Goal: Task Accomplishment & Management: Contribute content

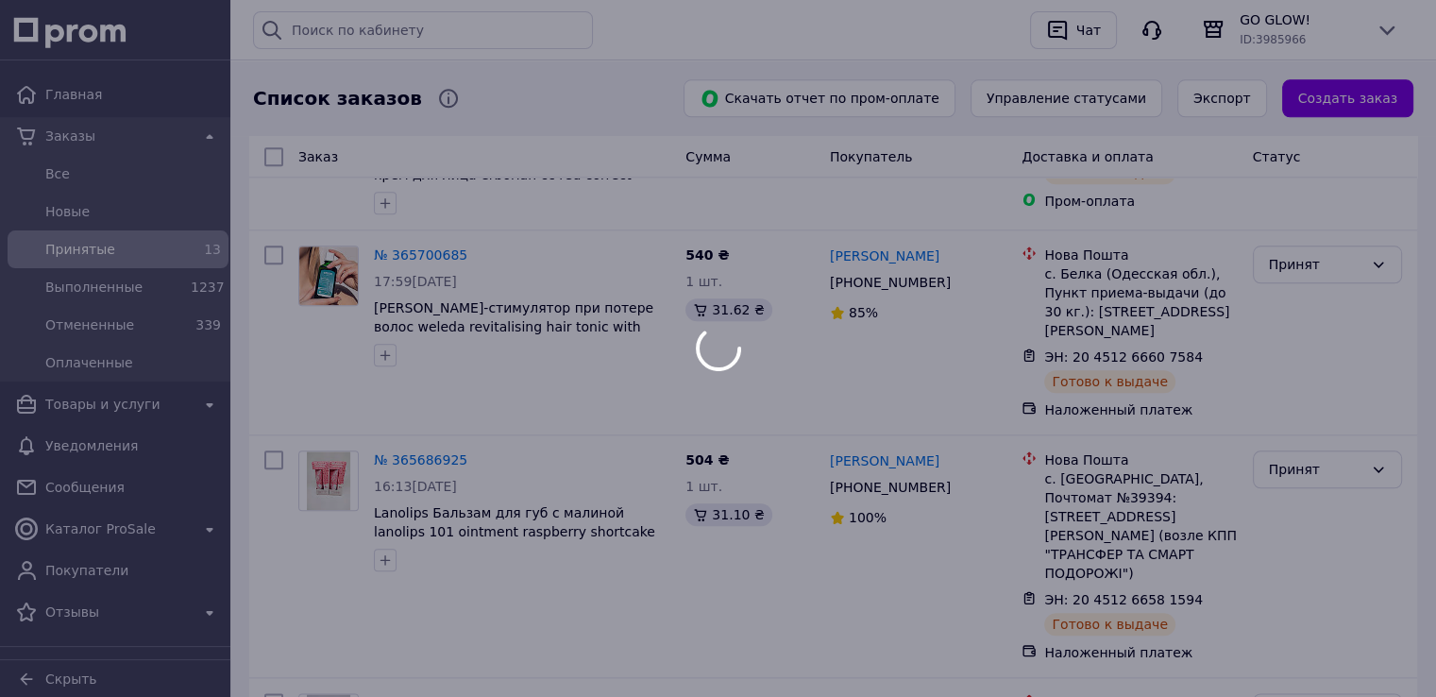
click at [74, 245] on span "Принятые" at bounding box center [114, 249] width 138 height 19
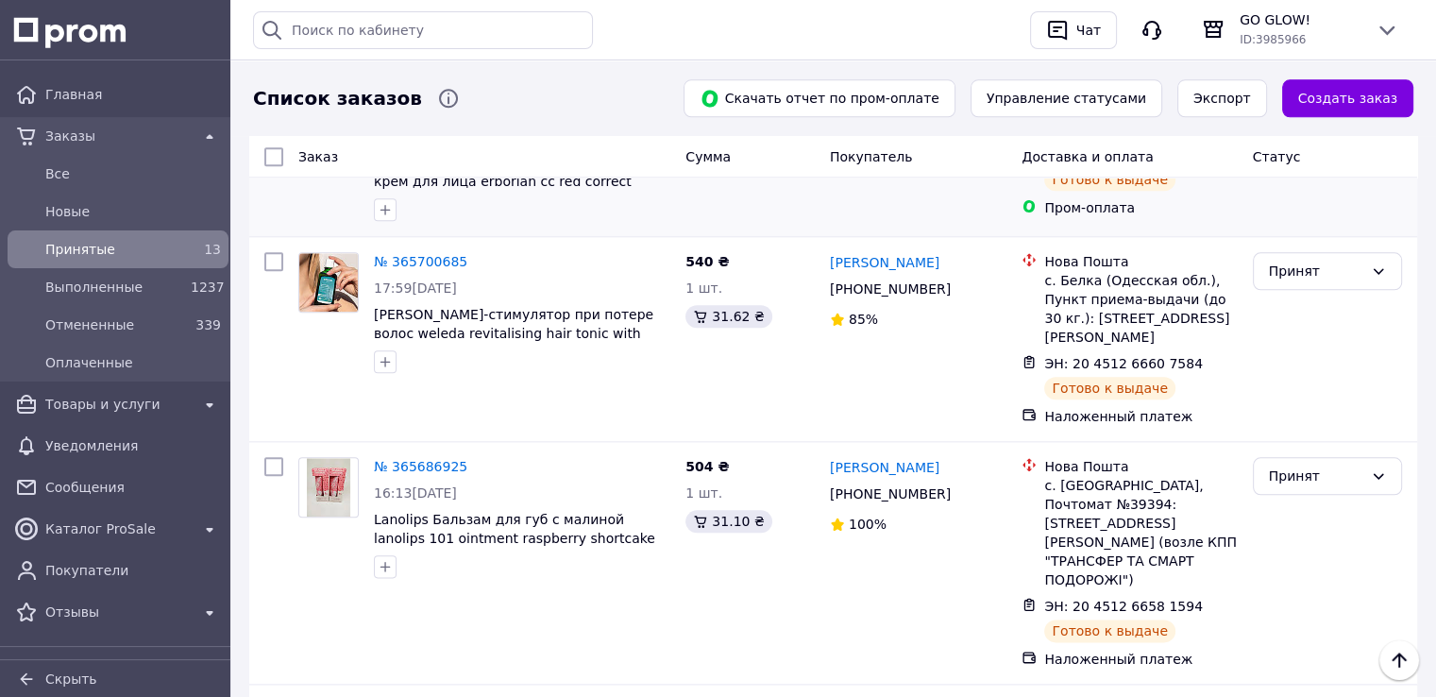
scroll to position [2122, 0]
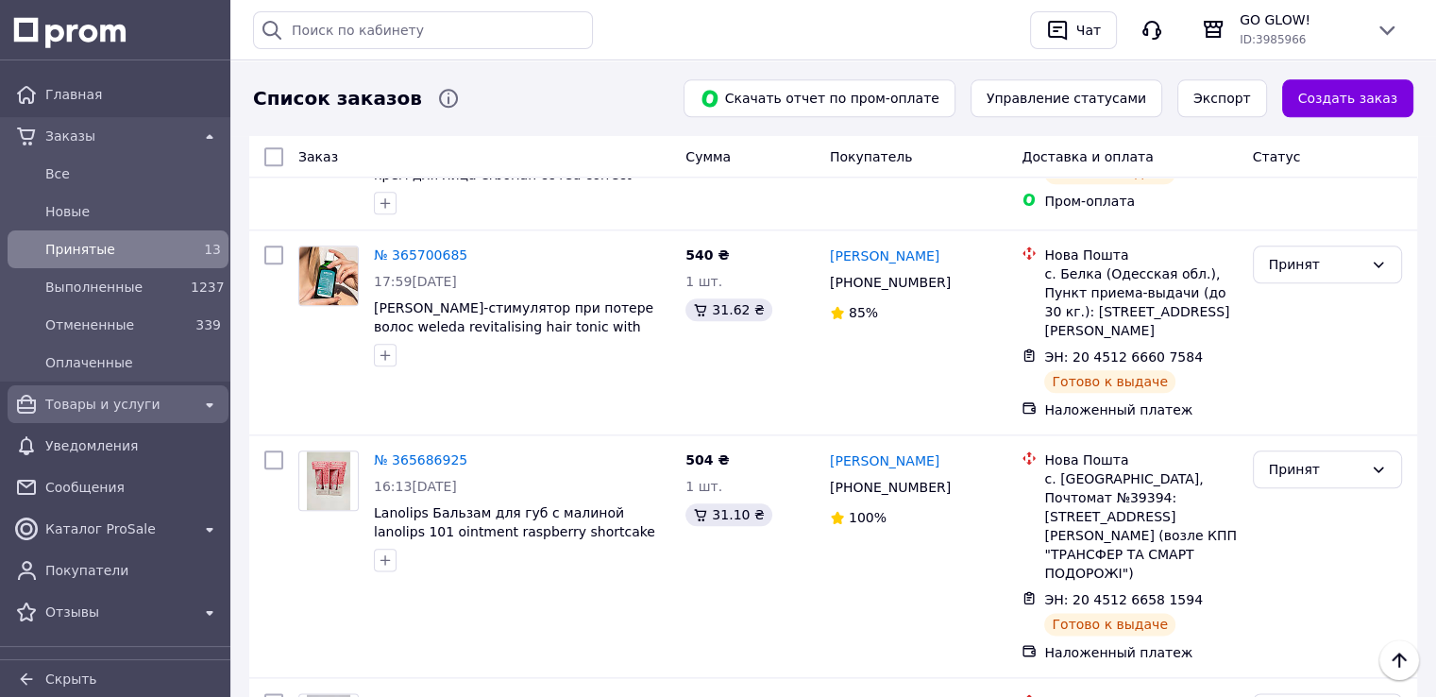
click at [91, 397] on span "Товары и услуги" at bounding box center [117, 404] width 145 height 19
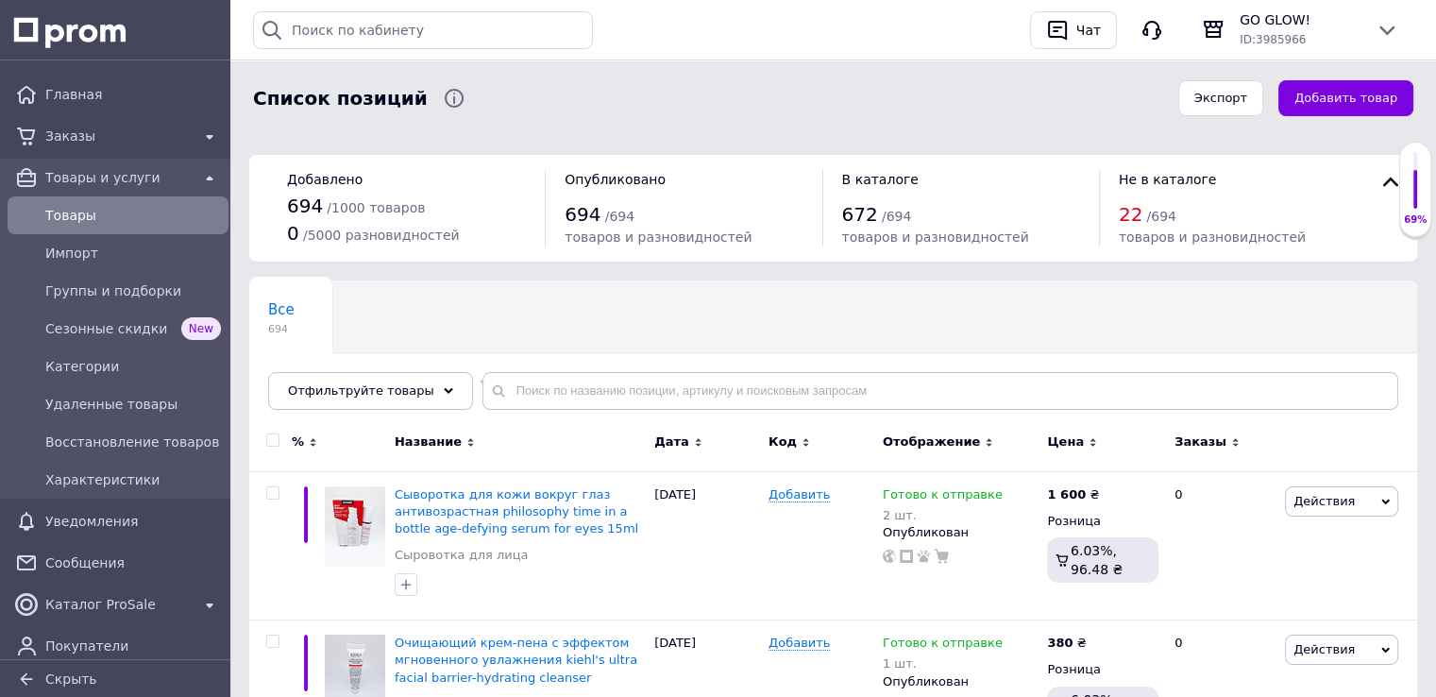
click at [1343, 103] on button "Добавить товар" at bounding box center [1345, 98] width 135 height 37
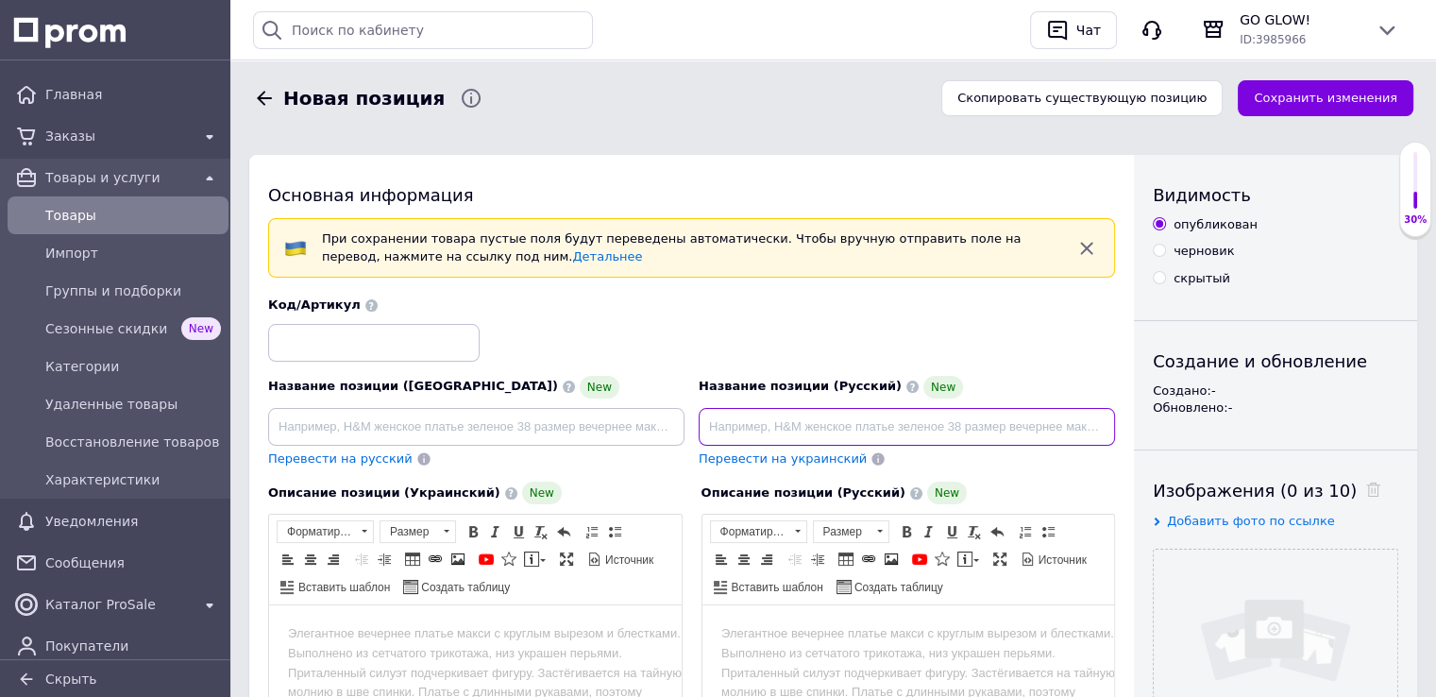
click at [775, 423] on input at bounding box center [906, 427] width 416 height 38
paste input "Питательное масло для губ clarins lip comfort oil 1.4 мл 04 pitaya"
type input "Питательное масло для губ clarins lip comfort oil 1.4 мл 04 pitaya"
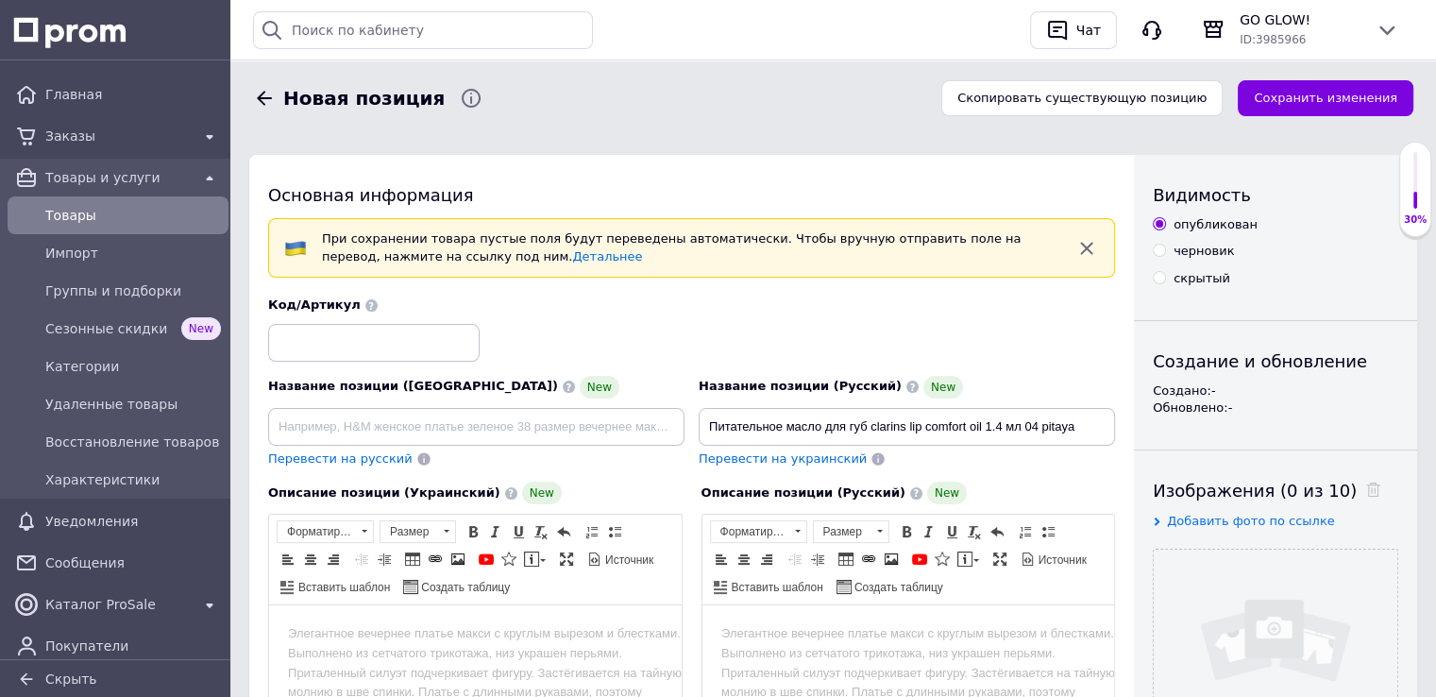
click at [791, 628] on body "Визуальный текстовый редактор, 1232037B-3B56-450E-9C86-F19AE00454B9" at bounding box center [907, 634] width 375 height 20
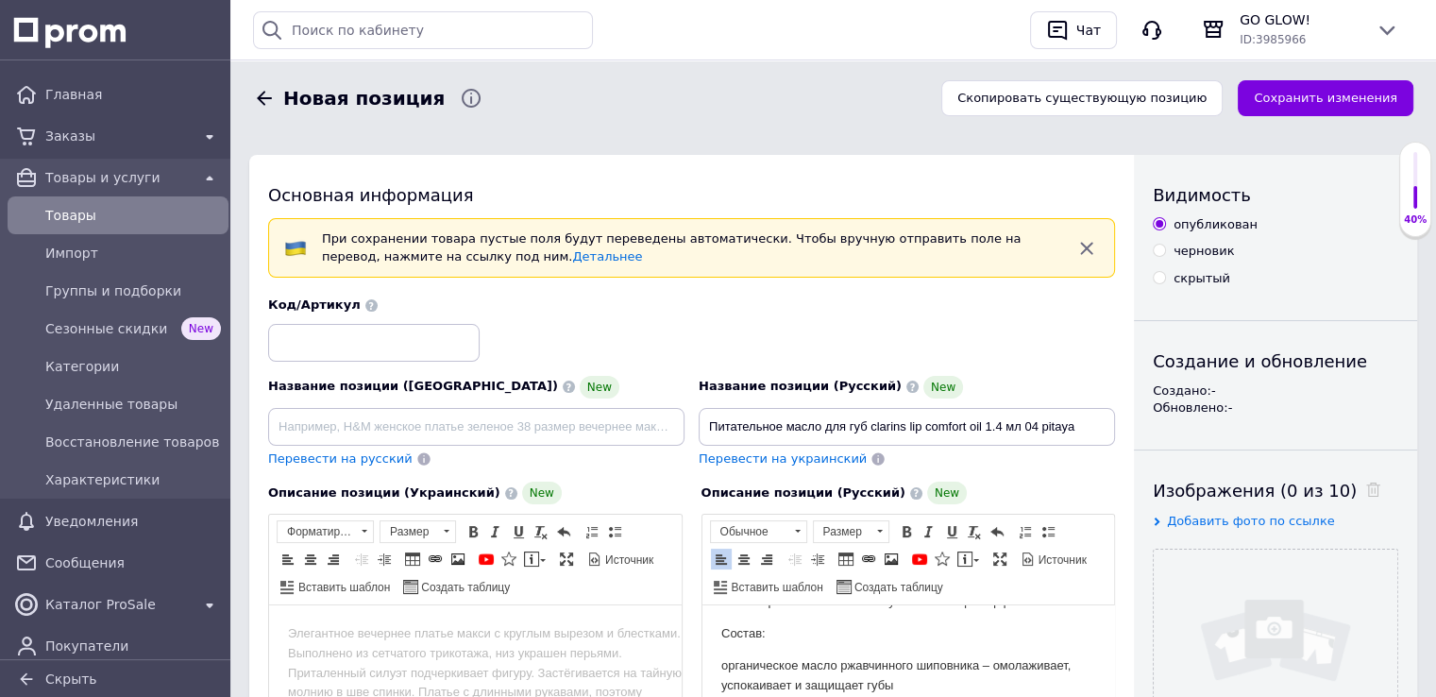
scroll to position [142, 0]
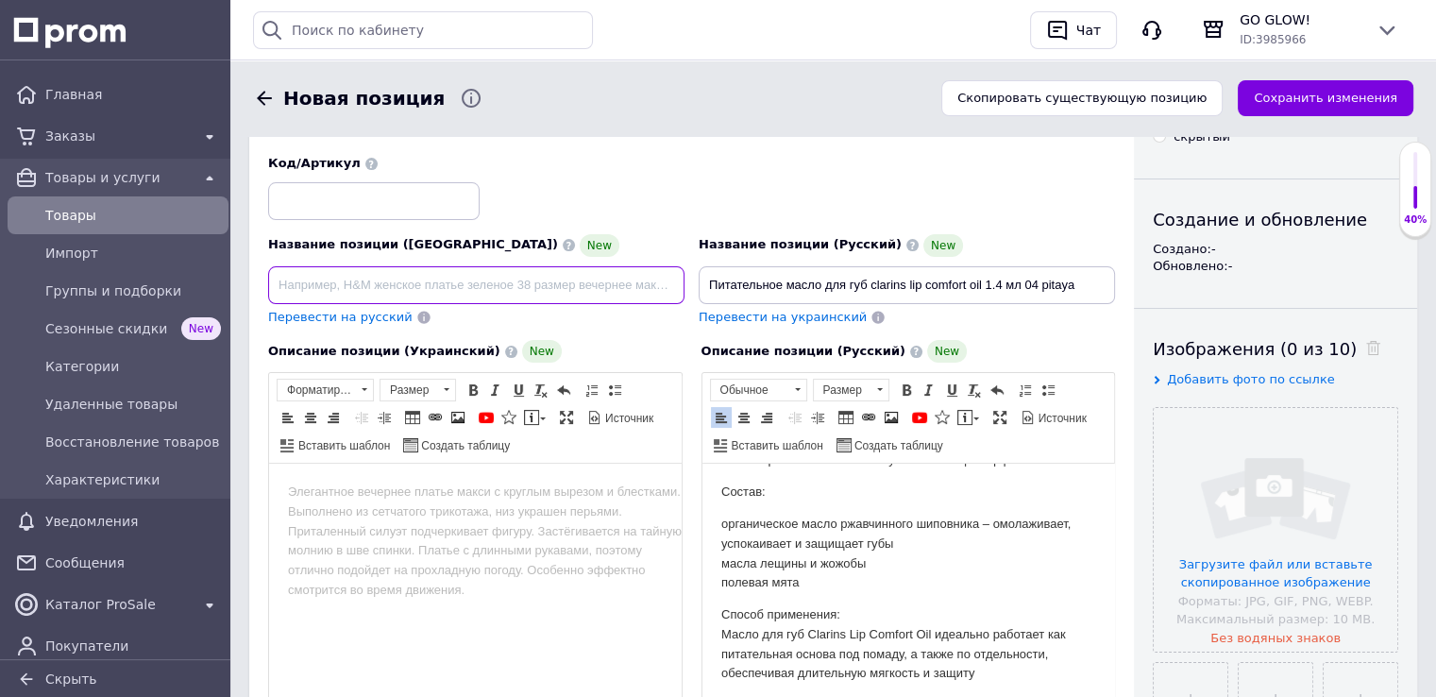
click at [461, 281] on input at bounding box center [476, 285] width 416 height 38
paste input "Поживна олія для губ clarins lip comfort oil 1.4 мл 04 pitaya"
type input "Поживна олія для губ clarins lip comfort oil 1.4 мл 04 pitaya"
drag, startPoint x: 435, startPoint y: 533, endPoint x: 433, endPoint y: 551, distance: 18.0
click at [436, 521] on html at bounding box center [475, 492] width 412 height 58
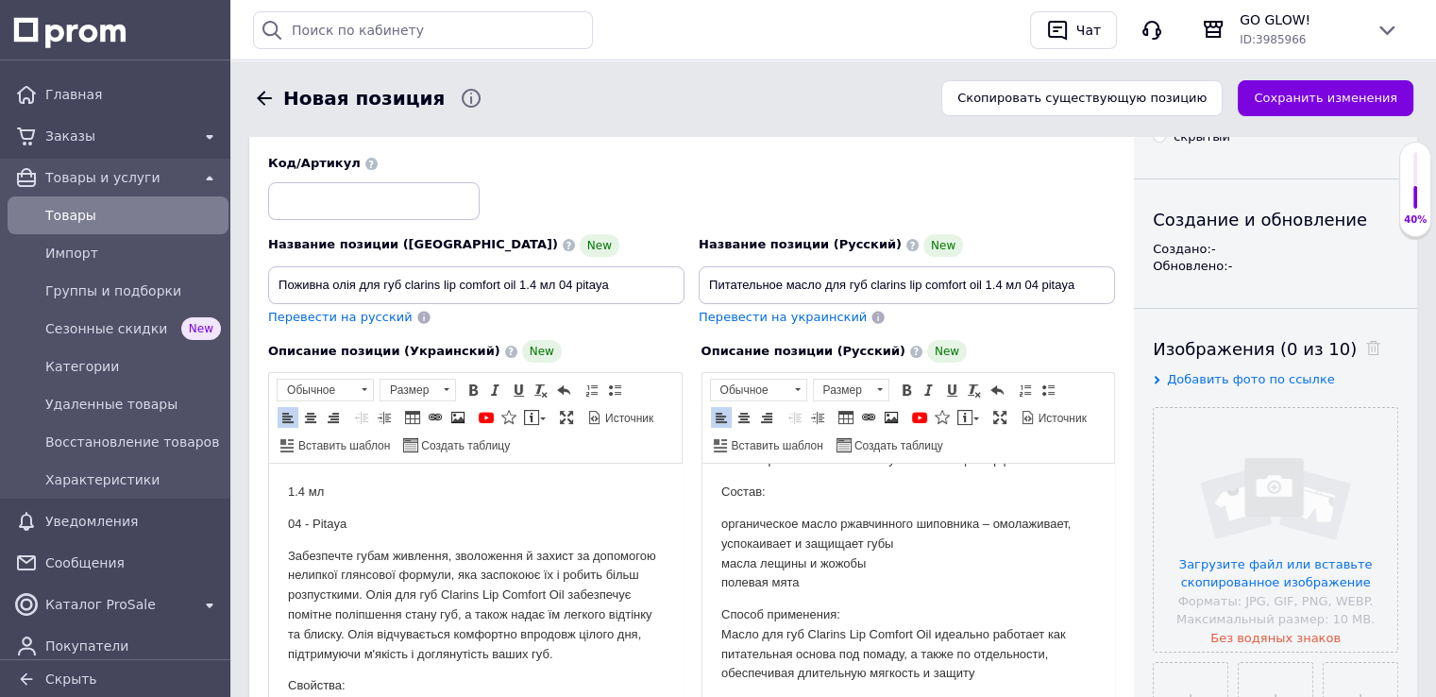
scroll to position [597, 0]
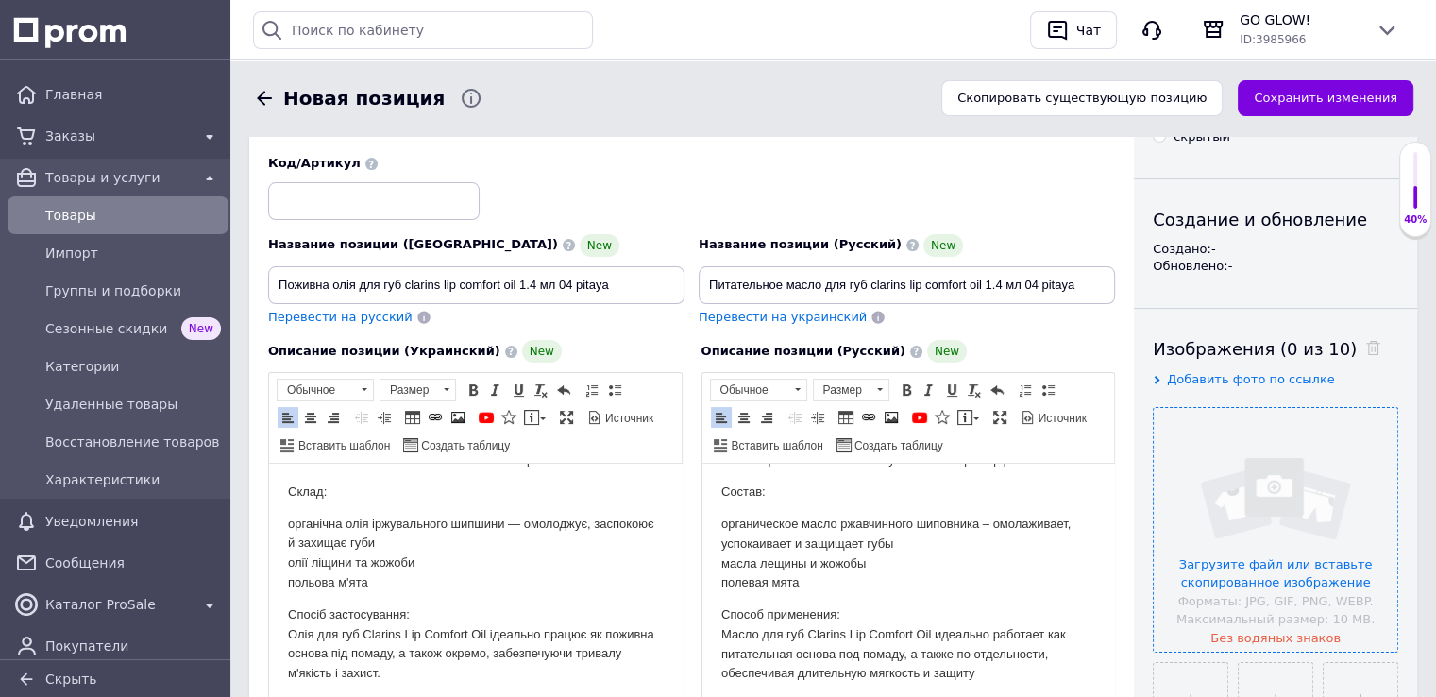
click at [1250, 558] on input "file" at bounding box center [1275, 530] width 244 height 244
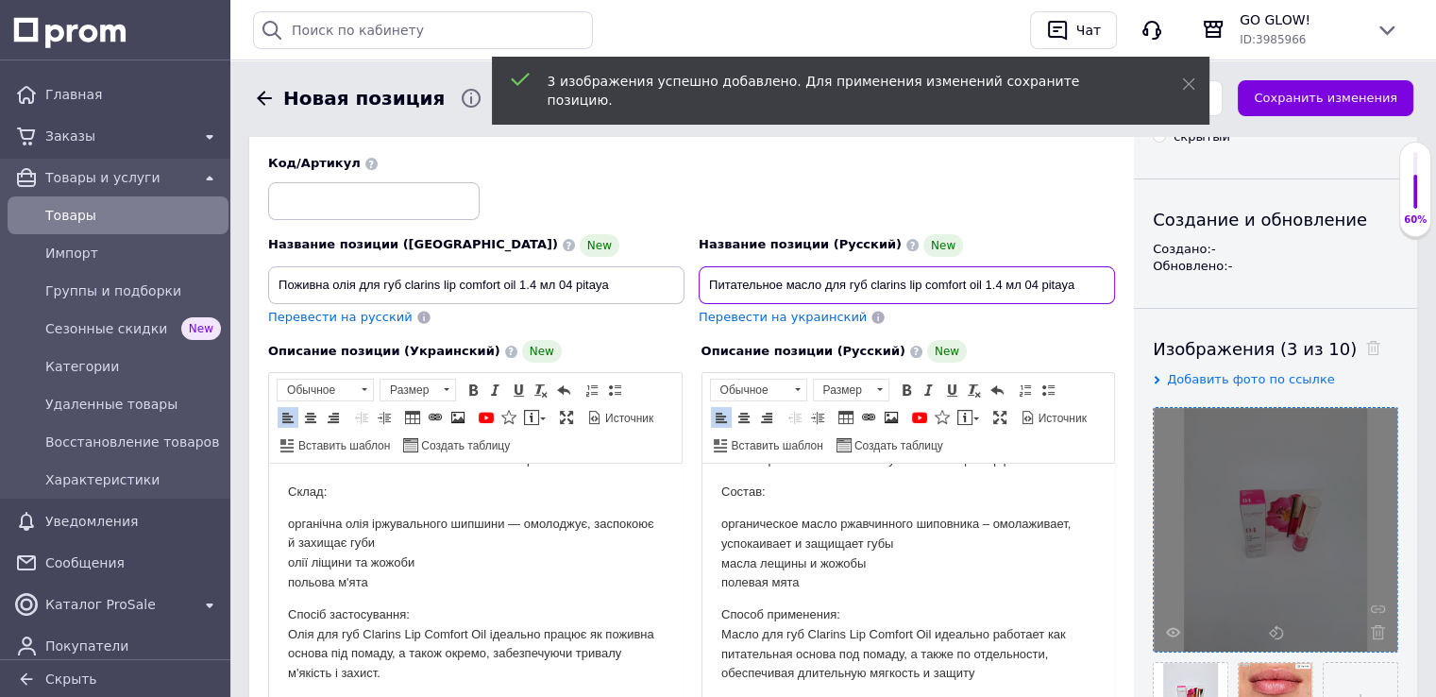
drag, startPoint x: 869, startPoint y: 284, endPoint x: 985, endPoint y: 287, distance: 116.1
click at [985, 287] on input "Питательное масло для губ clarins lip comfort oil 1.4 мл 04 pitaya" at bounding box center [906, 285] width 416 height 38
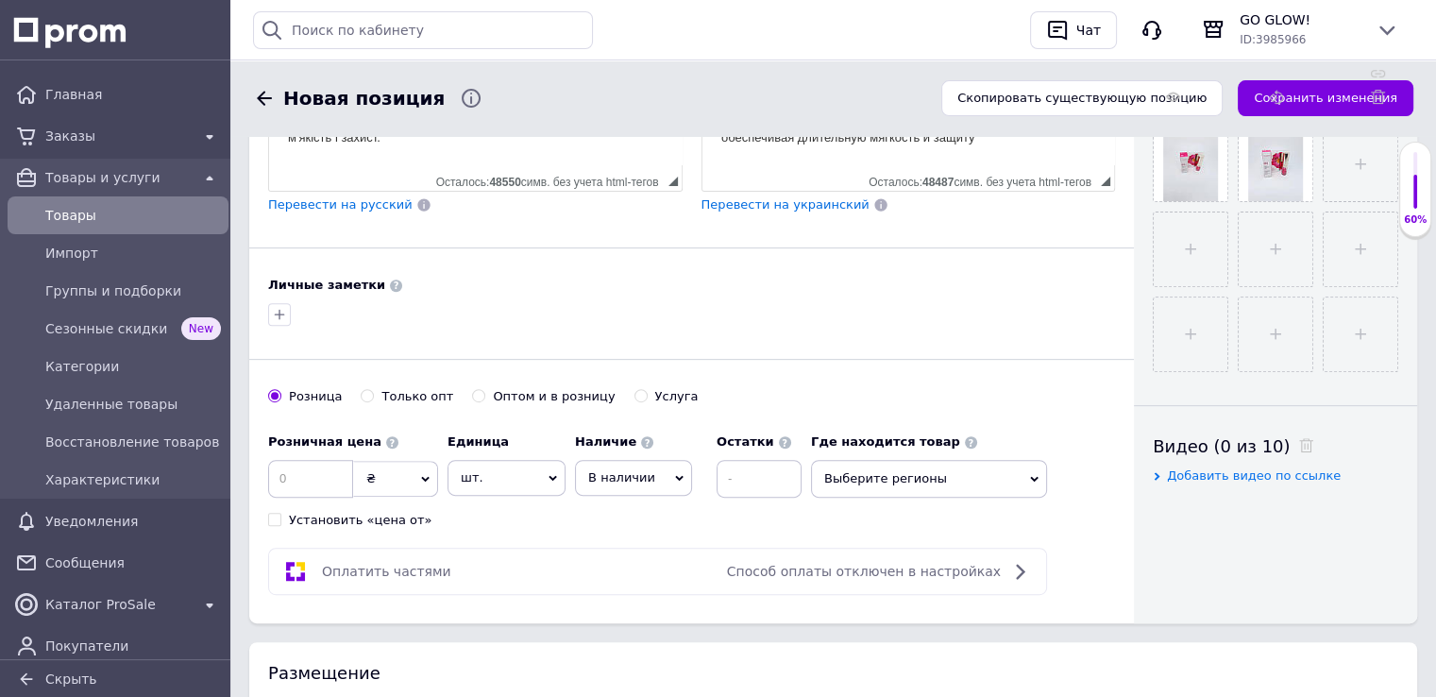
scroll to position [708, 0]
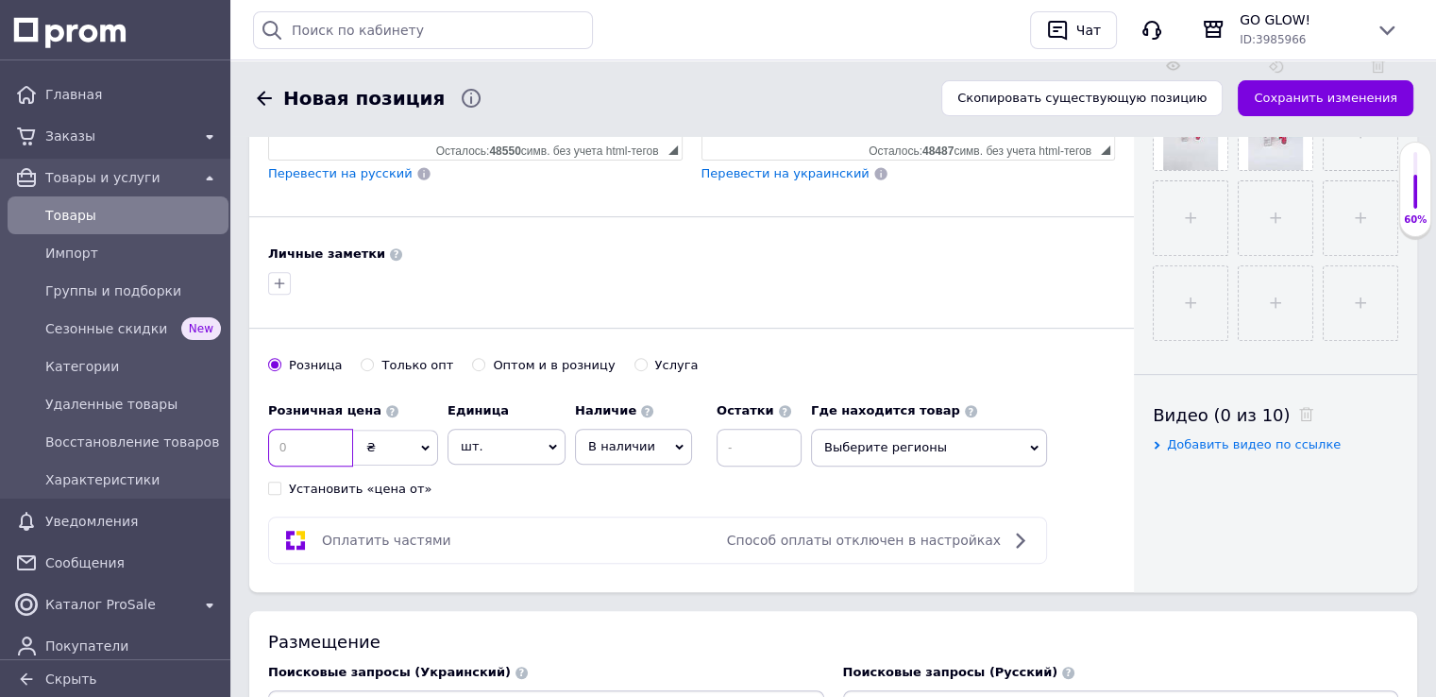
click at [320, 446] on input at bounding box center [310, 448] width 85 height 38
type input "380"
click at [612, 453] on span "В наличии" at bounding box center [633, 447] width 117 height 36
click at [629, 541] on li "Готово к отправке" at bounding box center [633, 547] width 115 height 43
click at [777, 440] on input at bounding box center [796, 448] width 85 height 38
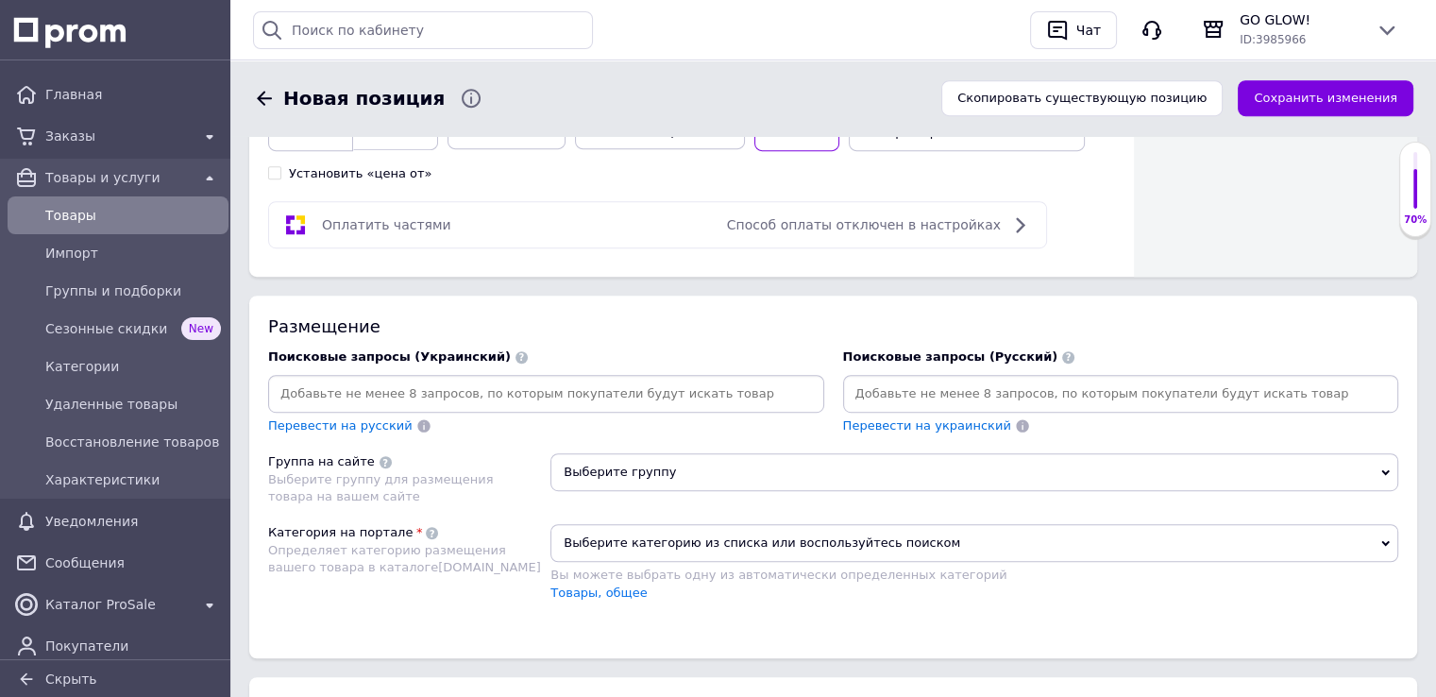
scroll to position [1086, 0]
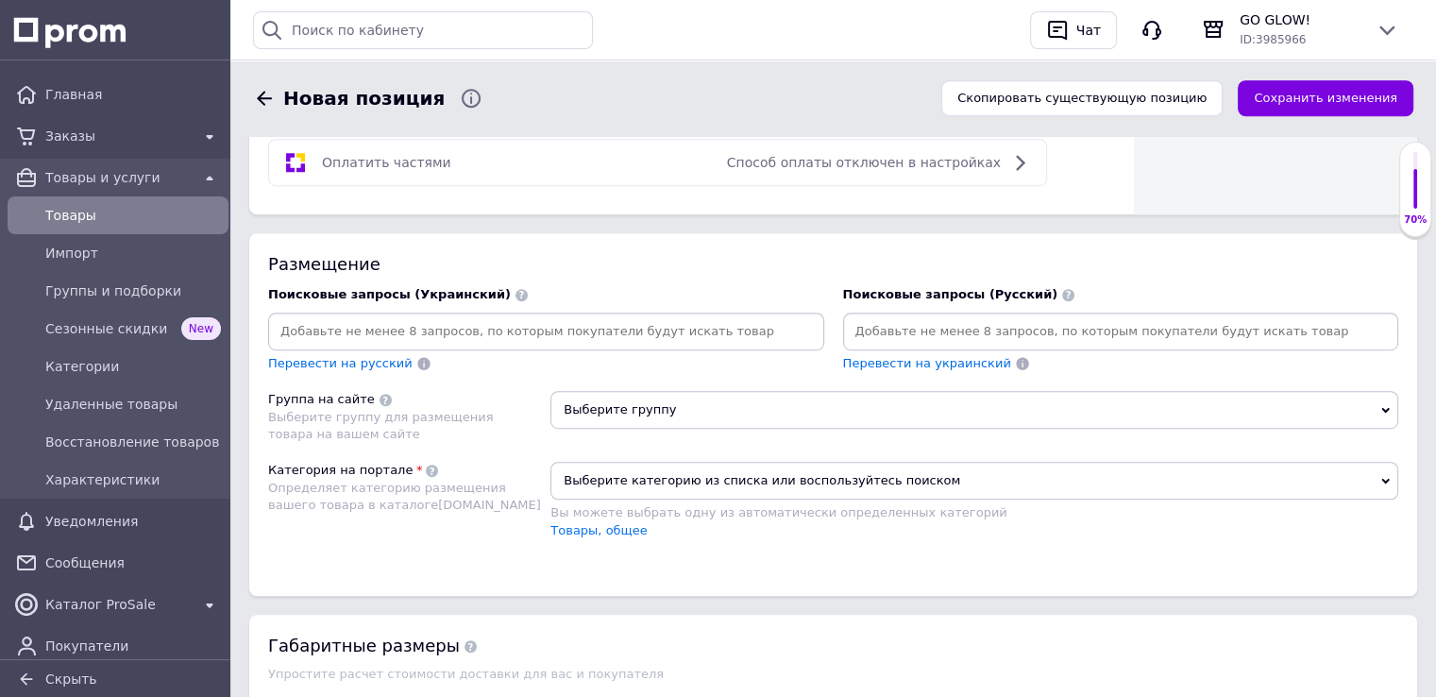
type input "1"
click at [935, 328] on input at bounding box center [1121, 331] width 548 height 28
paste input "clarins lip comfort oil"
type input "clarins lip comfort oil"
paste input "clarins lip comfort oil"
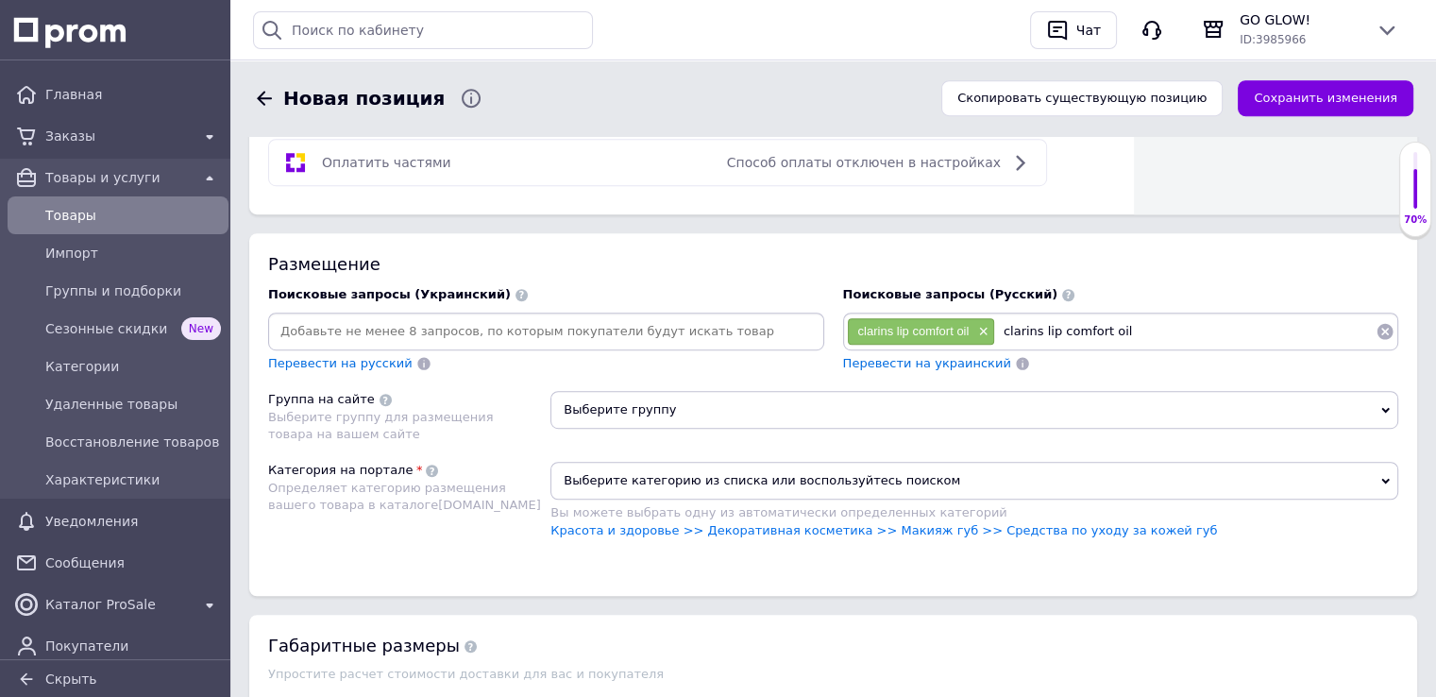
click at [1023, 329] on input "clarins lip comfort oil" at bounding box center [1185, 331] width 380 height 28
type input "lip comfort oil"
paste input "clarins lip comfort oil"
click at [1180, 327] on input "clarins lip comfort oil" at bounding box center [1239, 331] width 271 height 28
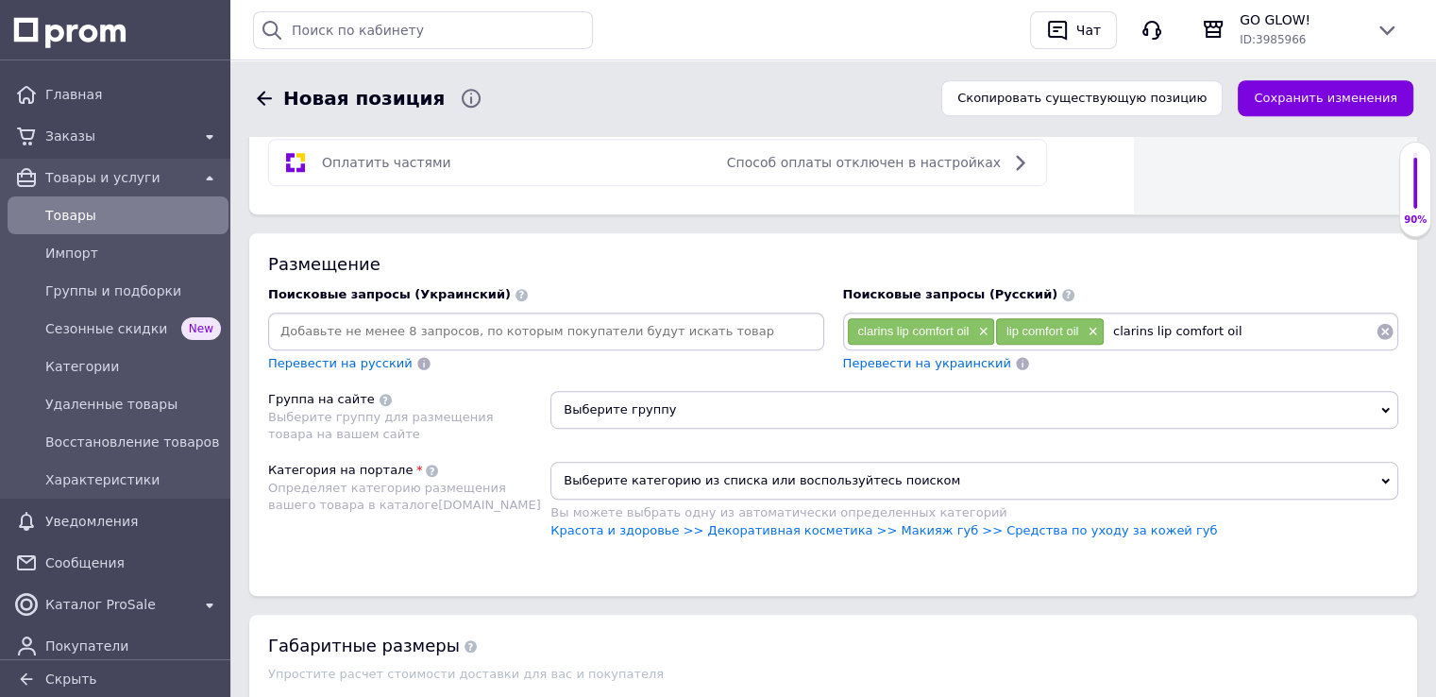
click at [1180, 328] on input "clarins lip comfort oil" at bounding box center [1239, 331] width 271 height 28
click at [1180, 328] on input "clarins lip cmfort oil" at bounding box center [1239, 331] width 271 height 28
type input "clarins lip oil"
click at [1189, 326] on input "clarins lip oil" at bounding box center [1239, 331] width 271 height 28
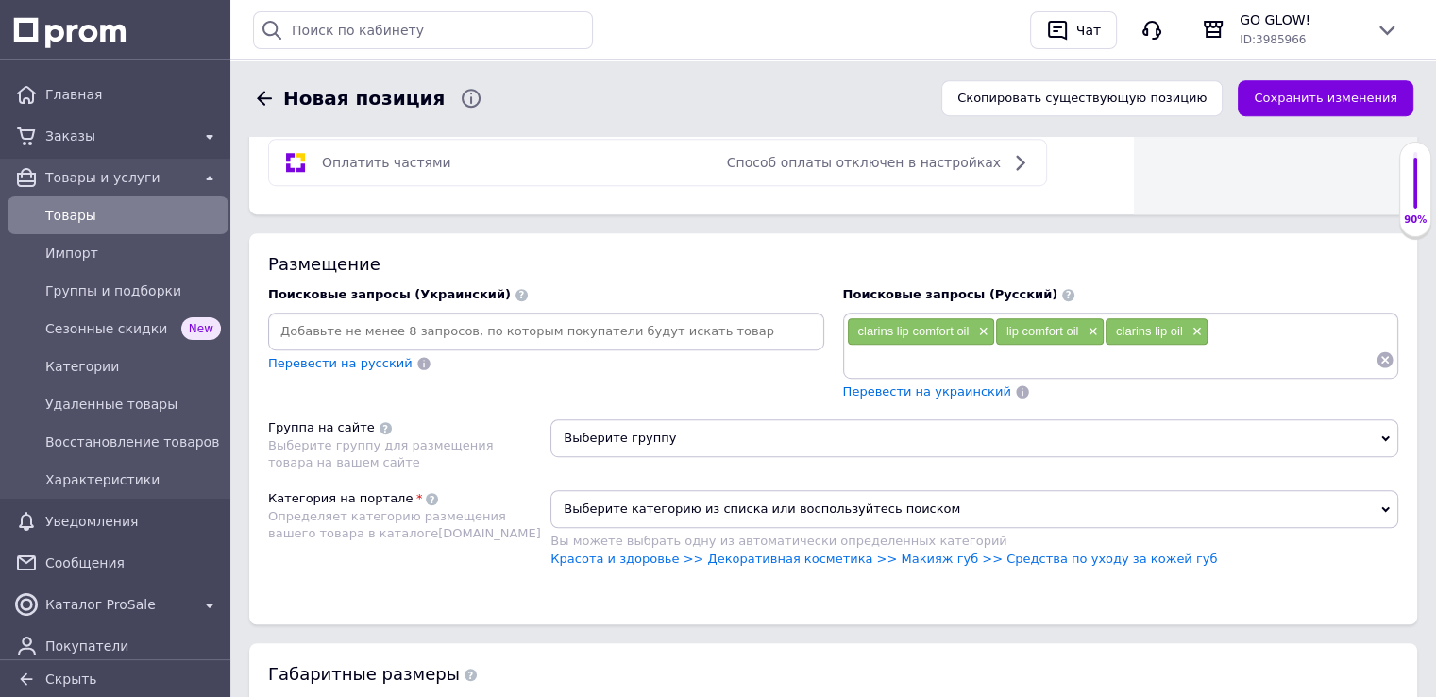
paste input "clarins lip comfort oil"
drag, startPoint x: 900, startPoint y: 357, endPoint x: 954, endPoint y: 358, distance: 54.8
click at [954, 358] on input "clarins lip comfort oil" at bounding box center [1112, 359] width 530 height 28
type input "clarinsoil"
click at [954, 358] on input at bounding box center [1112, 359] width 530 height 28
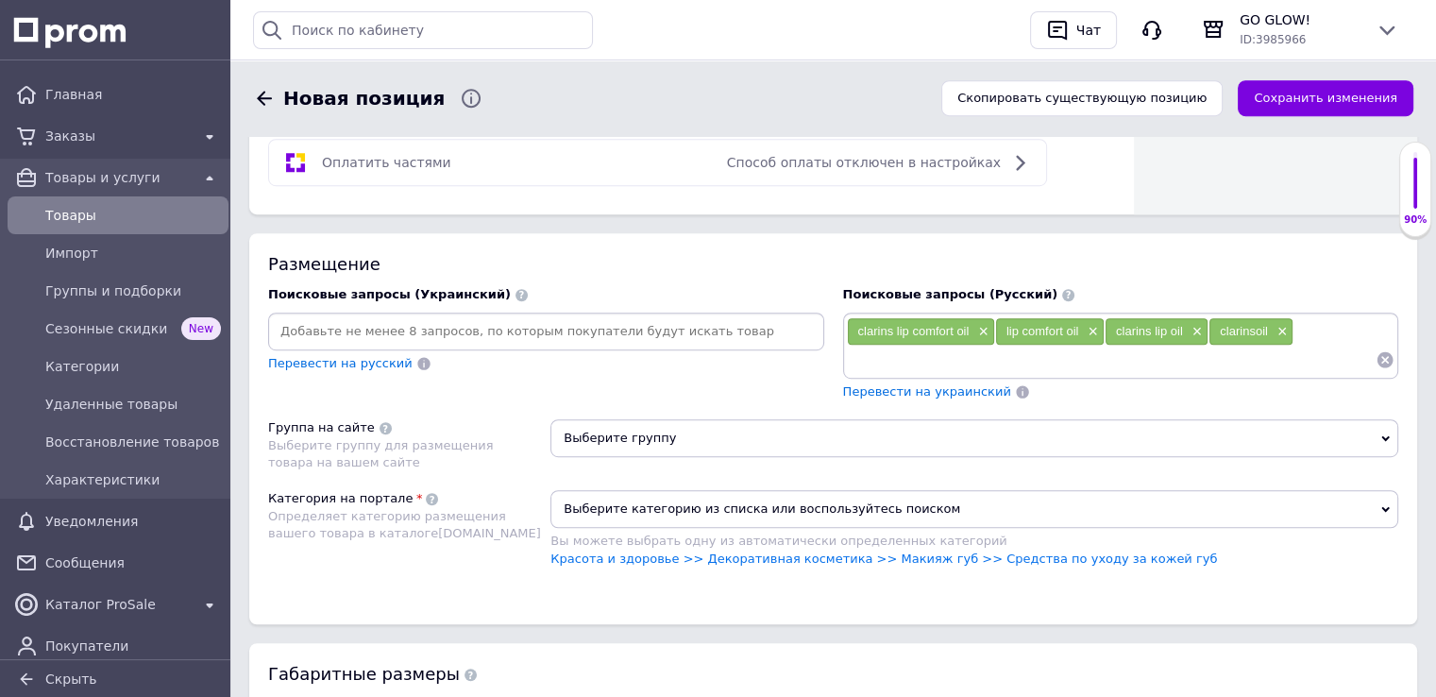
paste input "clarins lip comfort oil"
drag, startPoint x: 893, startPoint y: 355, endPoint x: 954, endPoint y: 356, distance: 61.4
click at [954, 356] on input "clarins lip comfort oil" at bounding box center [1112, 359] width 530 height 28
type input "clarins oil"
click at [954, 356] on input at bounding box center [1112, 359] width 530 height 28
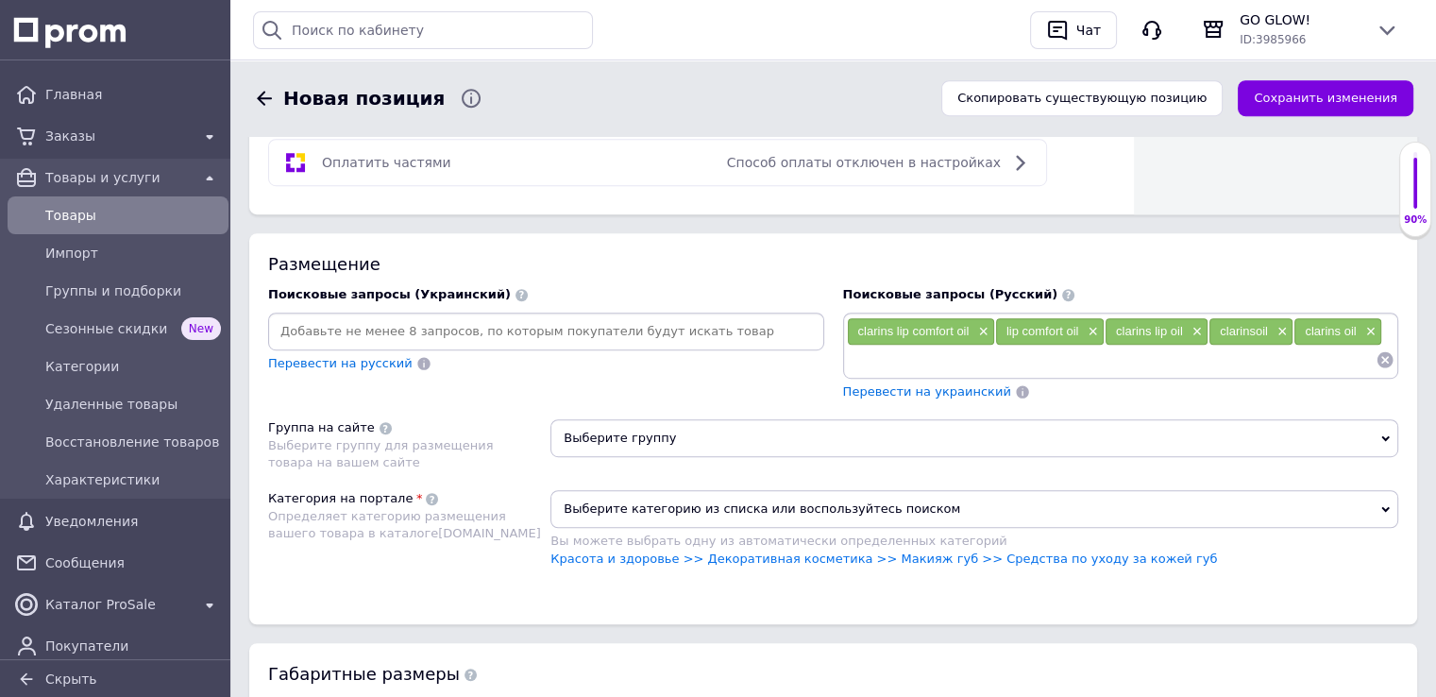
paste input "clarins lip comfort oil"
drag, startPoint x: 891, startPoint y: 355, endPoint x: 1003, endPoint y: 360, distance: 112.4
click at [1003, 360] on input "clarins lip comfort oil" at bounding box center [1112, 359] width 530 height 28
type input "clarins масло"
paste input "clarins lip comfort oil"
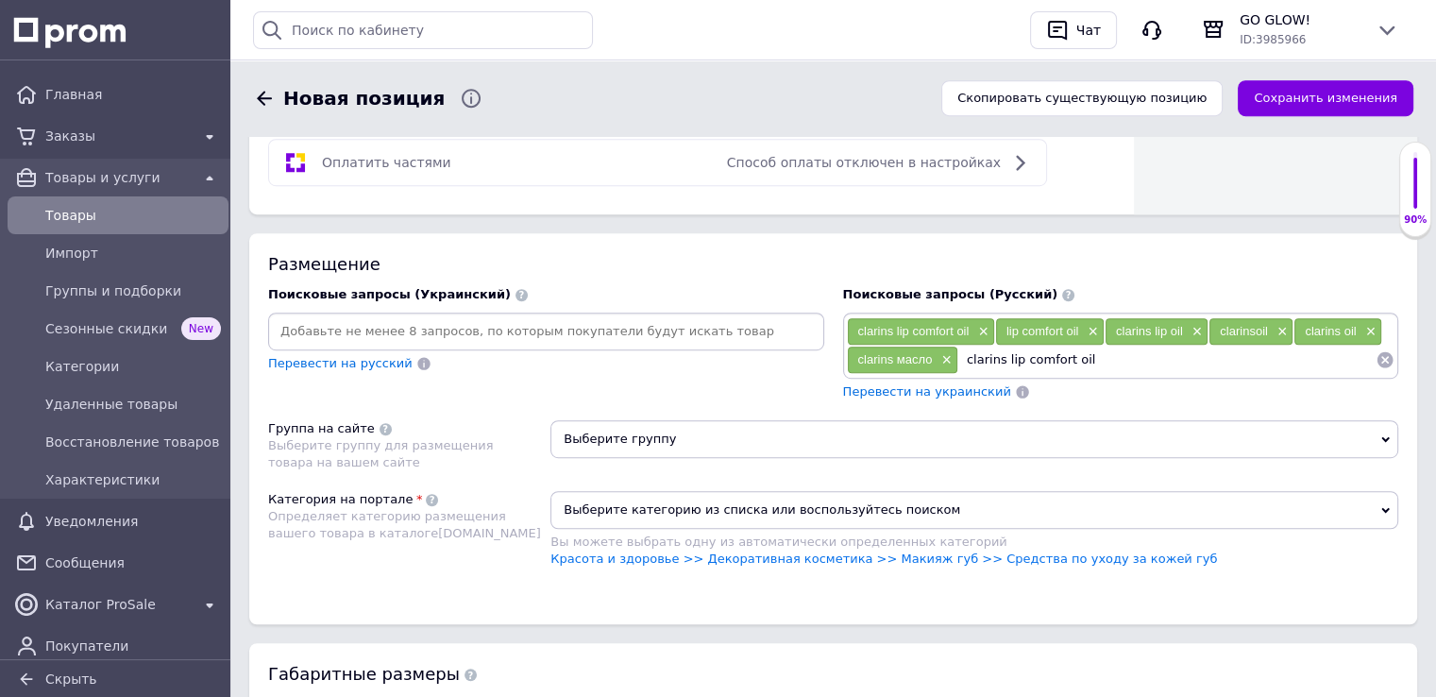
drag, startPoint x: 1002, startPoint y: 356, endPoint x: 1166, endPoint y: 354, distance: 163.3
click at [1166, 354] on input "clarins lip comfort oil" at bounding box center [1166, 359] width 417 height 28
type input "clarins для губ"
drag, startPoint x: 1038, startPoint y: 388, endPoint x: 1004, endPoint y: 380, distance: 34.8
click at [1038, 388] on div "Перевести на украинский" at bounding box center [1121, 392] width 556 height 18
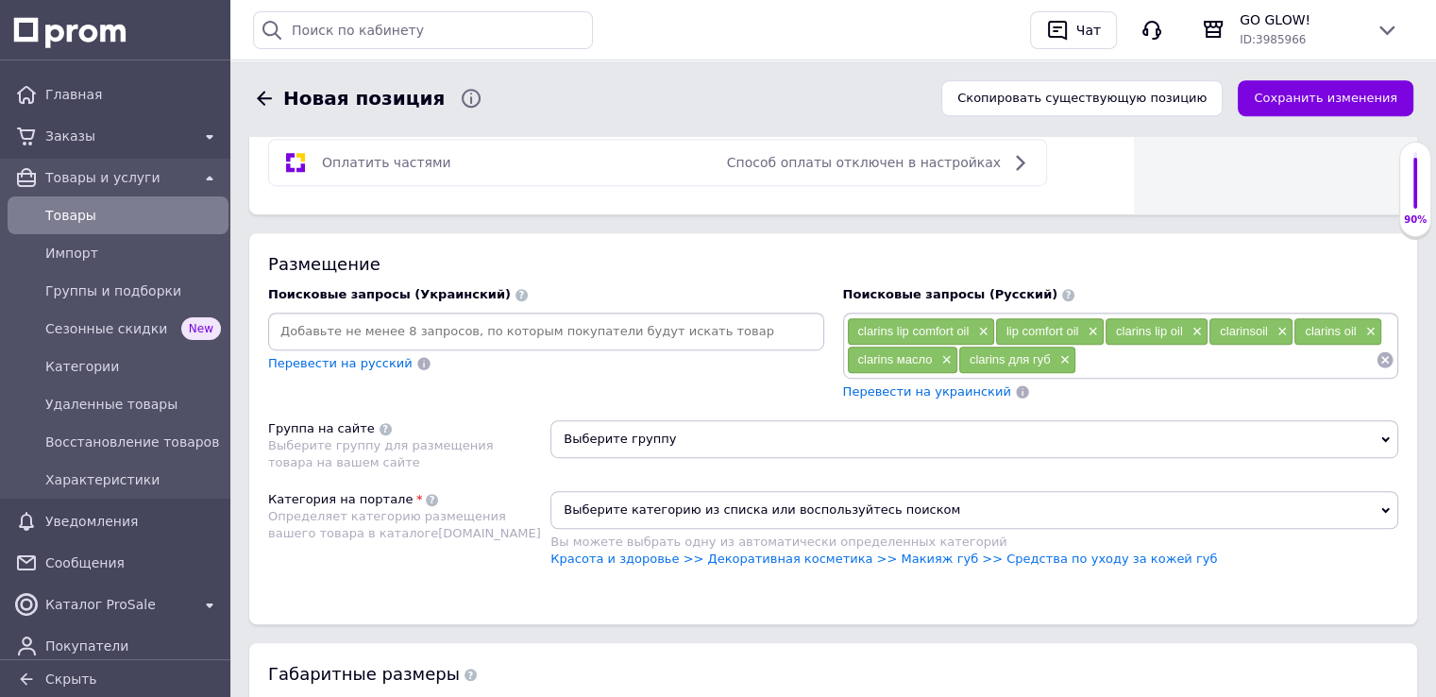
click at [952, 386] on span "Перевести на украинский" at bounding box center [927, 391] width 168 height 14
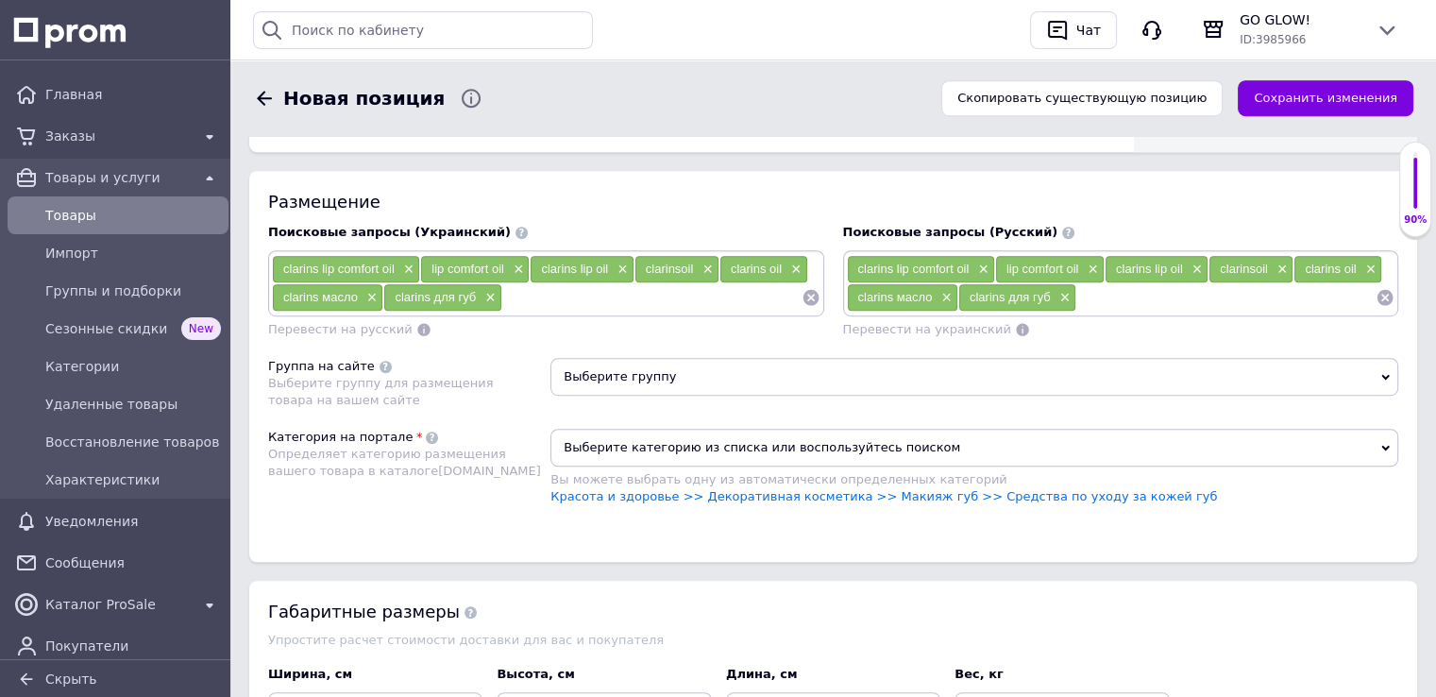
scroll to position [1180, 0]
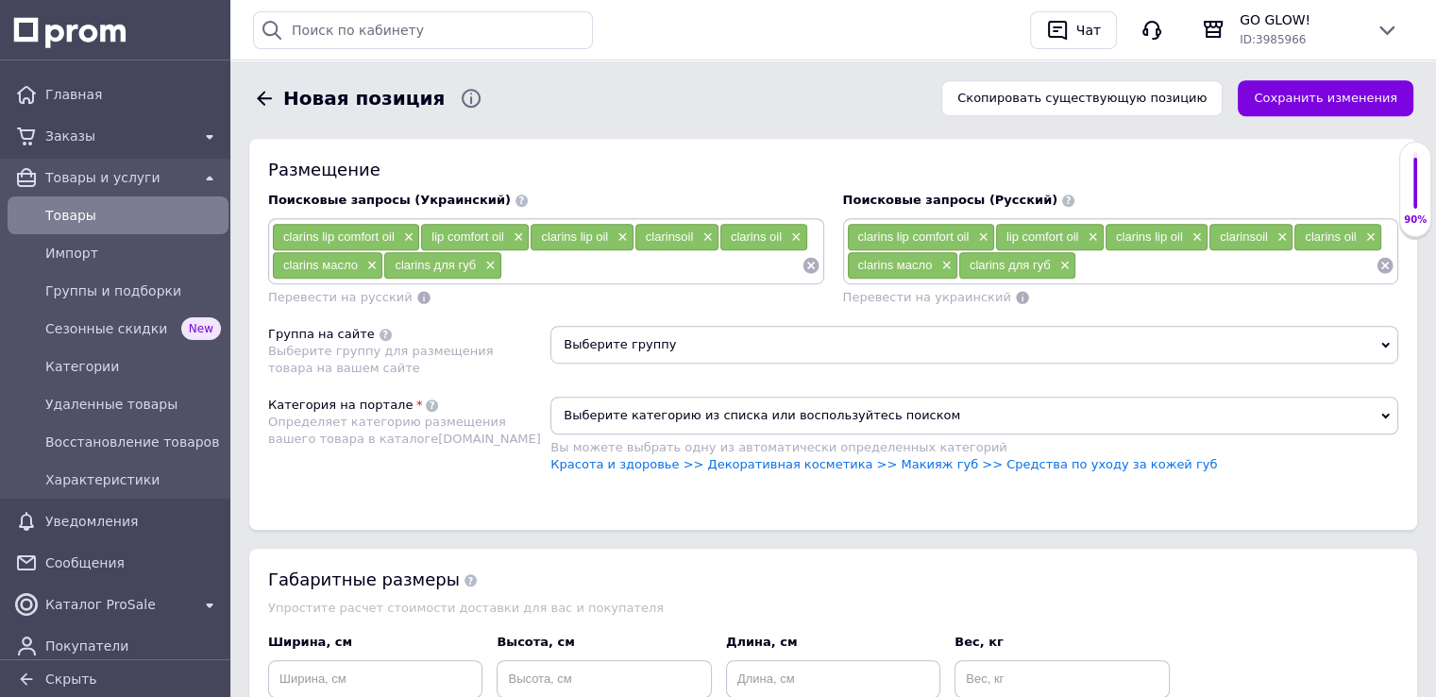
click at [624, 330] on span "Выберите группу" at bounding box center [974, 345] width 848 height 38
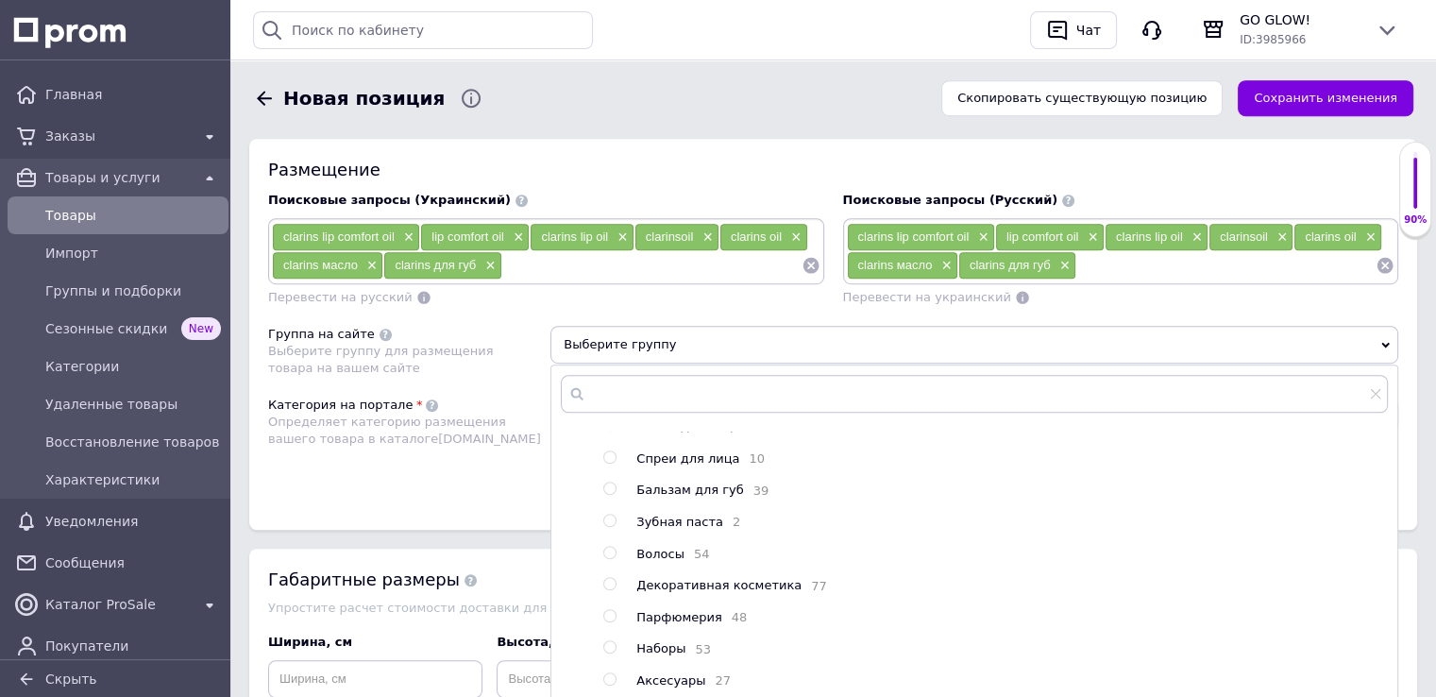
scroll to position [299, 0]
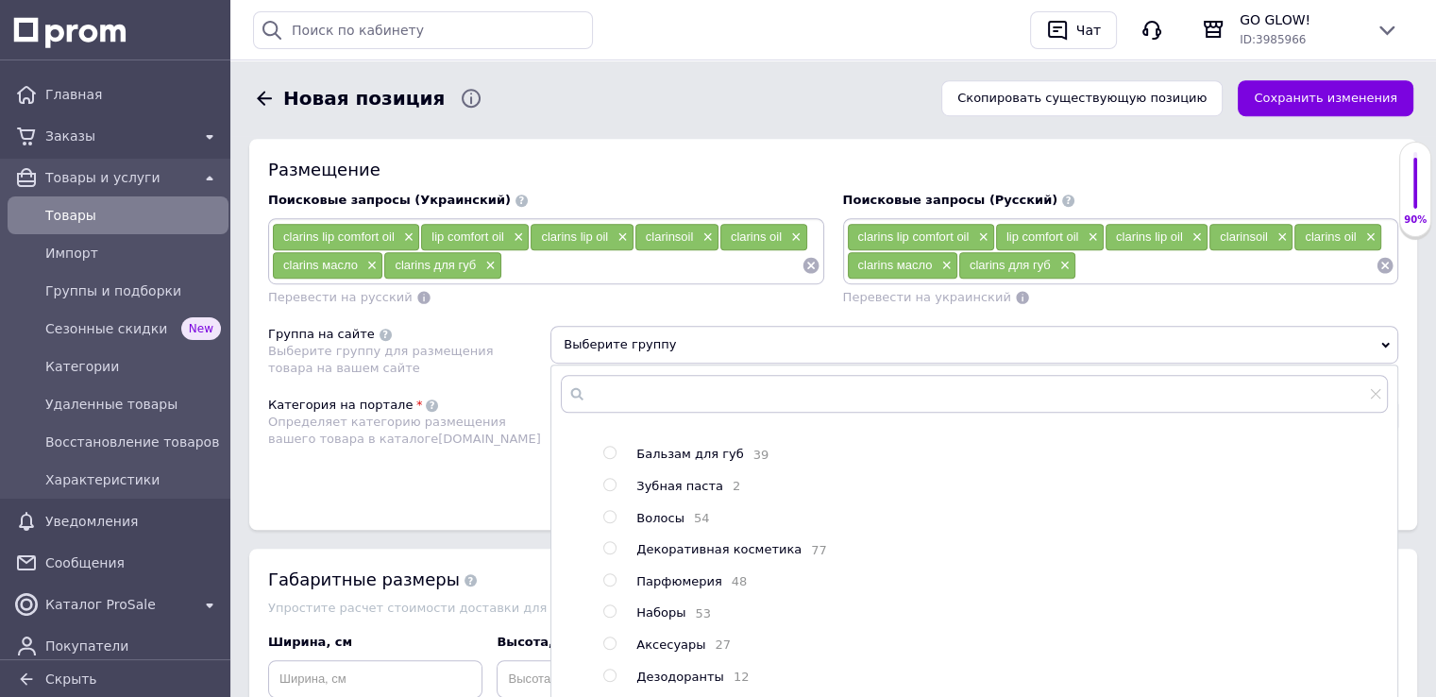
click at [610, 542] on input "radio" at bounding box center [609, 548] width 12 height 12
radio input "true"
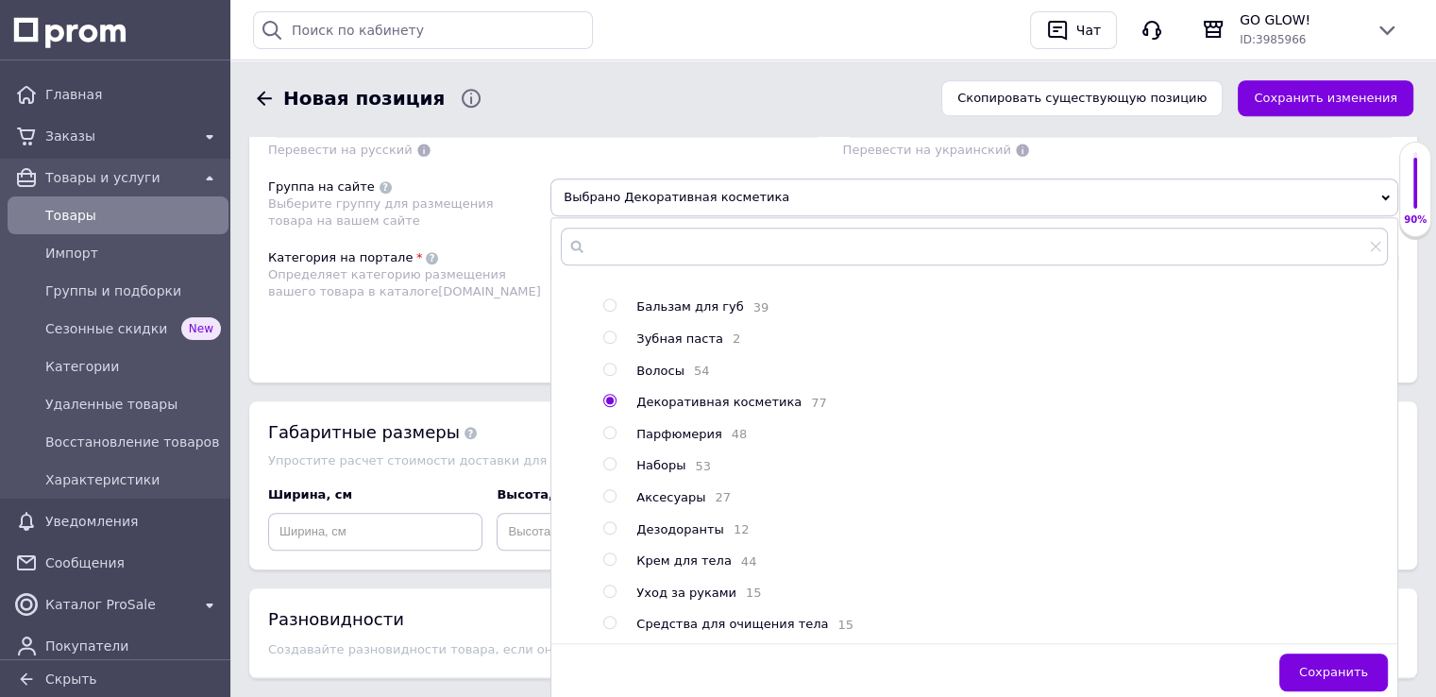
scroll to position [1463, 0]
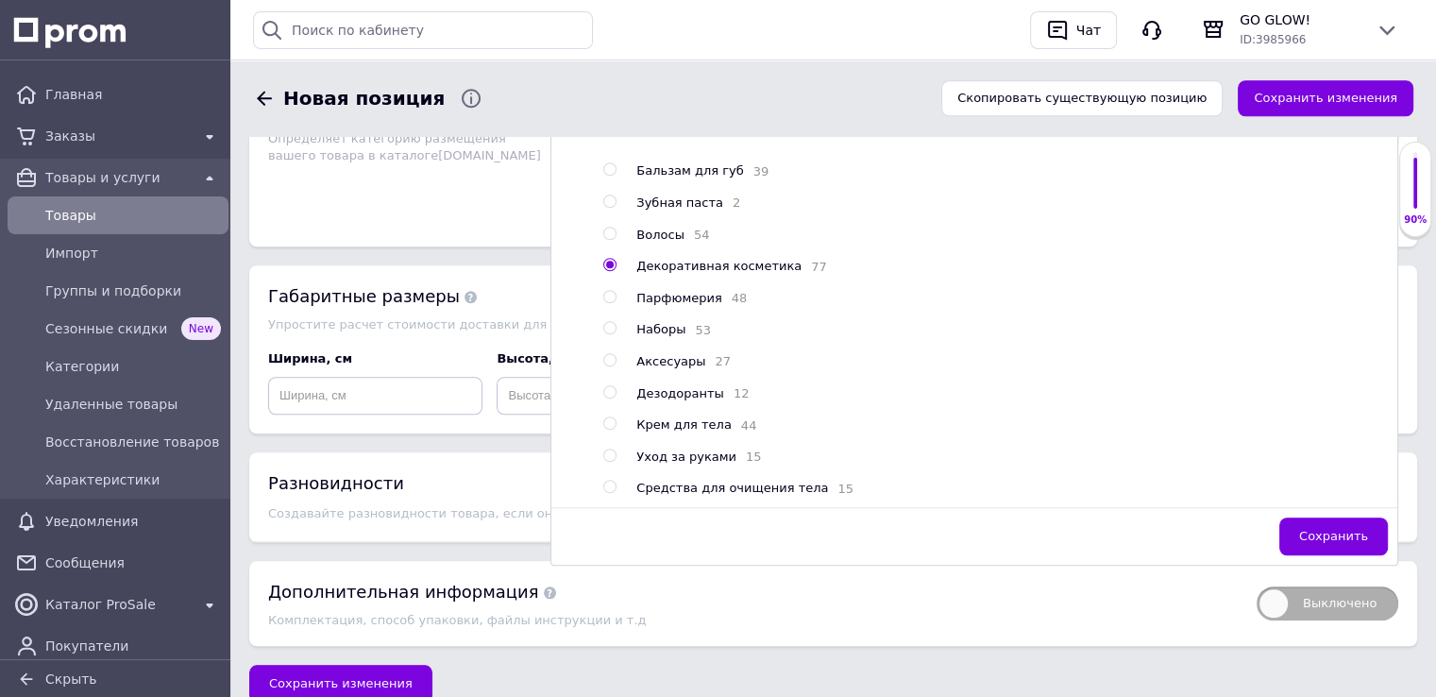
drag, startPoint x: 1338, startPoint y: 525, endPoint x: 1057, endPoint y: 443, distance: 292.1
click at [1338, 529] on span "Сохранить" at bounding box center [1333, 536] width 69 height 14
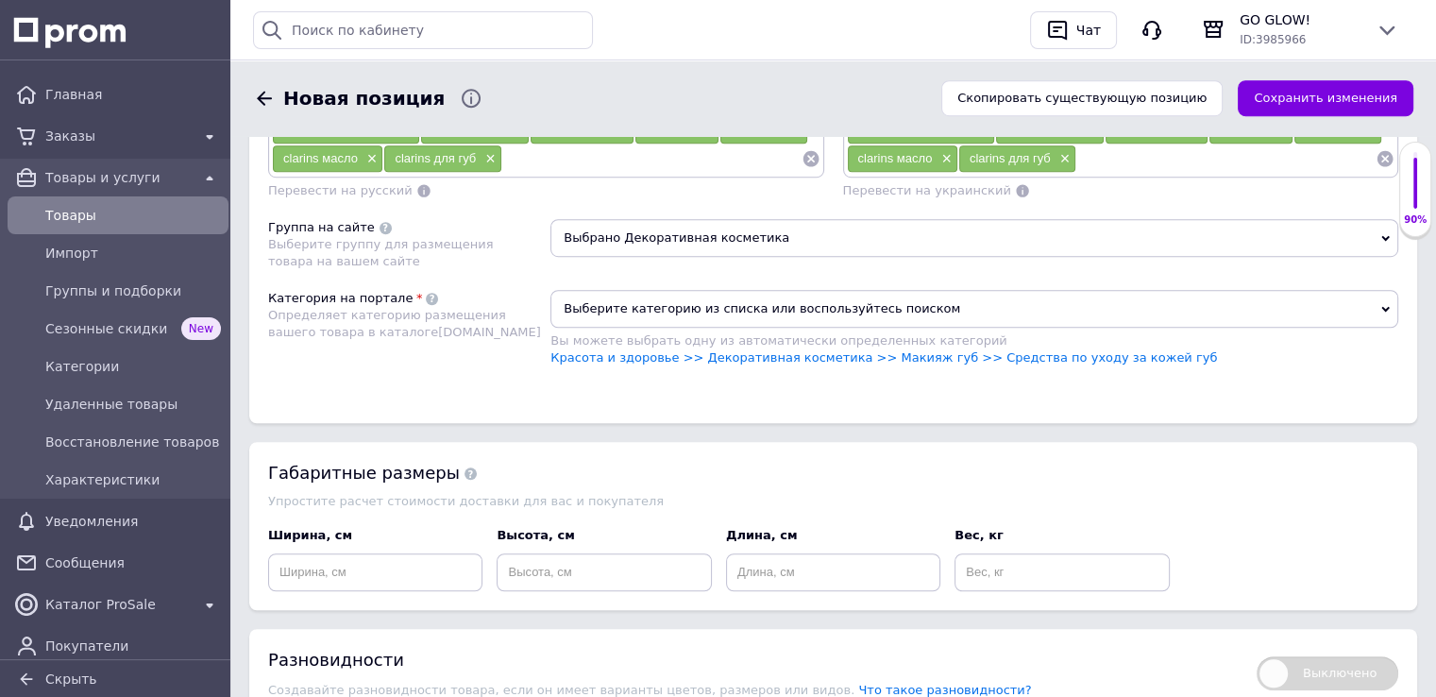
scroll to position [1274, 0]
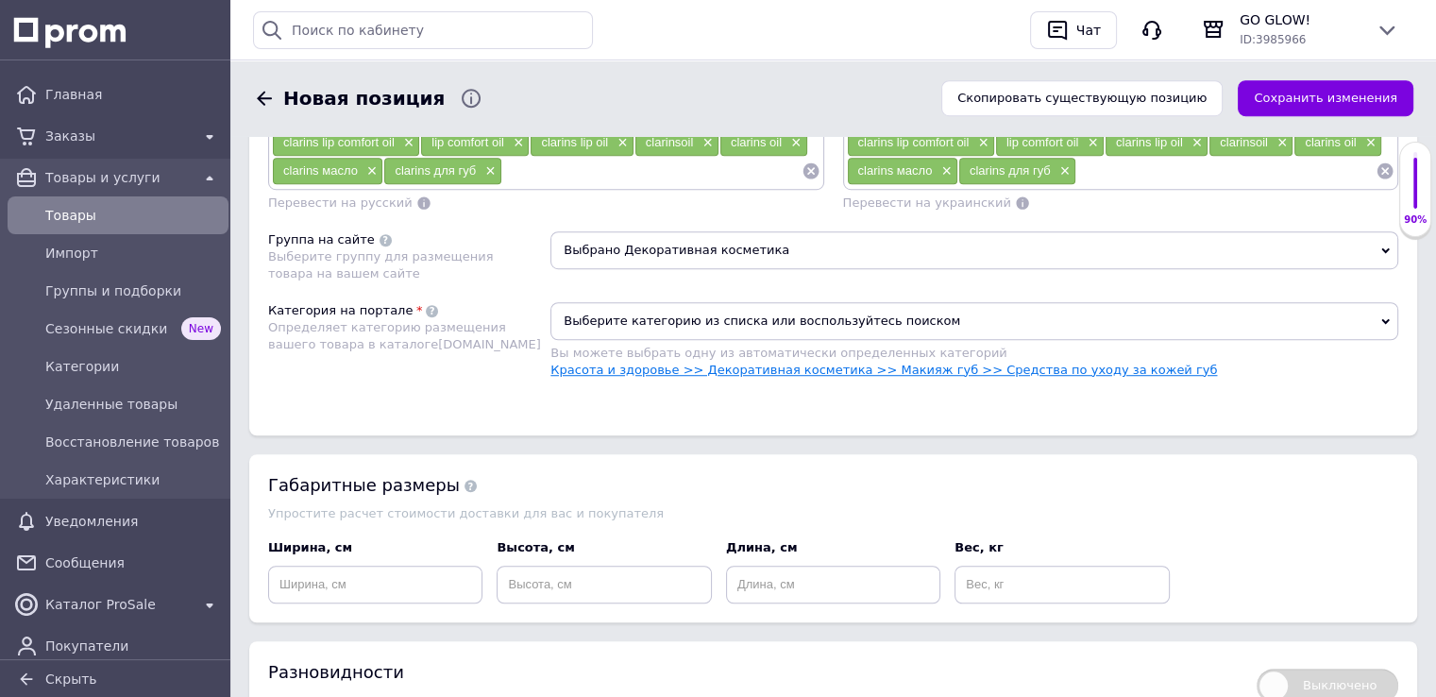
click at [669, 362] on link "Красота и здоровье >> Декоративная косметика >> Макияж губ >> Средства по уходу…" at bounding box center [883, 369] width 666 height 14
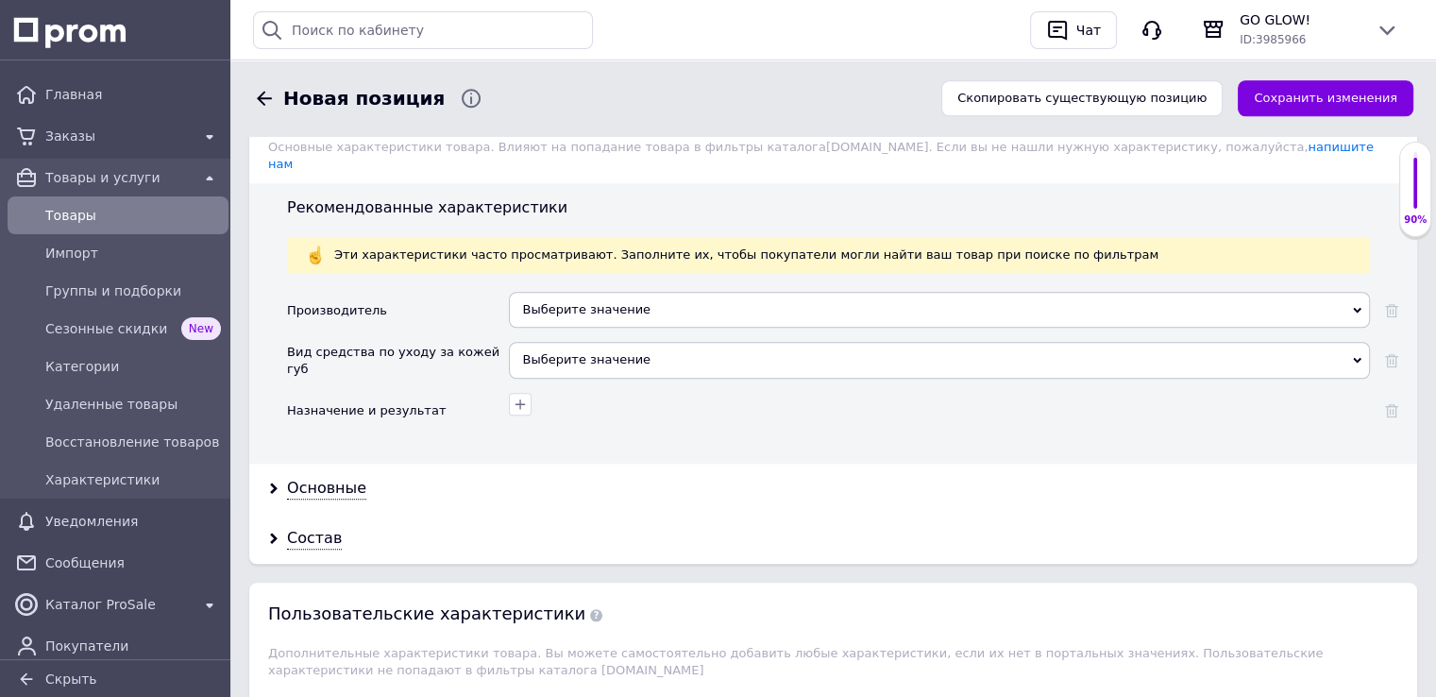
scroll to position [1652, 0]
click at [583, 291] on div "Выберите значение" at bounding box center [939, 309] width 861 height 36
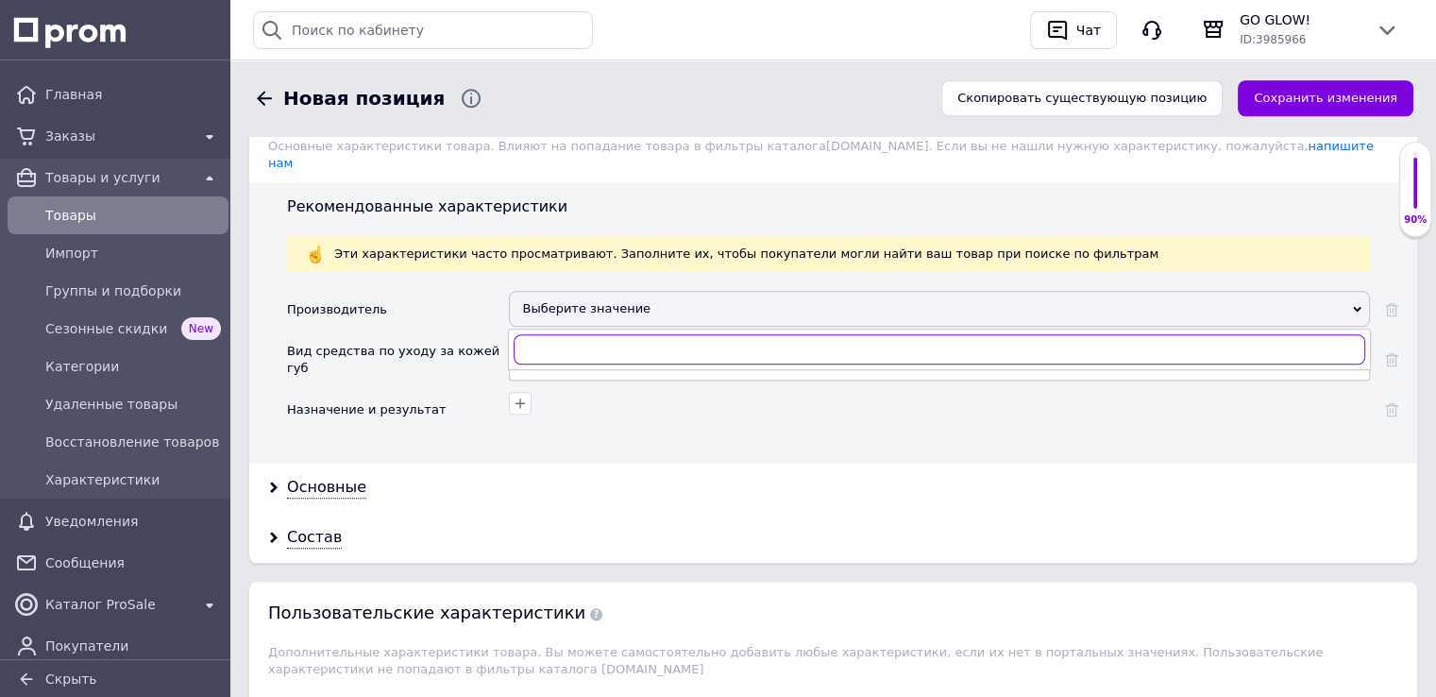
paste input "clarins lip comfort oil"
drag, startPoint x: 561, startPoint y: 323, endPoint x: 696, endPoint y: 320, distance: 135.0
click at [696, 334] on input "clarins lip comfort oil" at bounding box center [938, 349] width 851 height 30
type input "clarins"
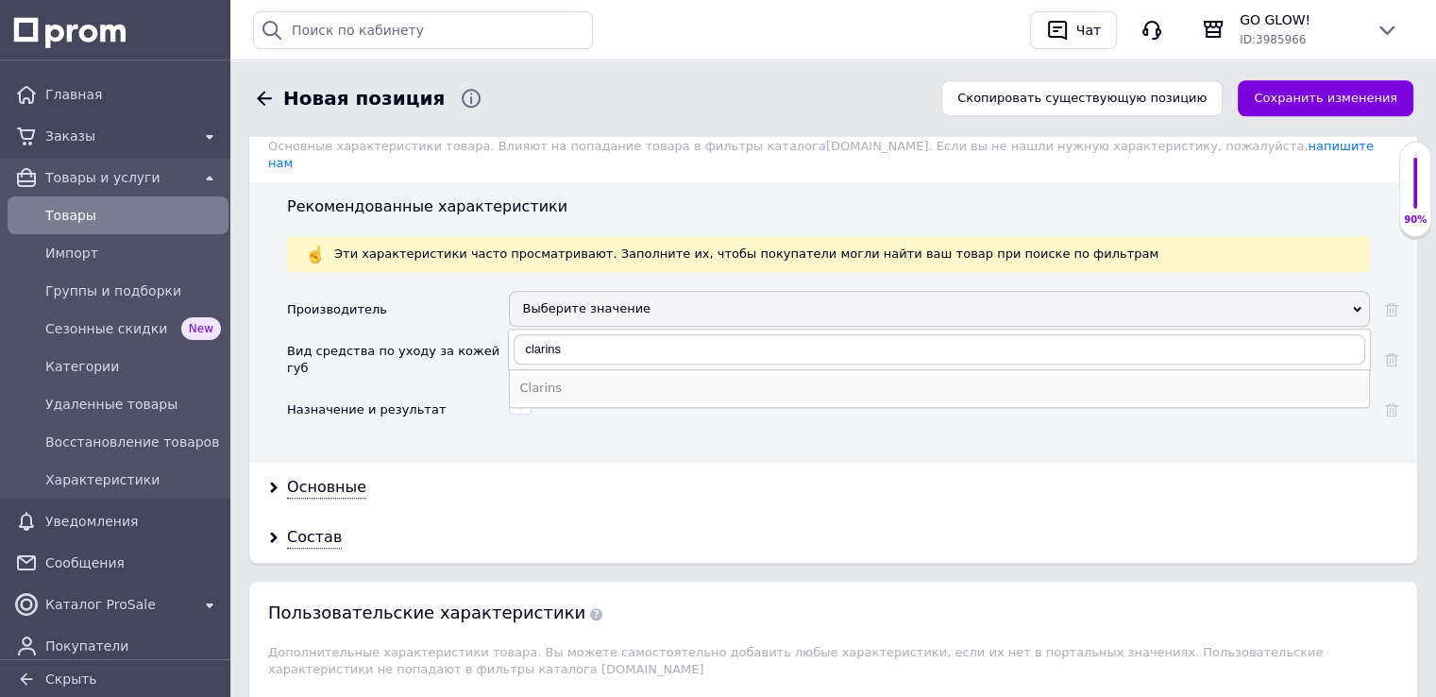
click at [544, 379] on div "Clarins" at bounding box center [939, 387] width 840 height 17
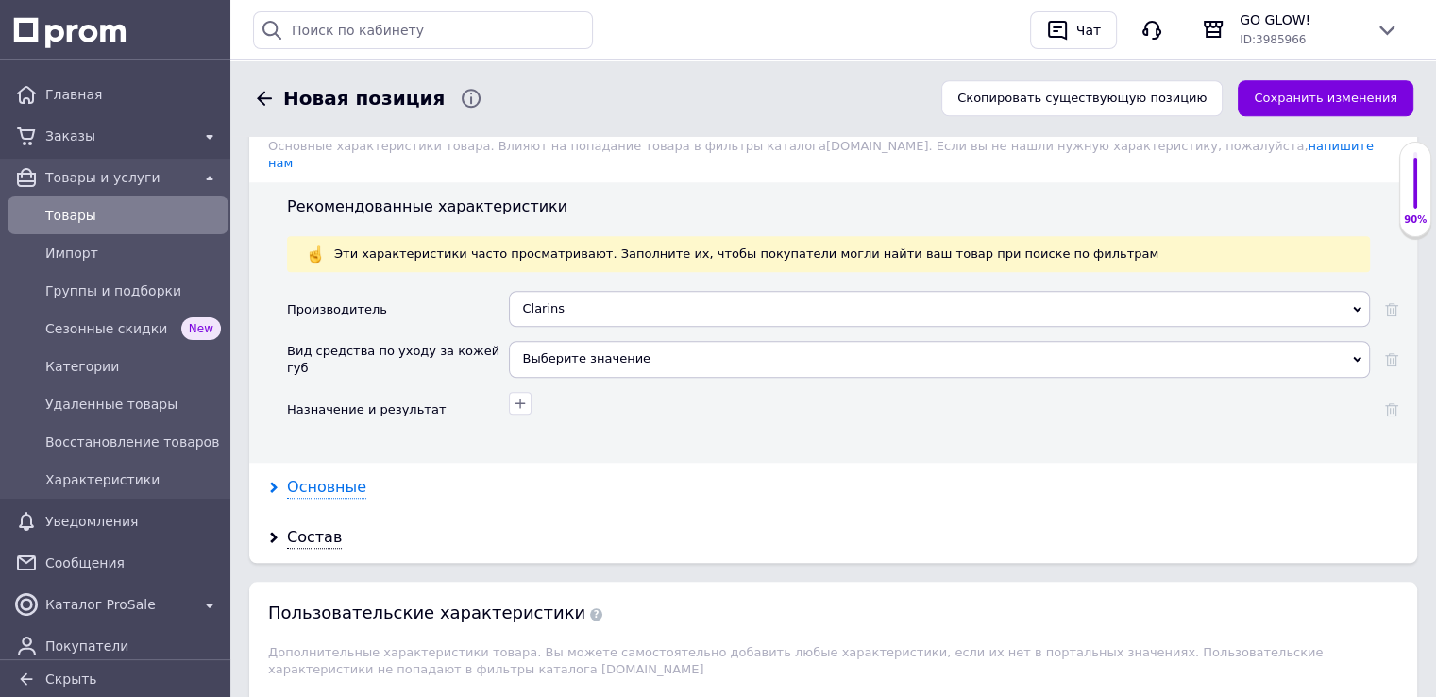
click at [343, 477] on div "Основные" at bounding box center [326, 488] width 79 height 22
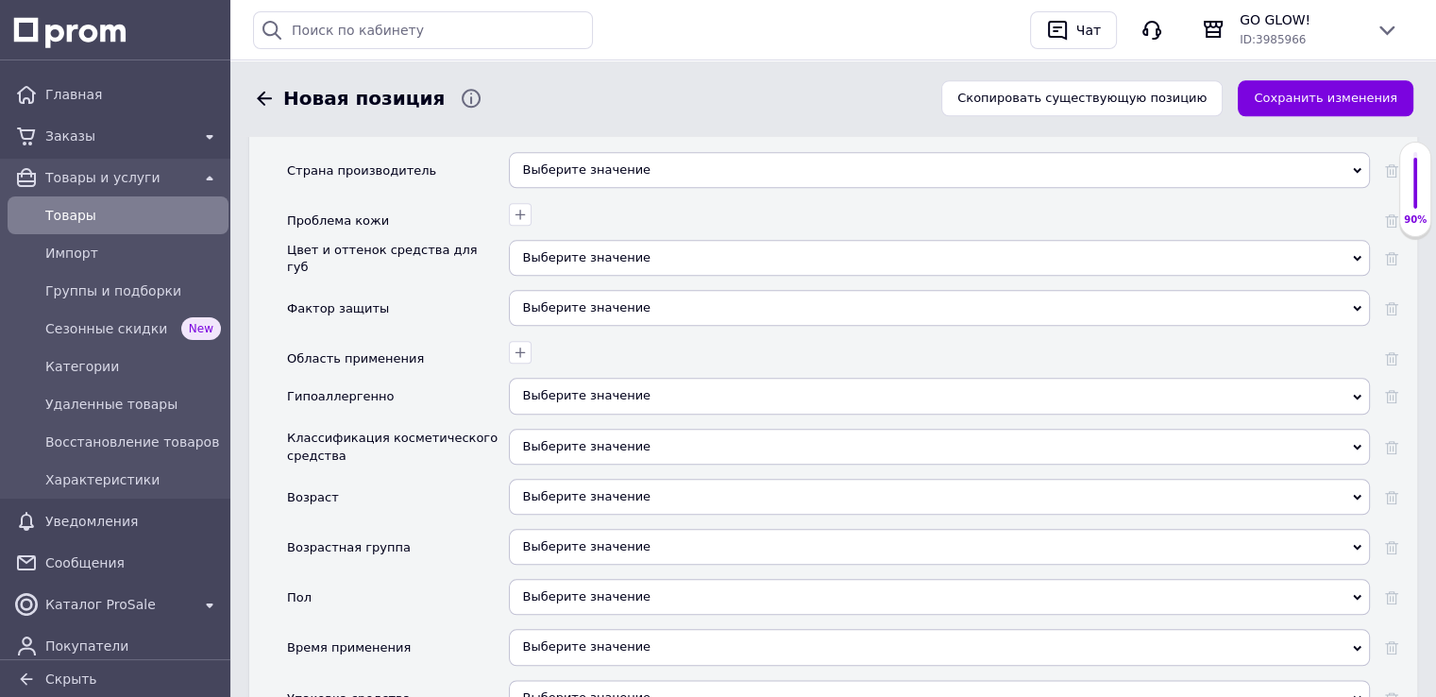
scroll to position [2029, 0]
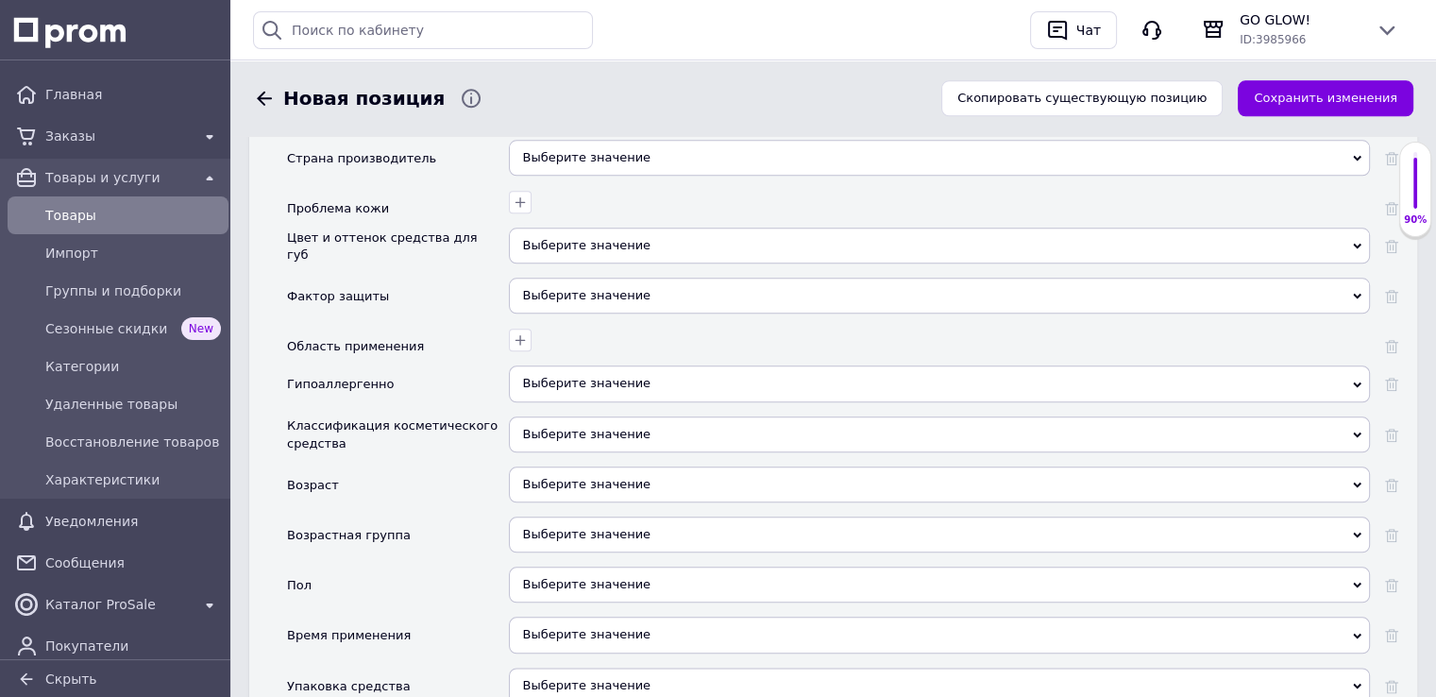
click at [564, 376] on span "Выберите значение" at bounding box center [586, 383] width 128 height 14
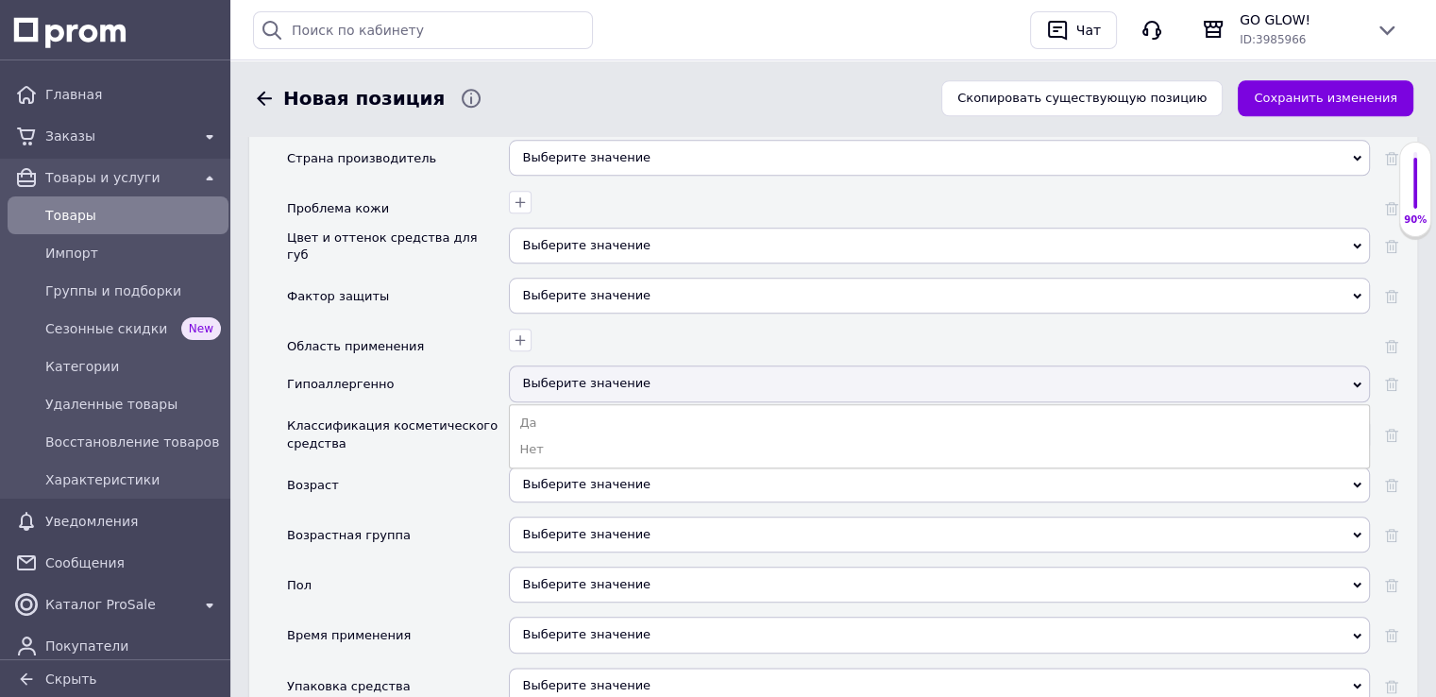
click at [559, 410] on li "Да" at bounding box center [939, 423] width 859 height 26
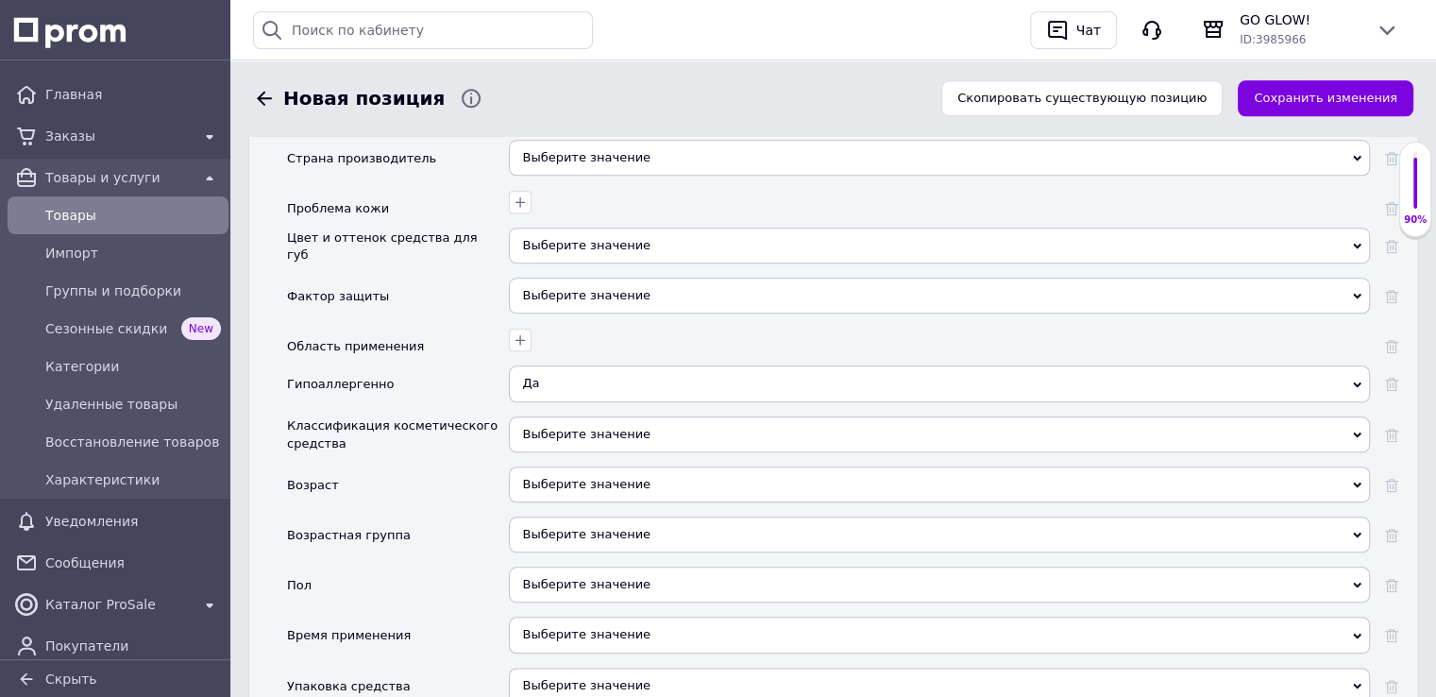
click at [548, 416] on div "Выберите значение" at bounding box center [939, 434] width 861 height 36
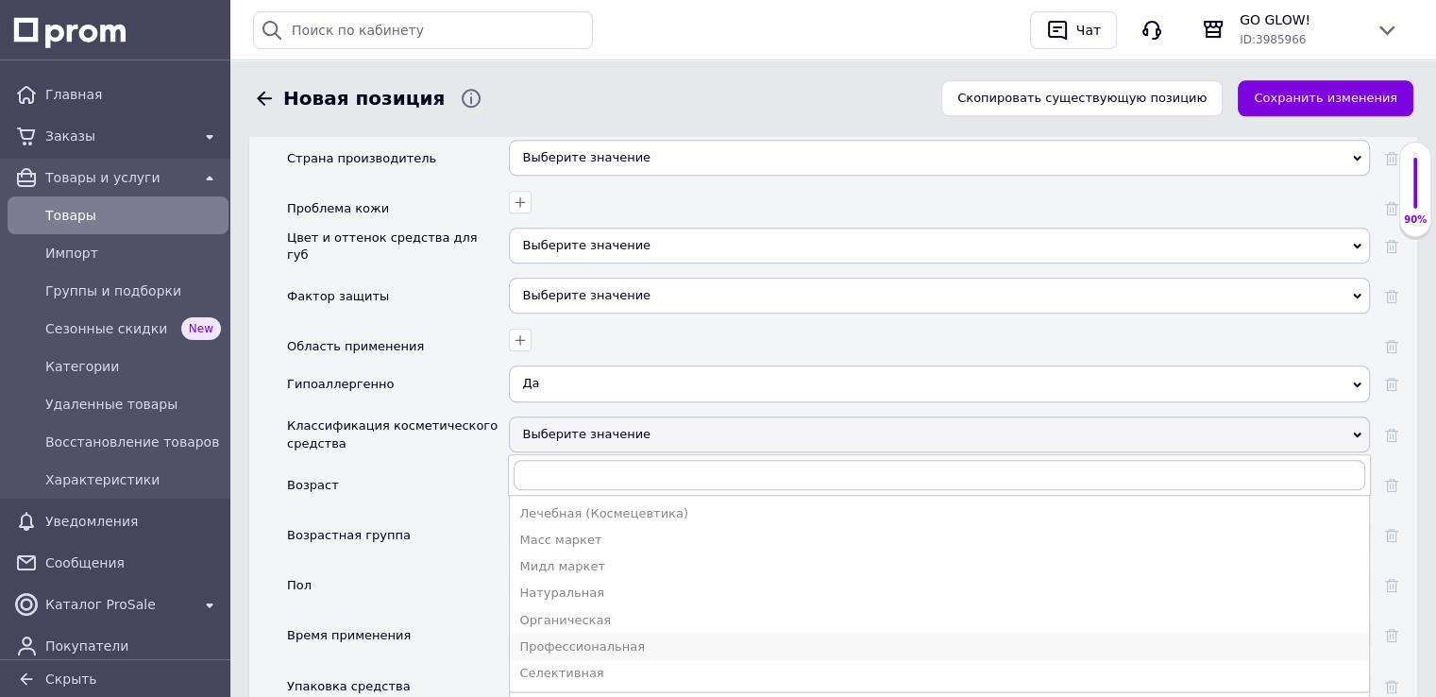
click at [570, 638] on div "Профессиональная" at bounding box center [939, 646] width 840 height 17
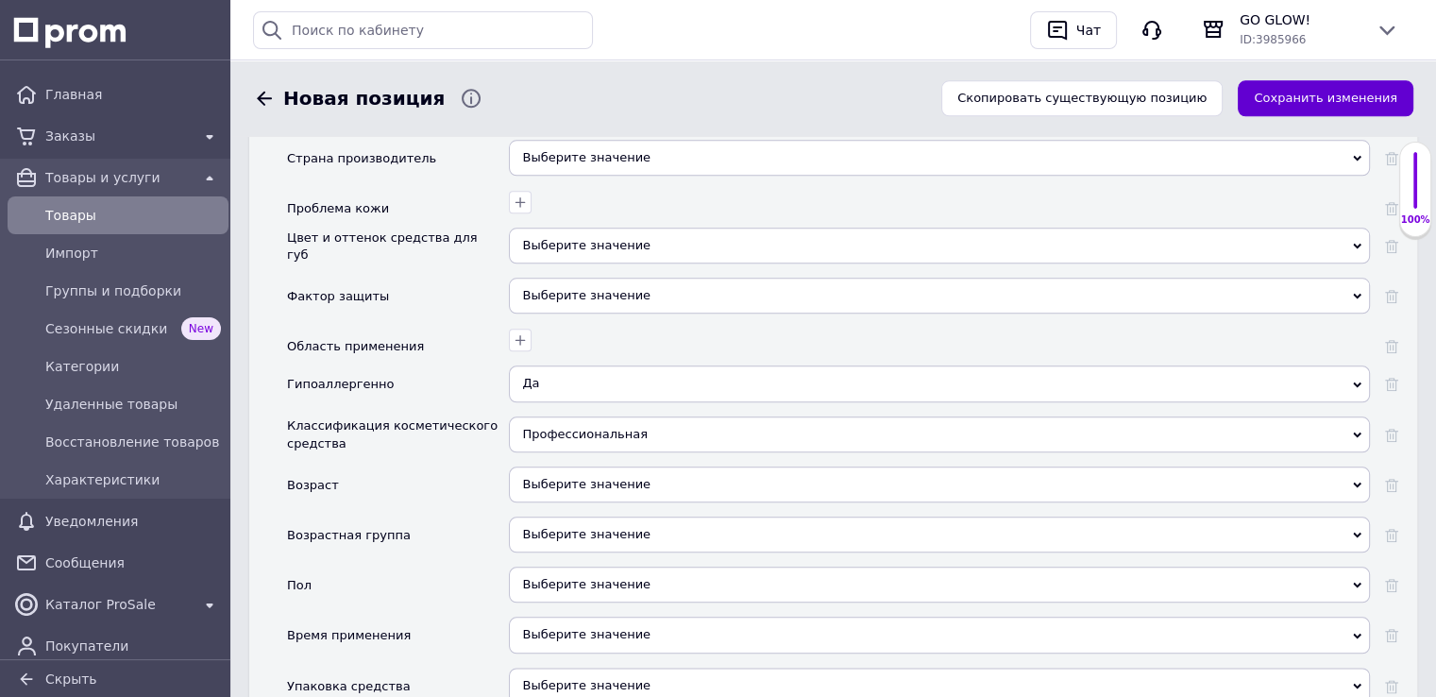
click at [1296, 102] on button "Сохранить изменения" at bounding box center [1325, 98] width 176 height 37
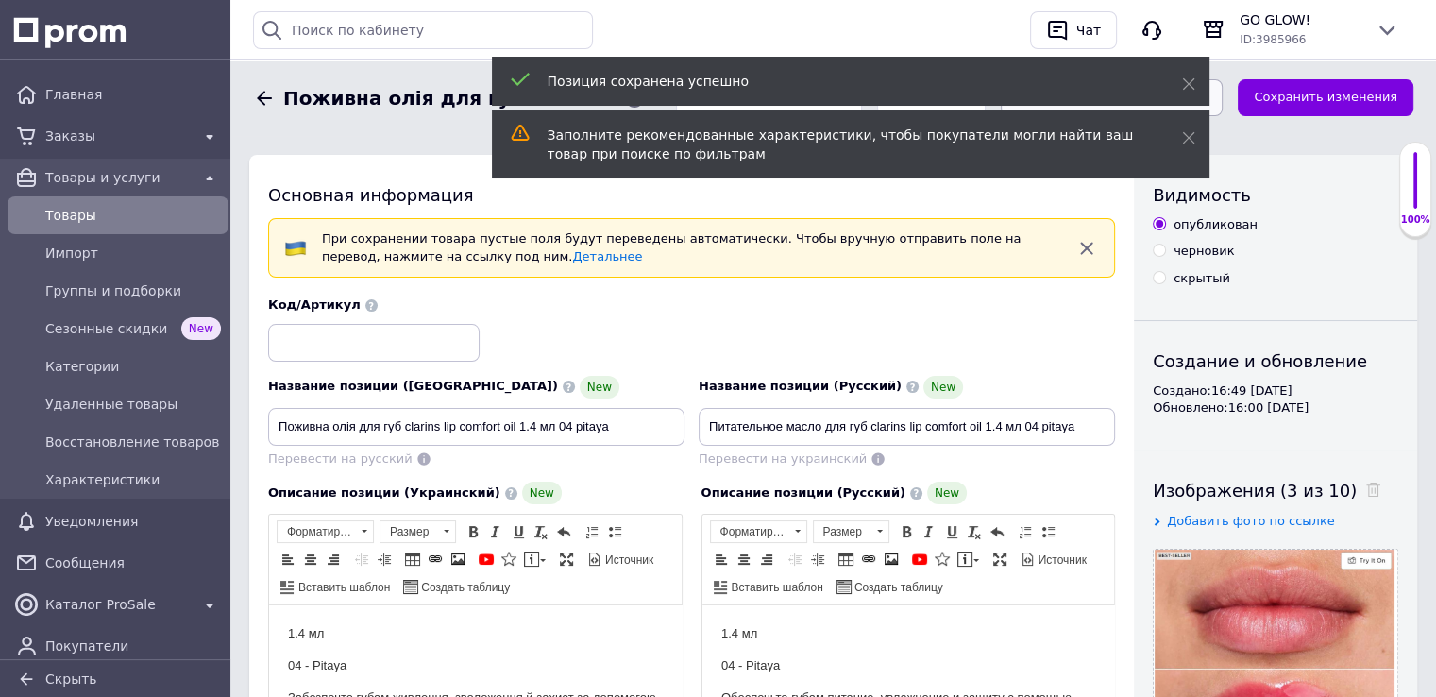
click at [1223, 92] on button "Сохранить, перейти к списку" at bounding box center [1112, 97] width 223 height 37
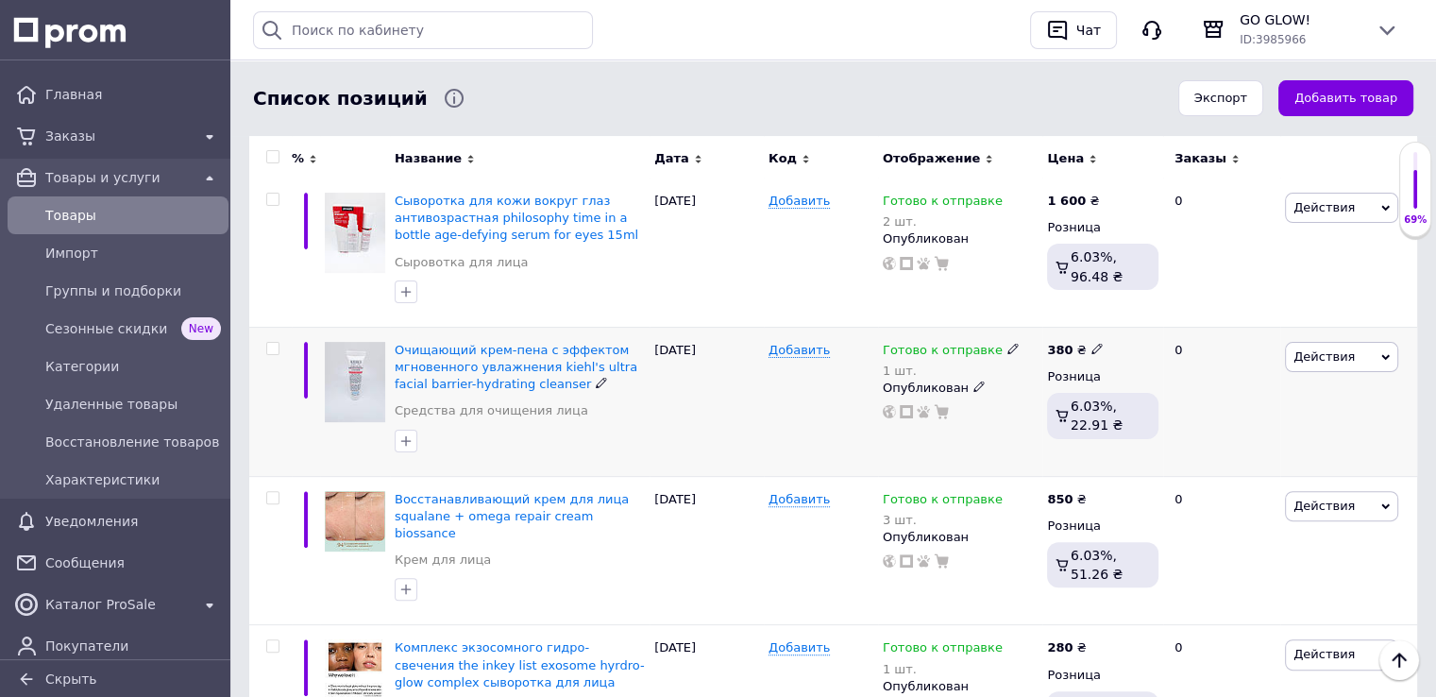
scroll to position [472, 0]
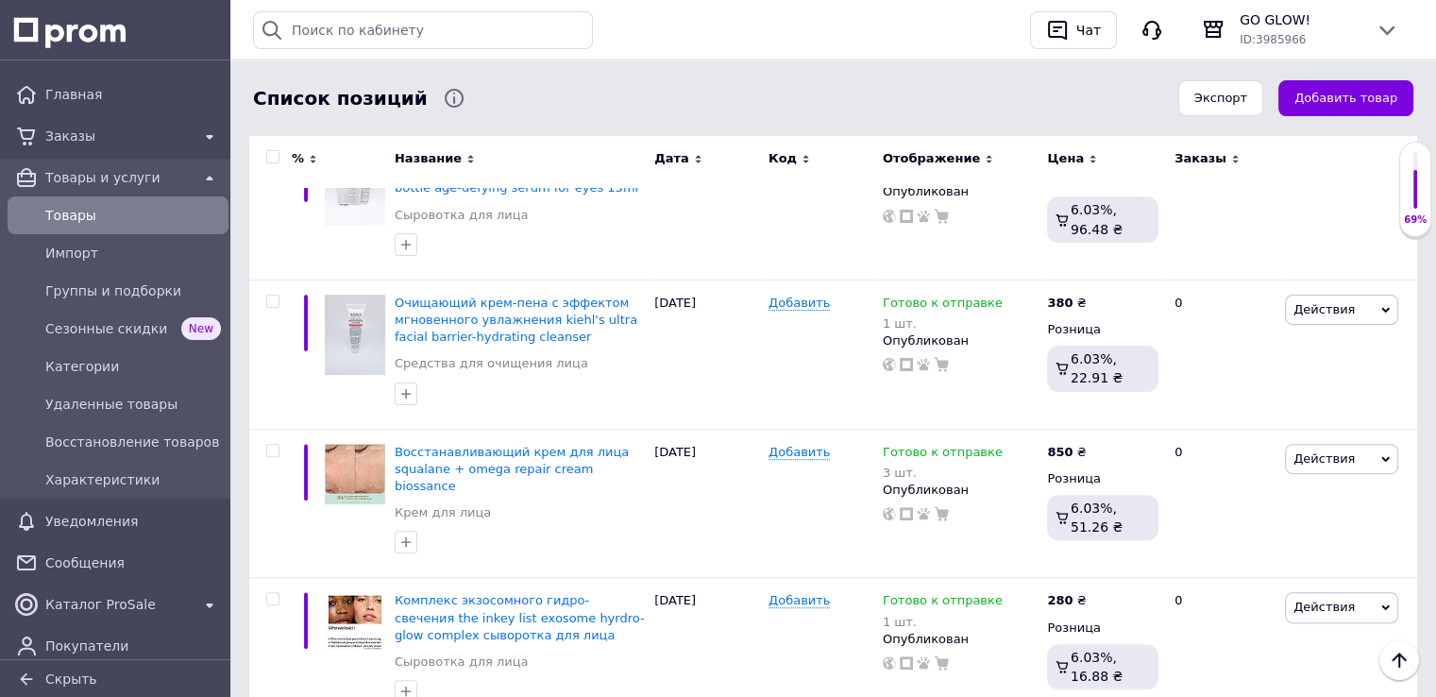
click at [1351, 89] on button "Добавить товар" at bounding box center [1345, 98] width 135 height 37
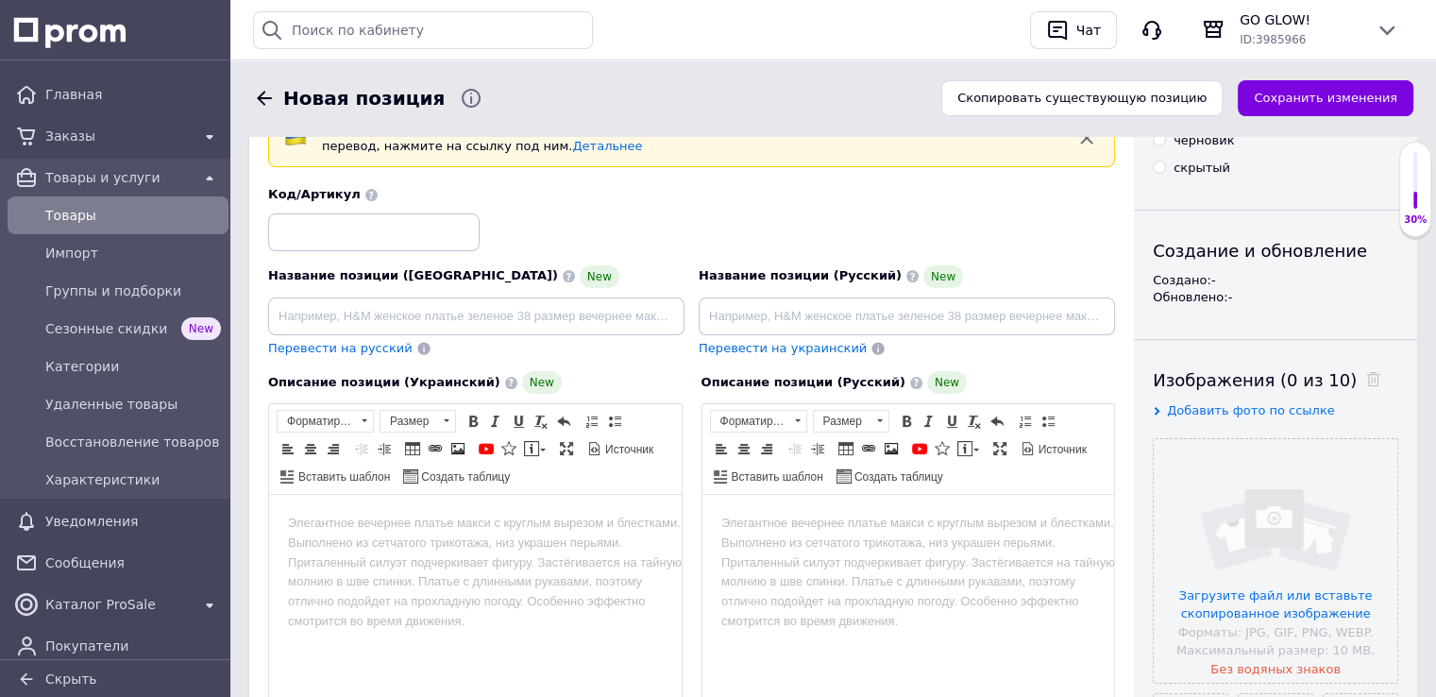
scroll to position [189, 0]
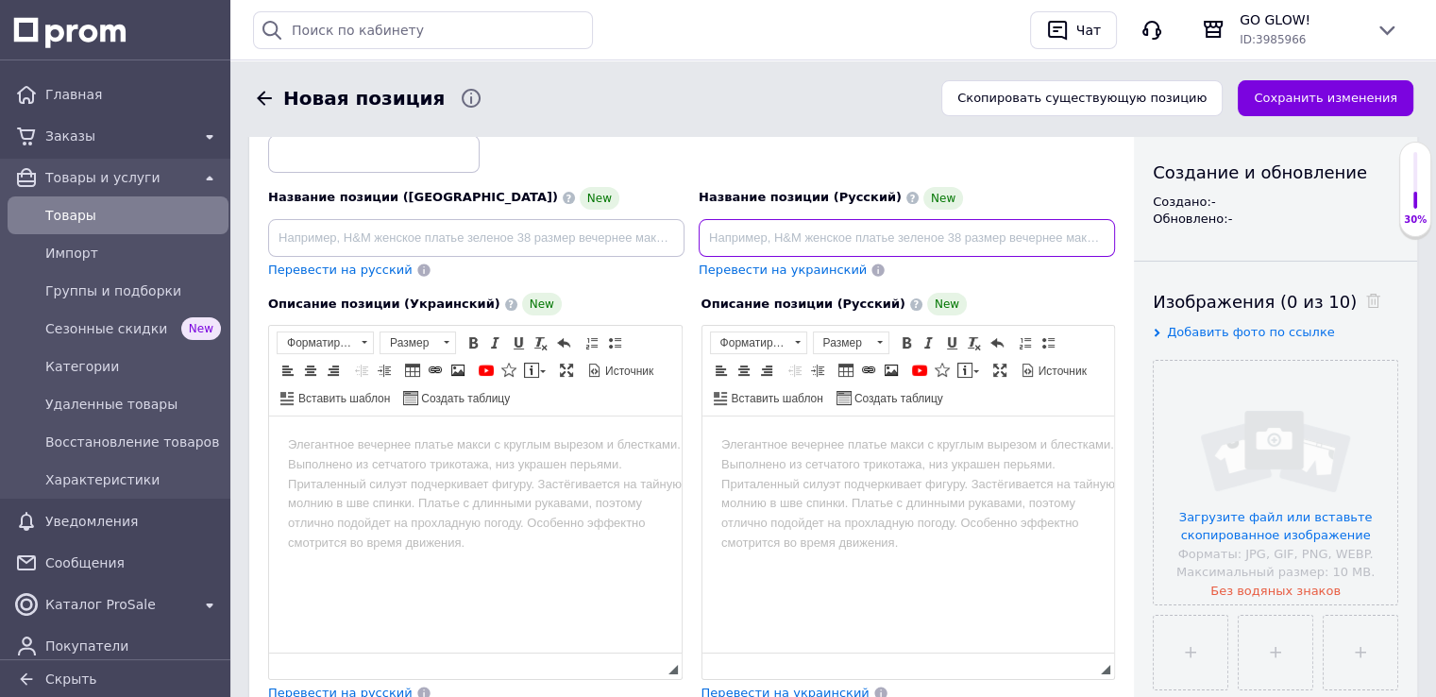
click at [779, 241] on input at bounding box center [906, 238] width 416 height 38
paste input "Тонизирующее масло для тела clarins tonic body treatment oil"
type input "Тонизирующее масло для тела clarins tonic body treatment oil"
click at [936, 474] on html at bounding box center [907, 445] width 412 height 58
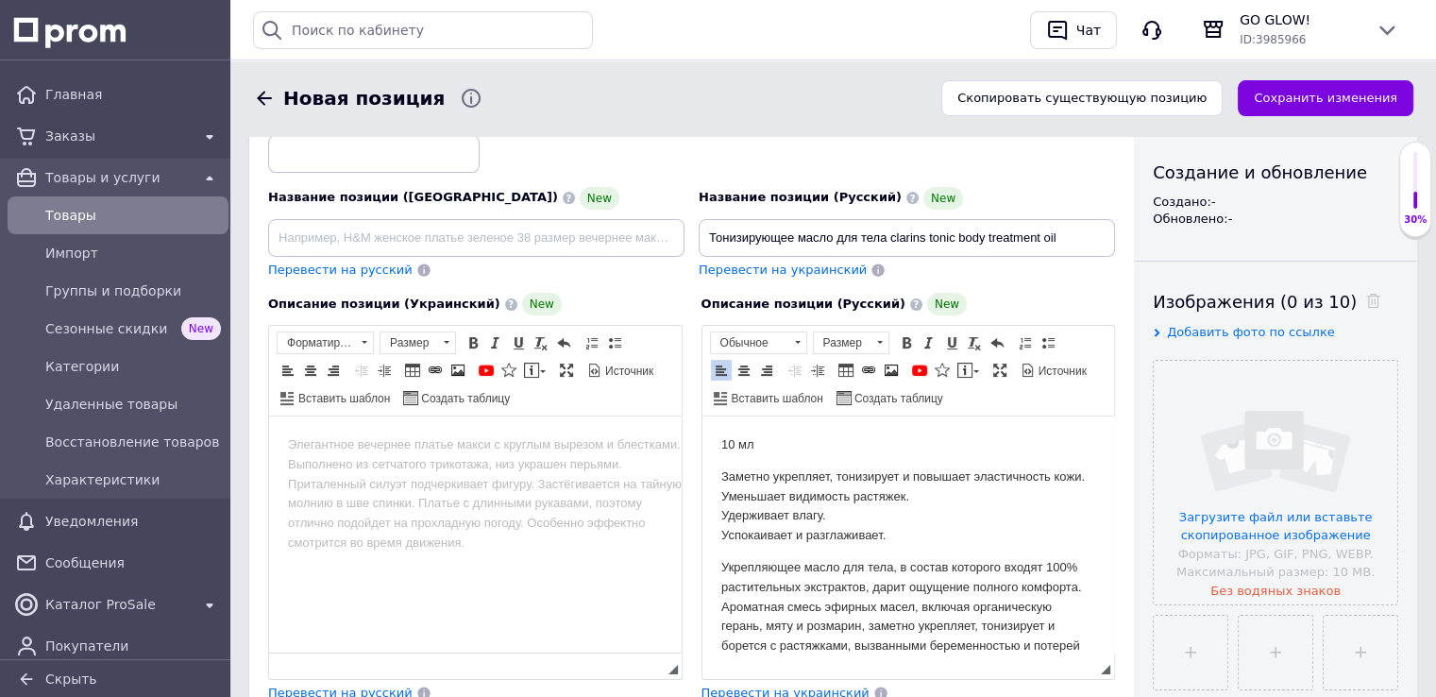
scroll to position [729, 0]
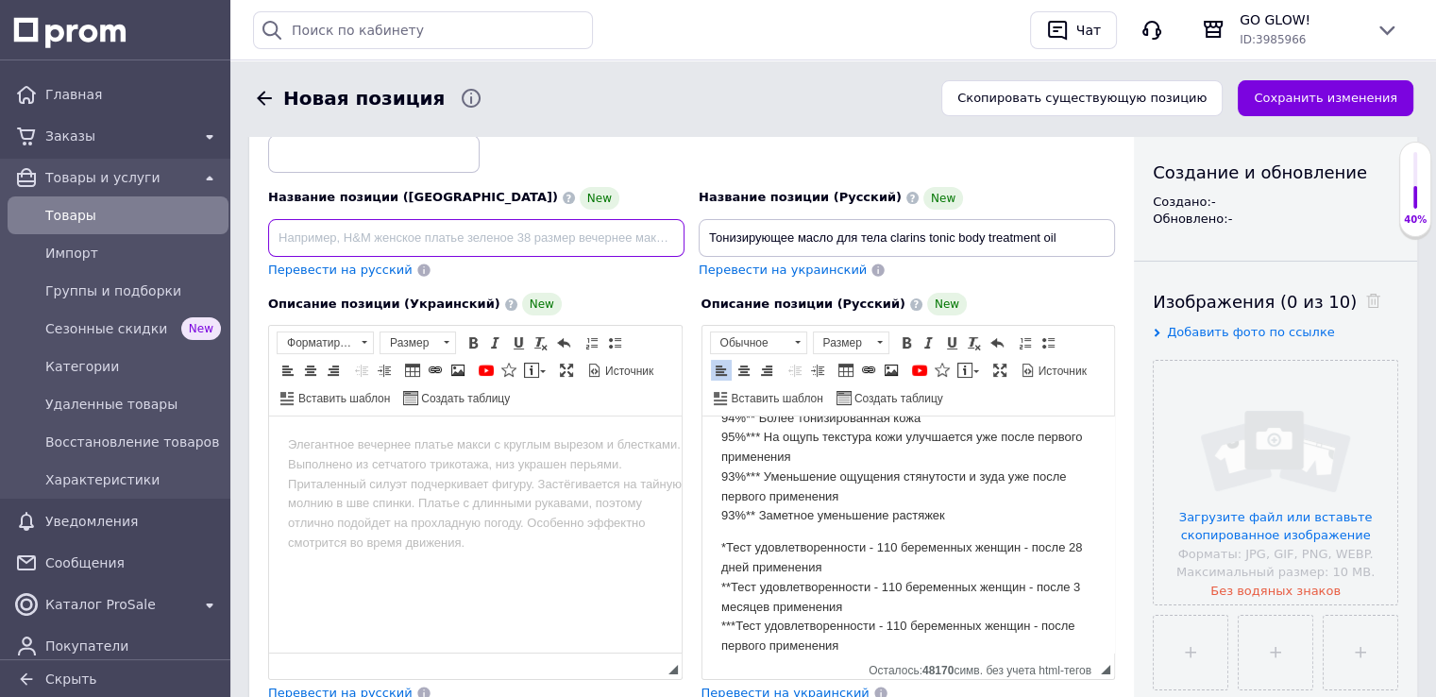
click at [359, 239] on input at bounding box center [476, 238] width 416 height 38
type input "Тонізувальна олія для тіла clarins tonic body treatment oil"
click at [443, 470] on html at bounding box center [475, 445] width 412 height 58
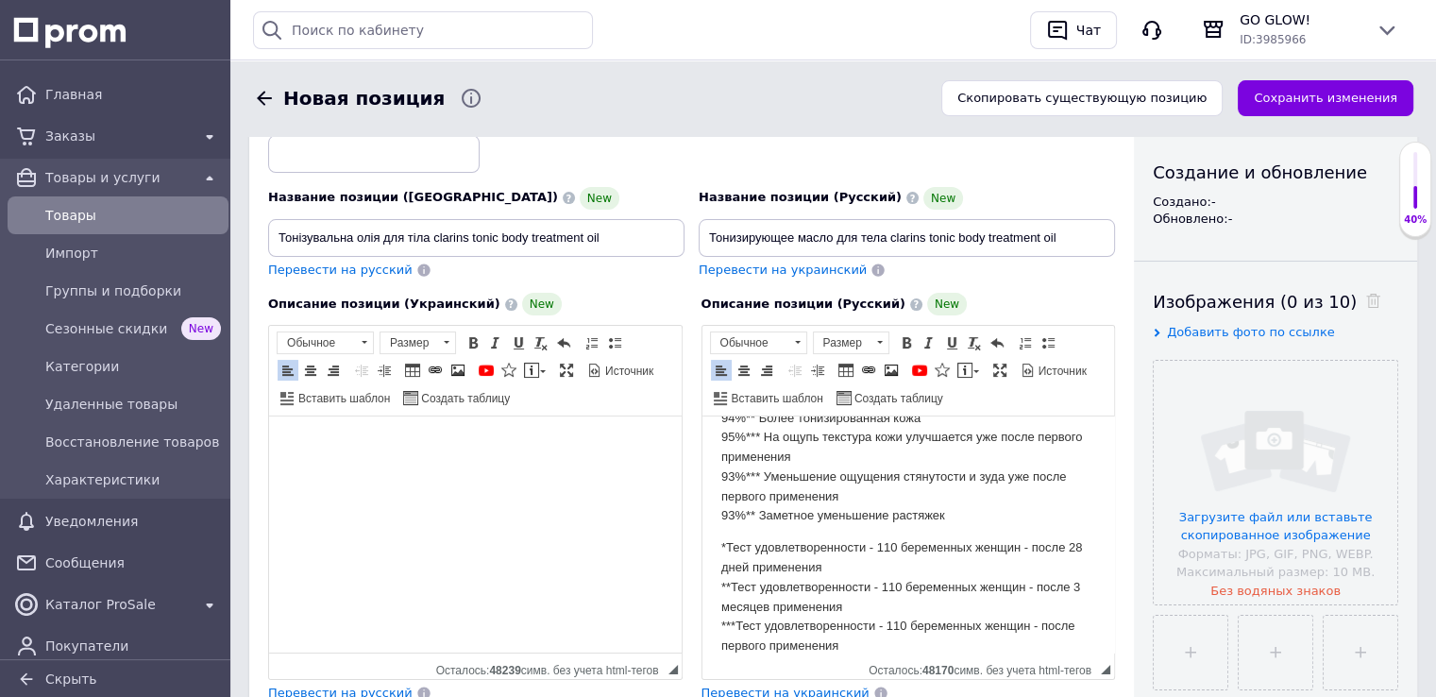
scroll to position [690, 0]
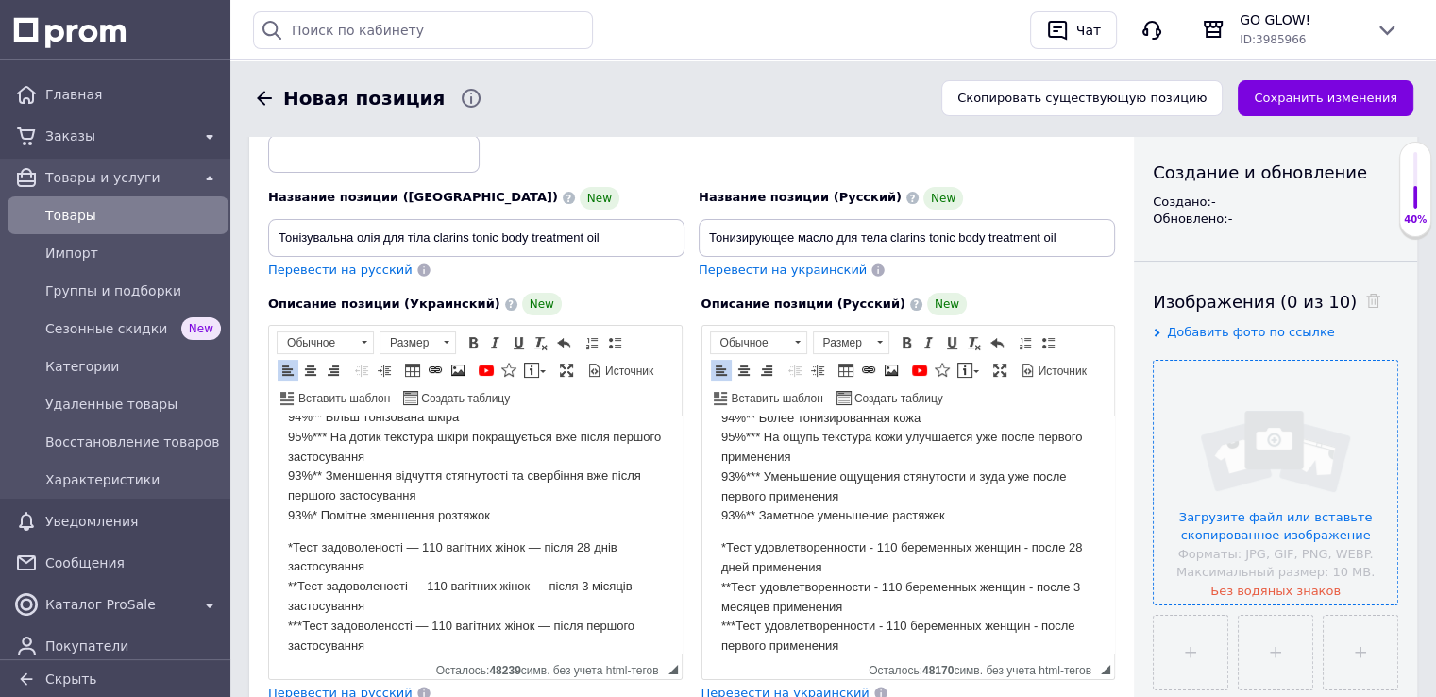
click at [1236, 510] on input "file" at bounding box center [1275, 483] width 244 height 244
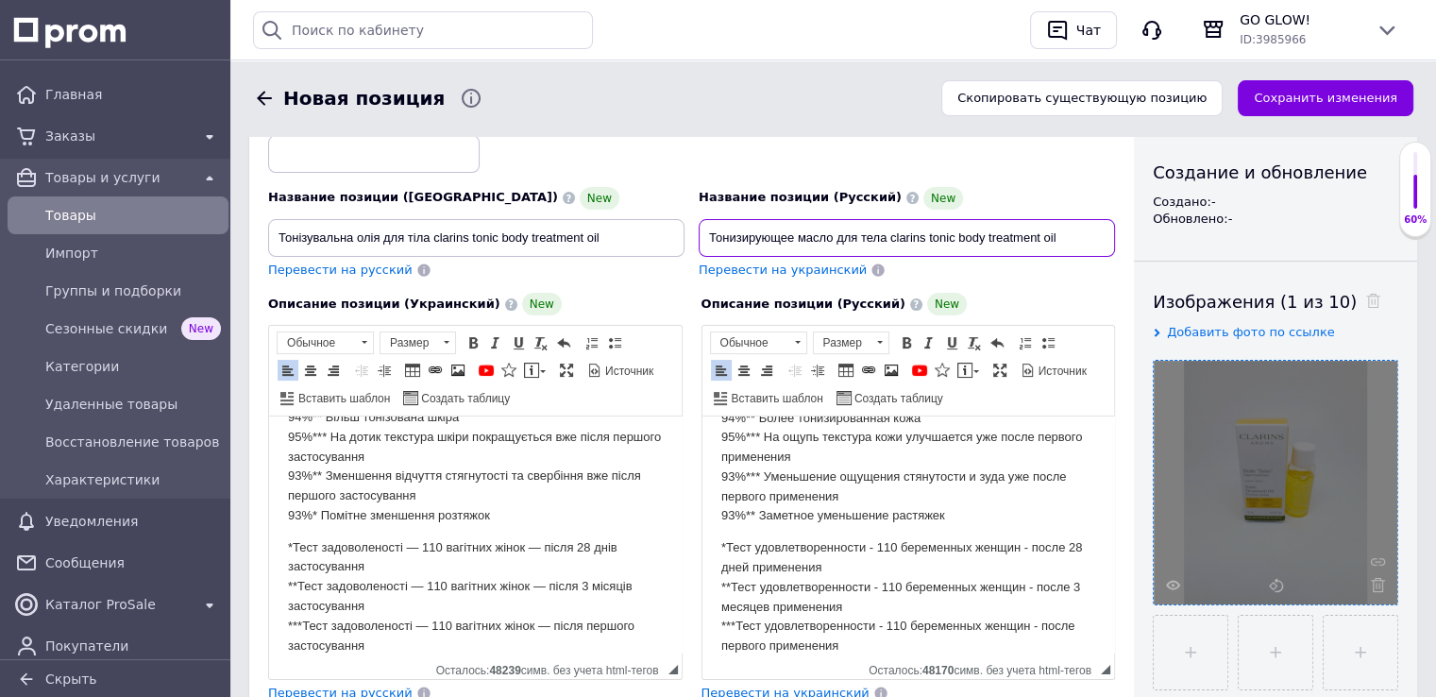
drag, startPoint x: 888, startPoint y: 232, endPoint x: 1070, endPoint y: 236, distance: 182.2
click at [1070, 236] on input "Тонизирующее масло для тела clarins tonic body treatment oil" at bounding box center [906, 238] width 416 height 38
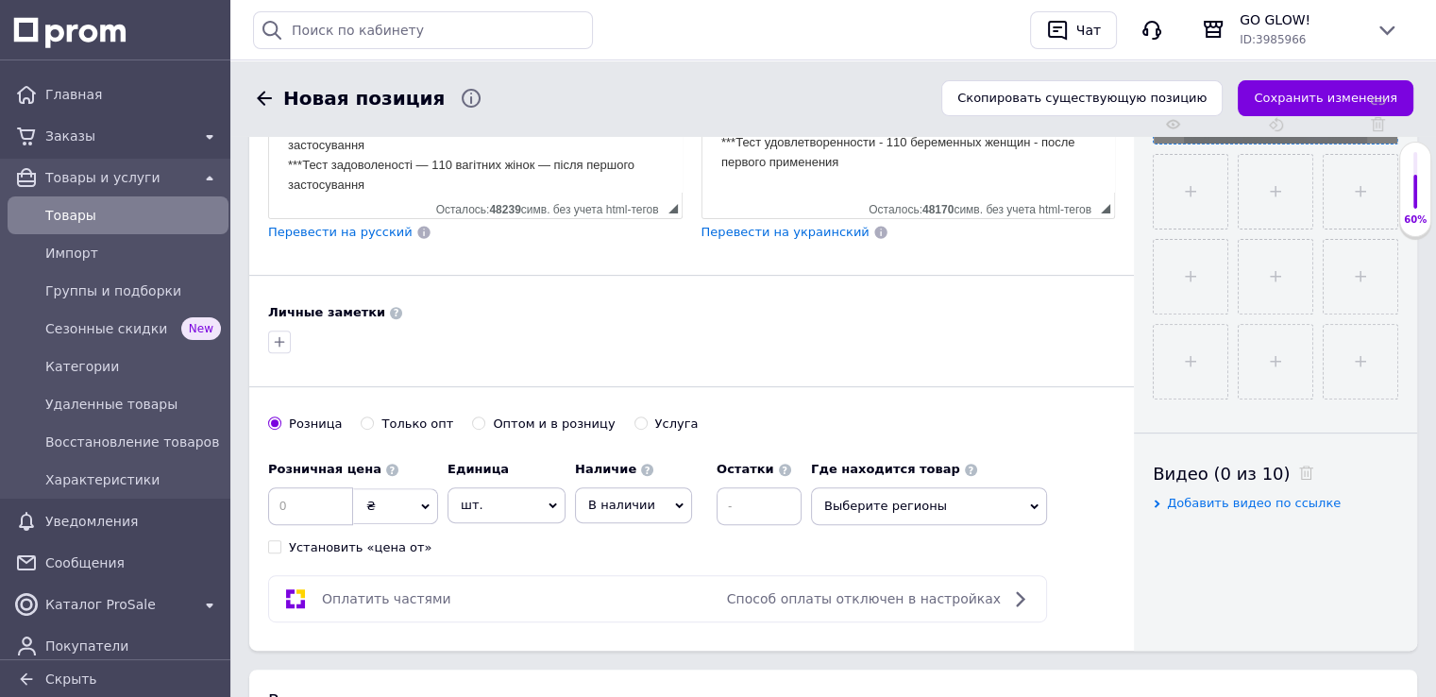
scroll to position [661, 0]
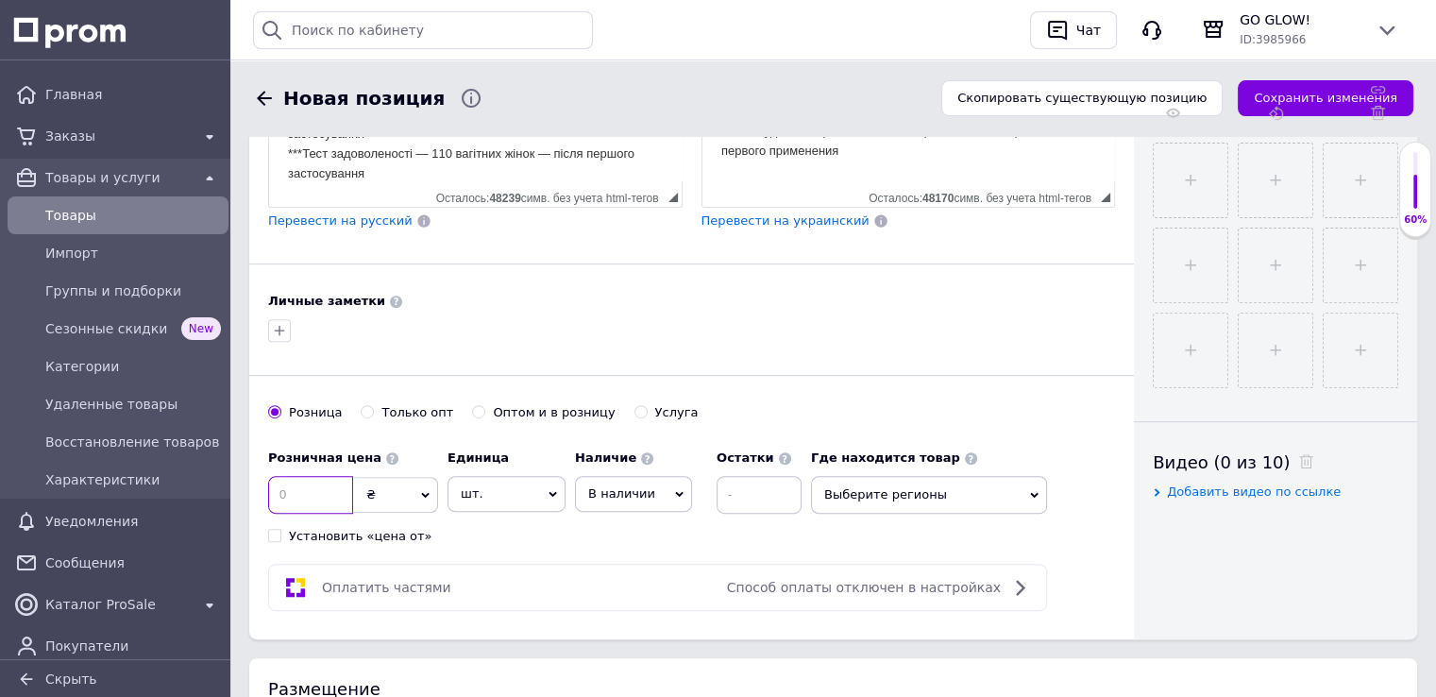
click at [312, 482] on input at bounding box center [310, 495] width 85 height 38
type input "340"
click at [610, 489] on span "В наличии" at bounding box center [621, 493] width 67 height 14
click at [630, 600] on li "Готово к отправке" at bounding box center [633, 594] width 115 height 43
click at [754, 498] on input at bounding box center [796, 495] width 85 height 38
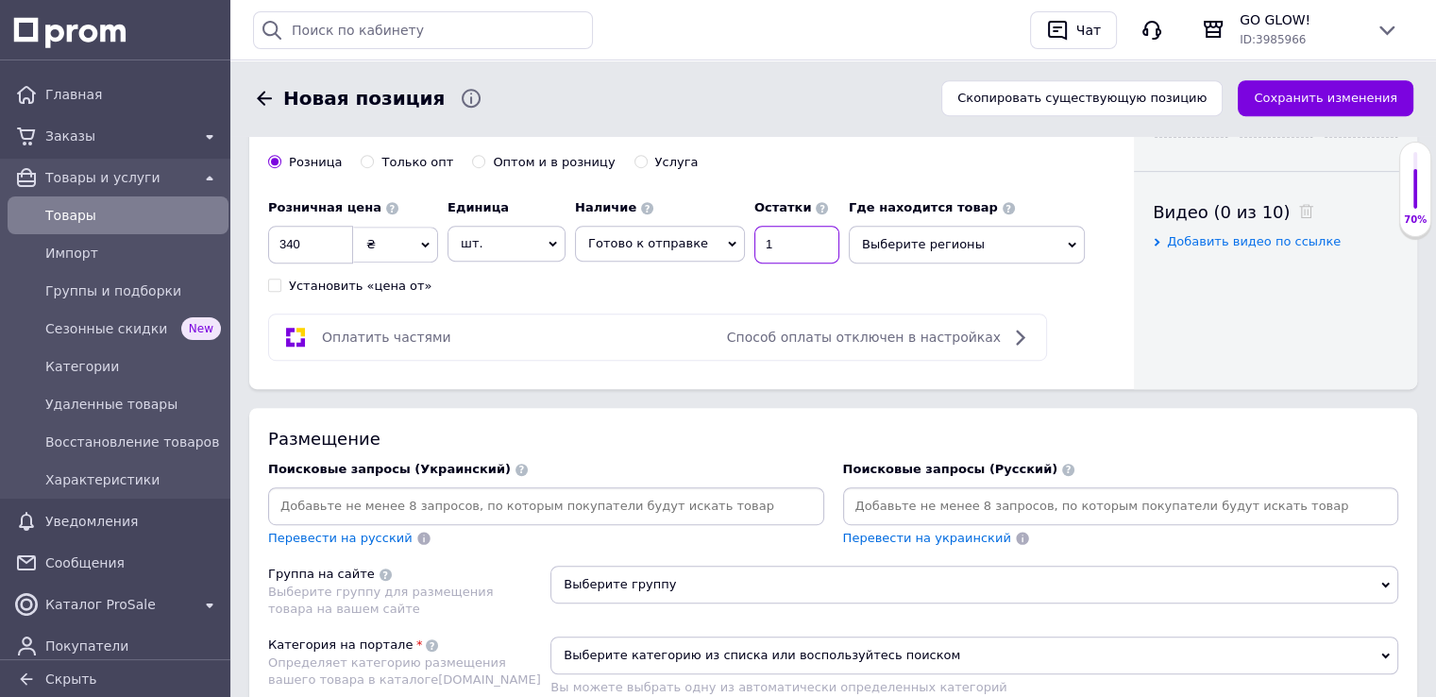
scroll to position [1038, 0]
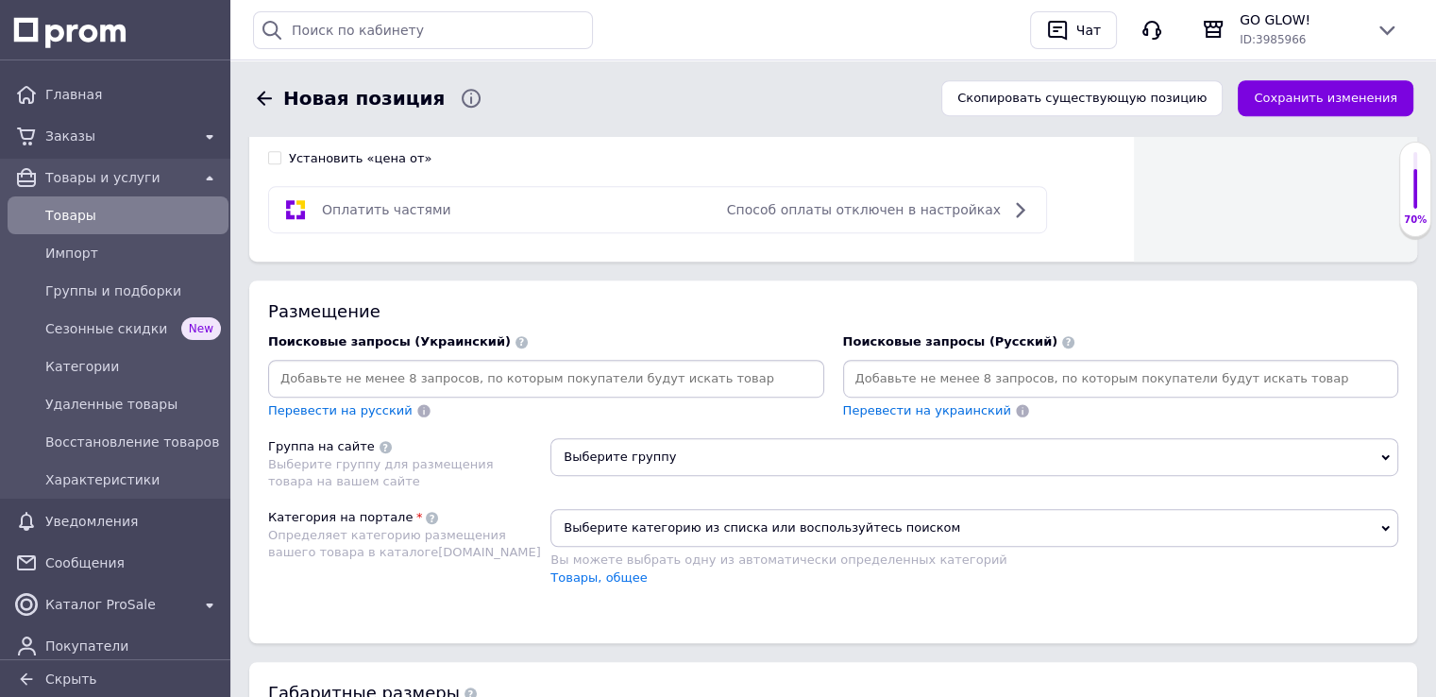
type input "1"
click at [969, 377] on input at bounding box center [1121, 378] width 548 height 28
paste input "clarins tonic body treatment oil"
type input "clarins tonic body treatment oil"
paste input "clarins tonic body treatment oil"
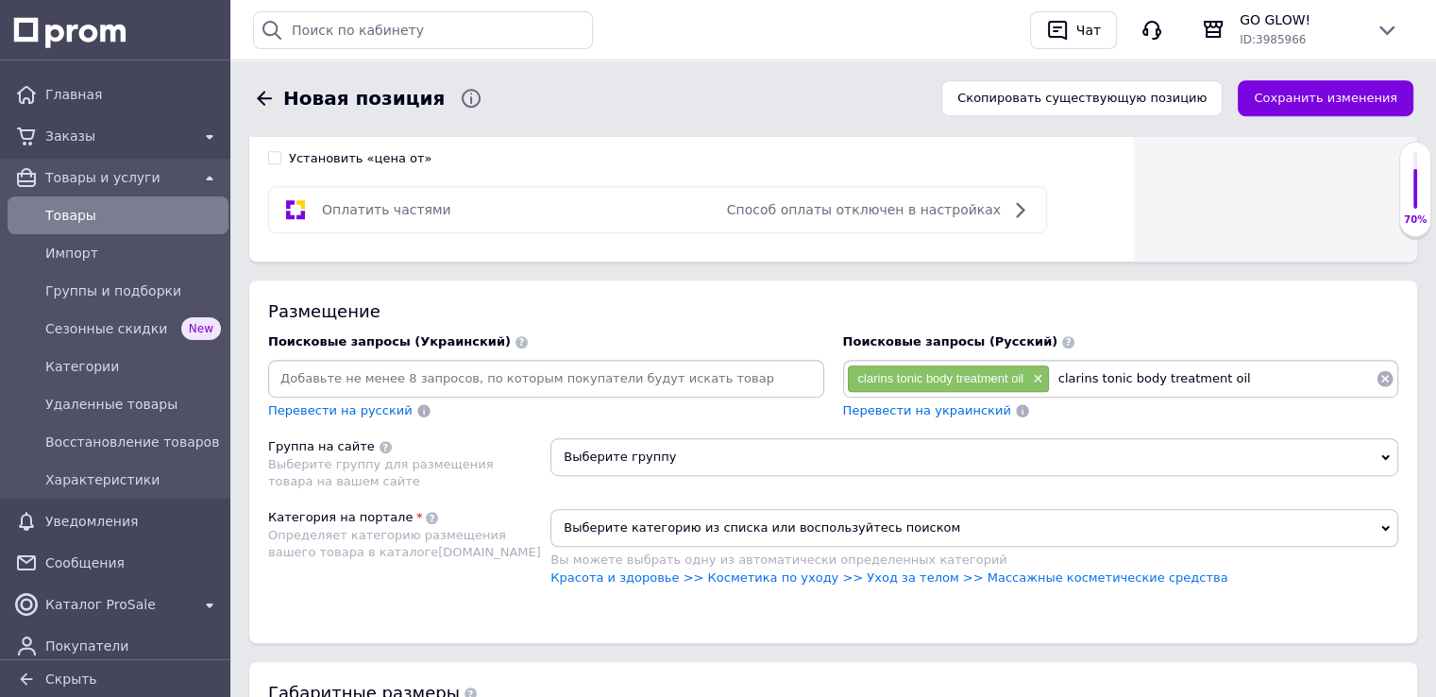
click at [1106, 373] on input "clarins tonic body treatment oil" at bounding box center [1213, 378] width 326 height 28
click at [1153, 371] on input "clarins body treatment oil" at bounding box center [1213, 378] width 326 height 28
type input "clarins body oil"
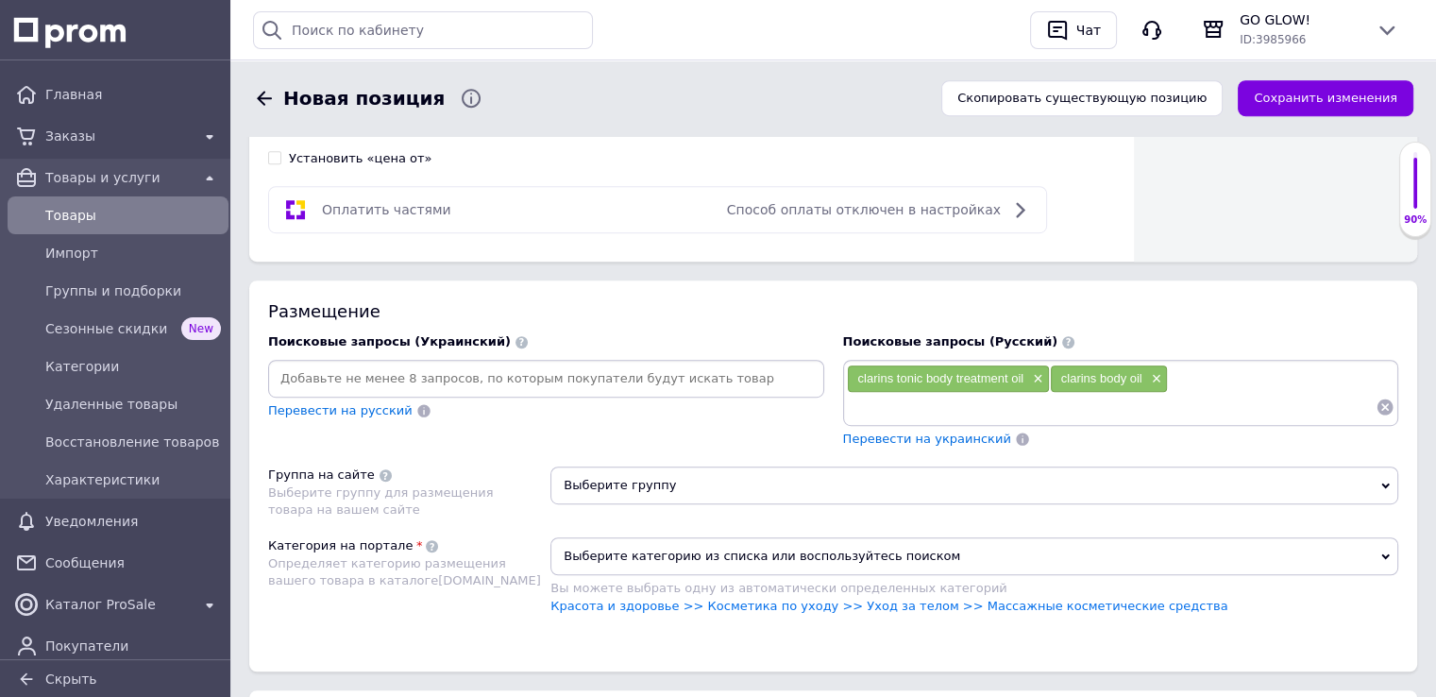
paste input "clarins tonic body treatment oil"
drag, startPoint x: 937, startPoint y: 401, endPoint x: 1012, endPoint y: 398, distance: 74.6
click at [1012, 398] on input "clarins tonic body treatment oil" at bounding box center [1112, 407] width 530 height 28
type input "clarins oil"
paste input "clarins tonic body treatment oil"
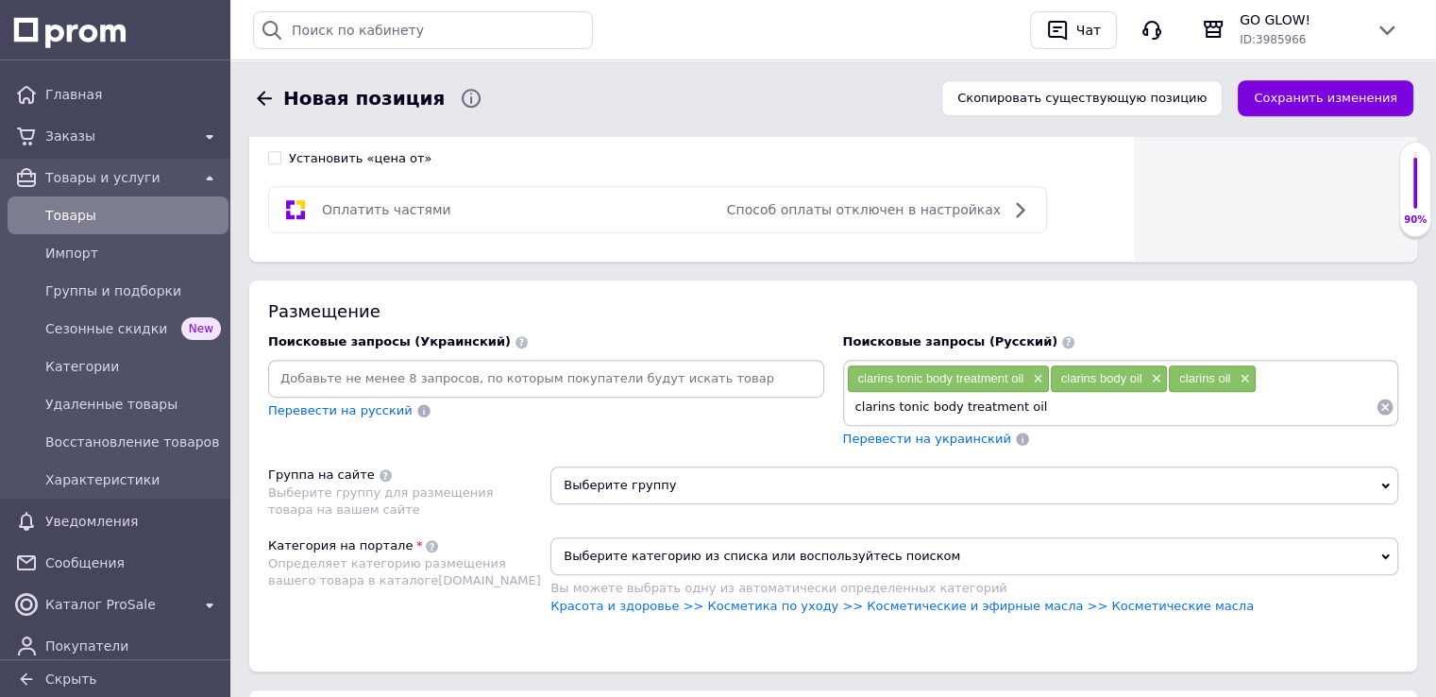
drag, startPoint x: 892, startPoint y: 400, endPoint x: 1069, endPoint y: 405, distance: 176.6
click at [1071, 406] on input "clarins tonic body treatment oil" at bounding box center [1112, 407] width 530 height 28
type input "clarins масло"
paste input "clarins tonic body treatment oil"
drag, startPoint x: 892, startPoint y: 404, endPoint x: 1056, endPoint y: 401, distance: 164.3
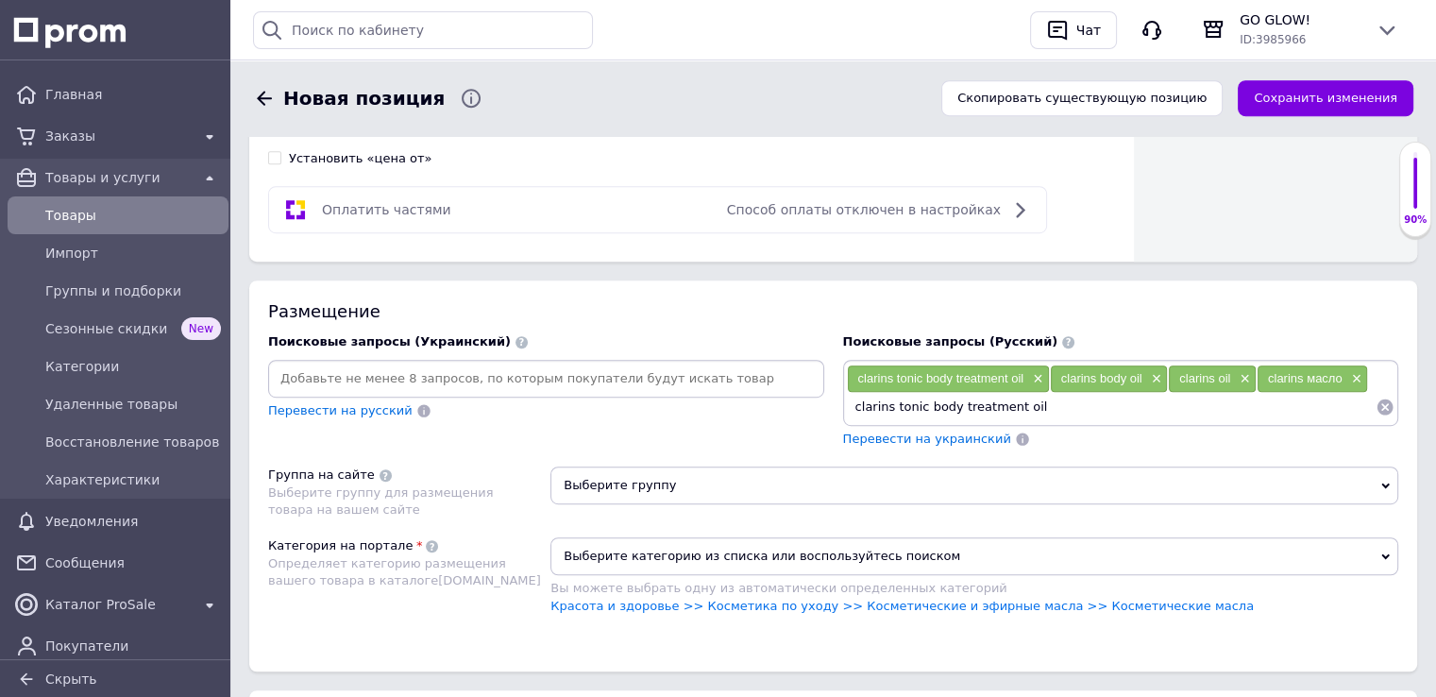
click at [1056, 401] on input "clarins tonic body treatment oil" at bounding box center [1112, 407] width 530 height 28
type input "clarins для тела"
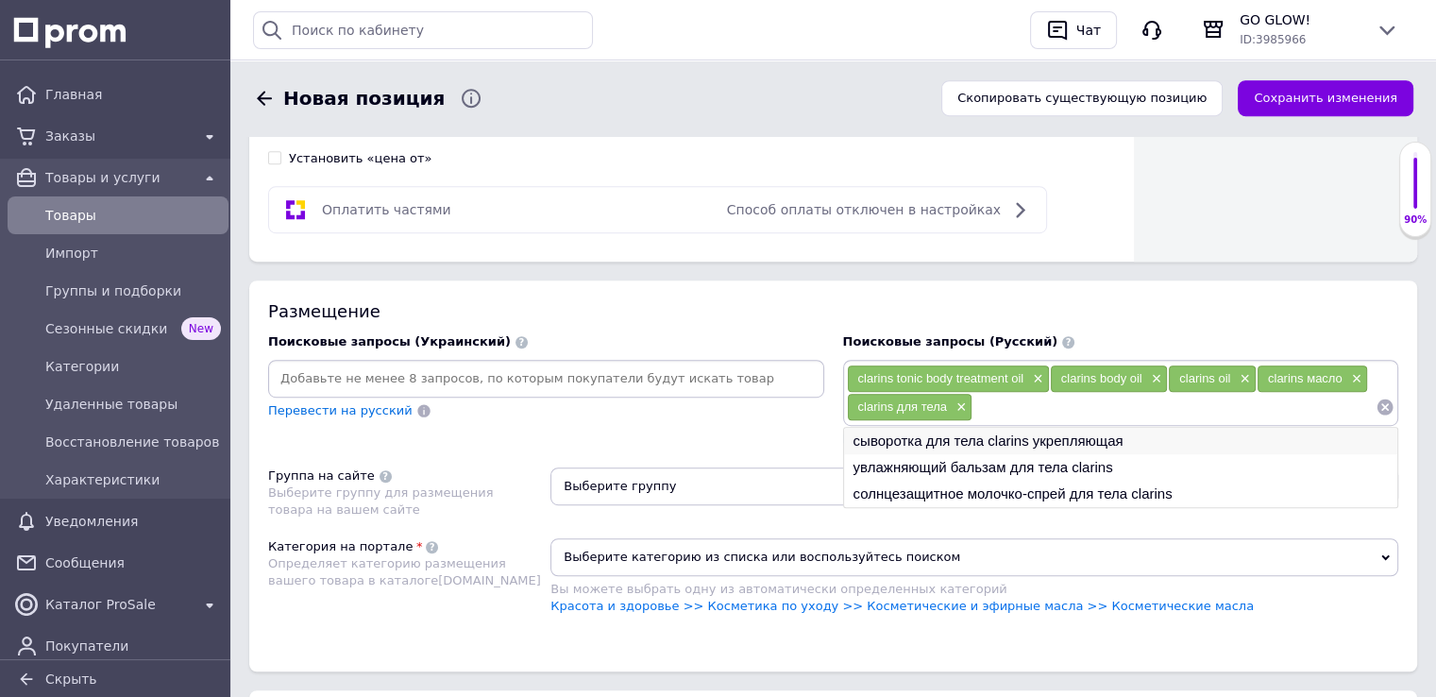
click at [1013, 431] on li "сыворотка для тела clarins укрепляющая" at bounding box center [1121, 441] width 554 height 26
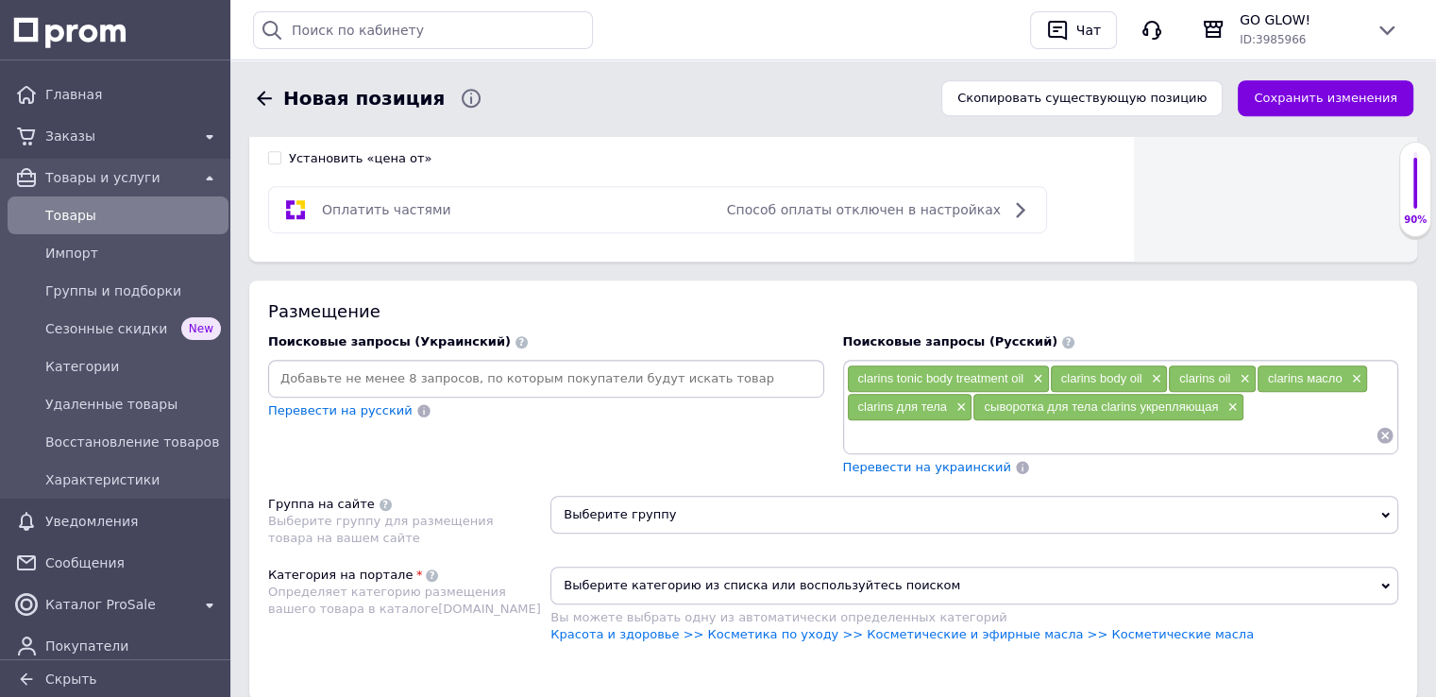
click at [1036, 413] on div "сыворотка для тела clarins укрепляющая ×" at bounding box center [1107, 407] width 269 height 26
click at [935, 426] on input at bounding box center [1112, 435] width 530 height 28
paste input "clarins tonic body treatment oil"
drag, startPoint x: 891, startPoint y: 428, endPoint x: 1061, endPoint y: 429, distance: 169.9
click at [1061, 429] on input "clarins tonic body treatment oil" at bounding box center [1112, 435] width 530 height 28
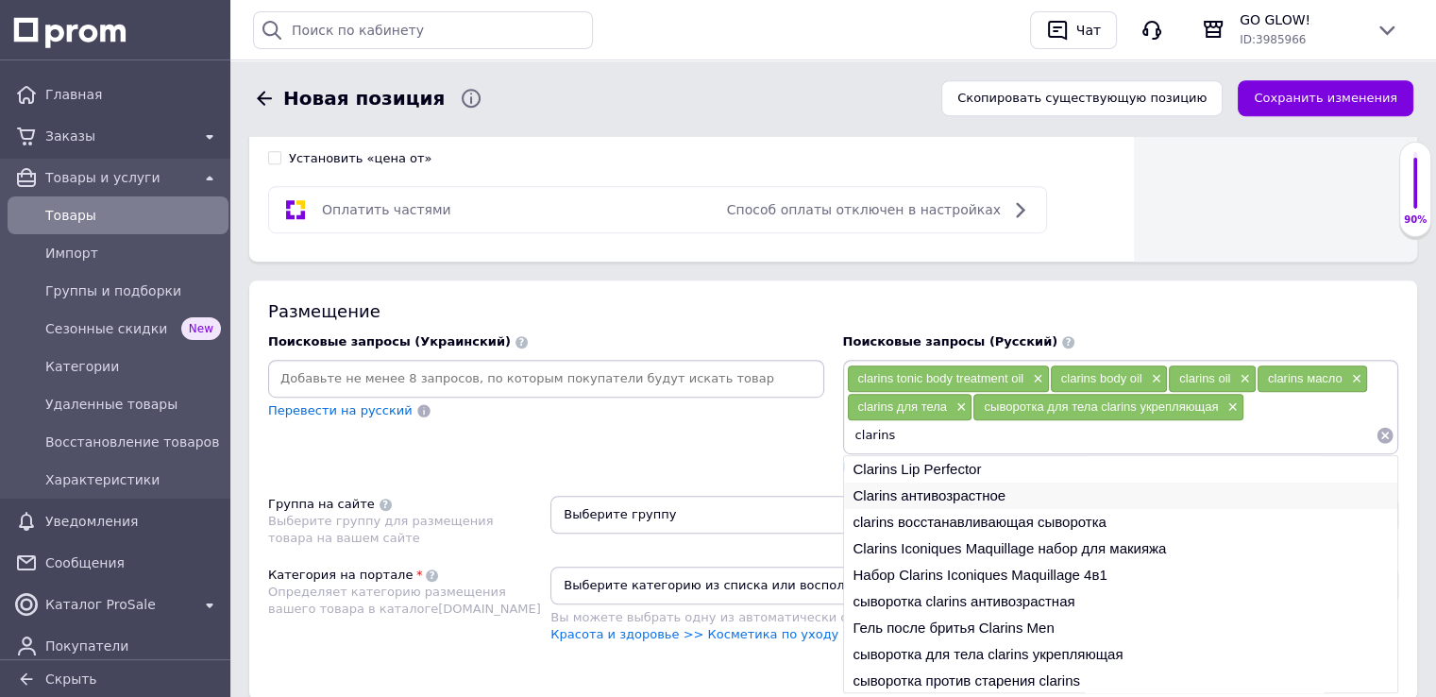
type input "clarins"
click at [933, 485] on li "Clarins антивозрастное" at bounding box center [1121, 495] width 554 height 26
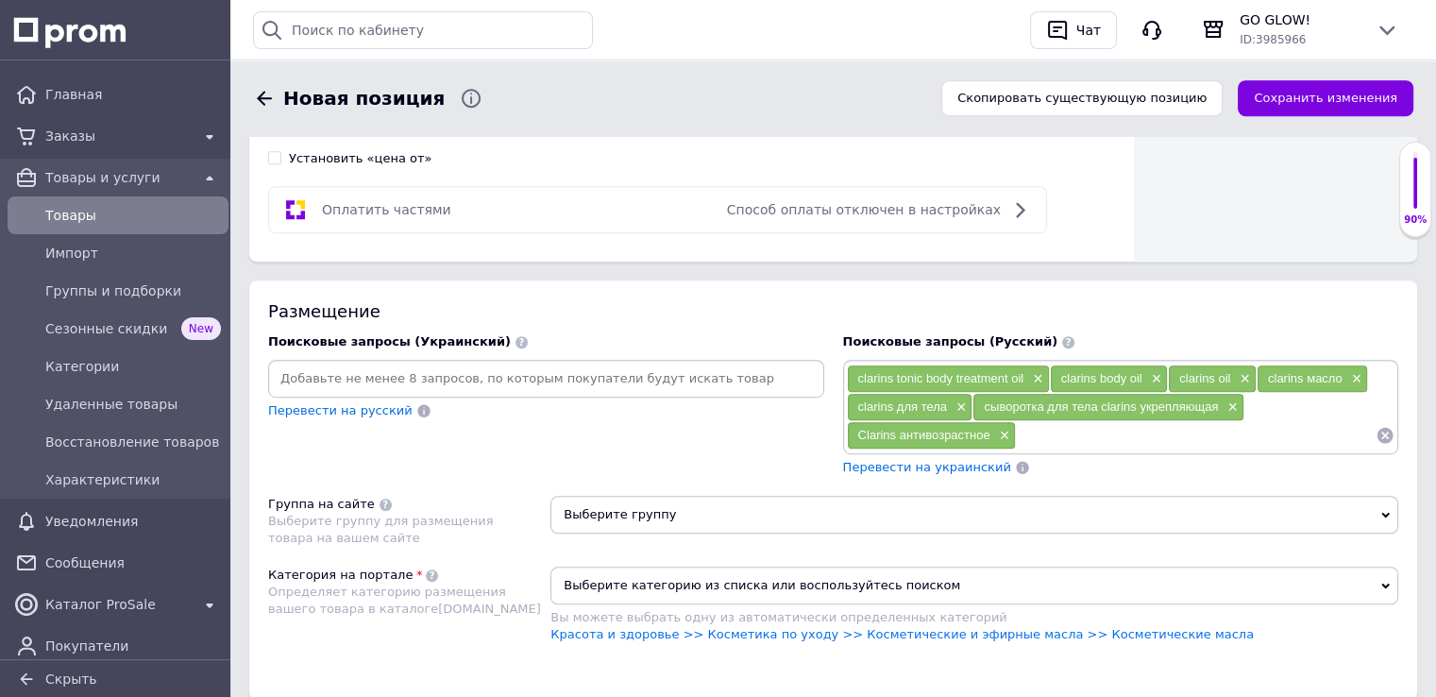
click at [1057, 435] on input at bounding box center [1196, 435] width 360 height 28
paste input "clarins tonic body treatment oil"
drag, startPoint x: 1061, startPoint y: 431, endPoint x: 1223, endPoint y: 436, distance: 162.4
click at [1223, 436] on input "clarins tonic body treatment oil" at bounding box center [1196, 435] width 360 height 28
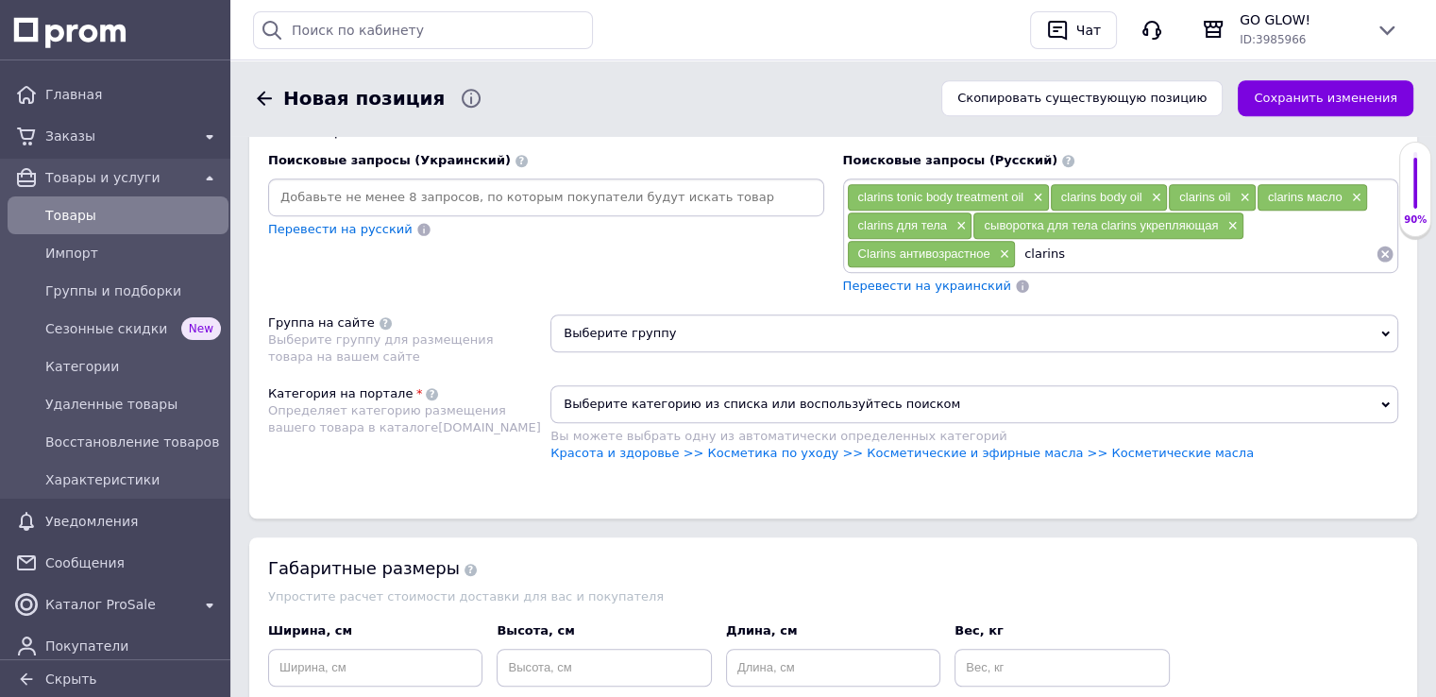
scroll to position [1227, 0]
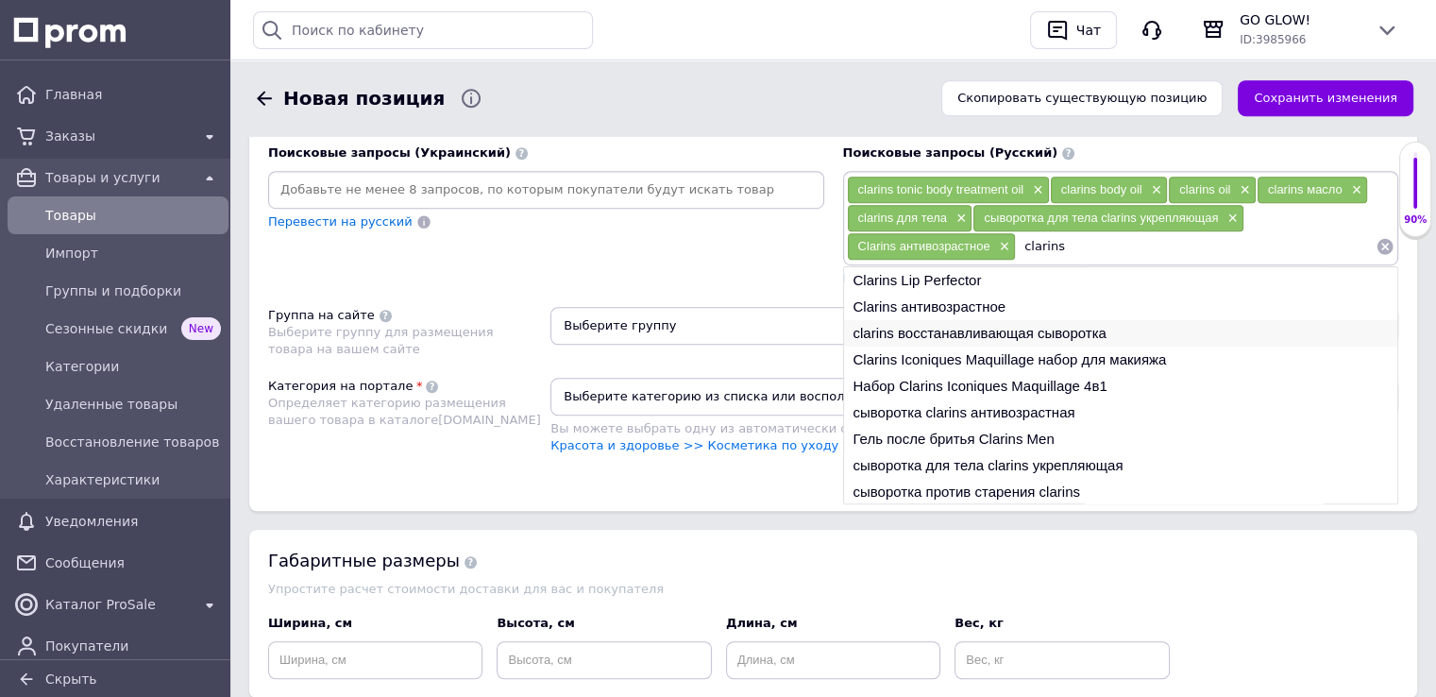
type input "clarins"
click at [1004, 327] on li "clarins восстанавливающая сыворотка" at bounding box center [1121, 333] width 554 height 26
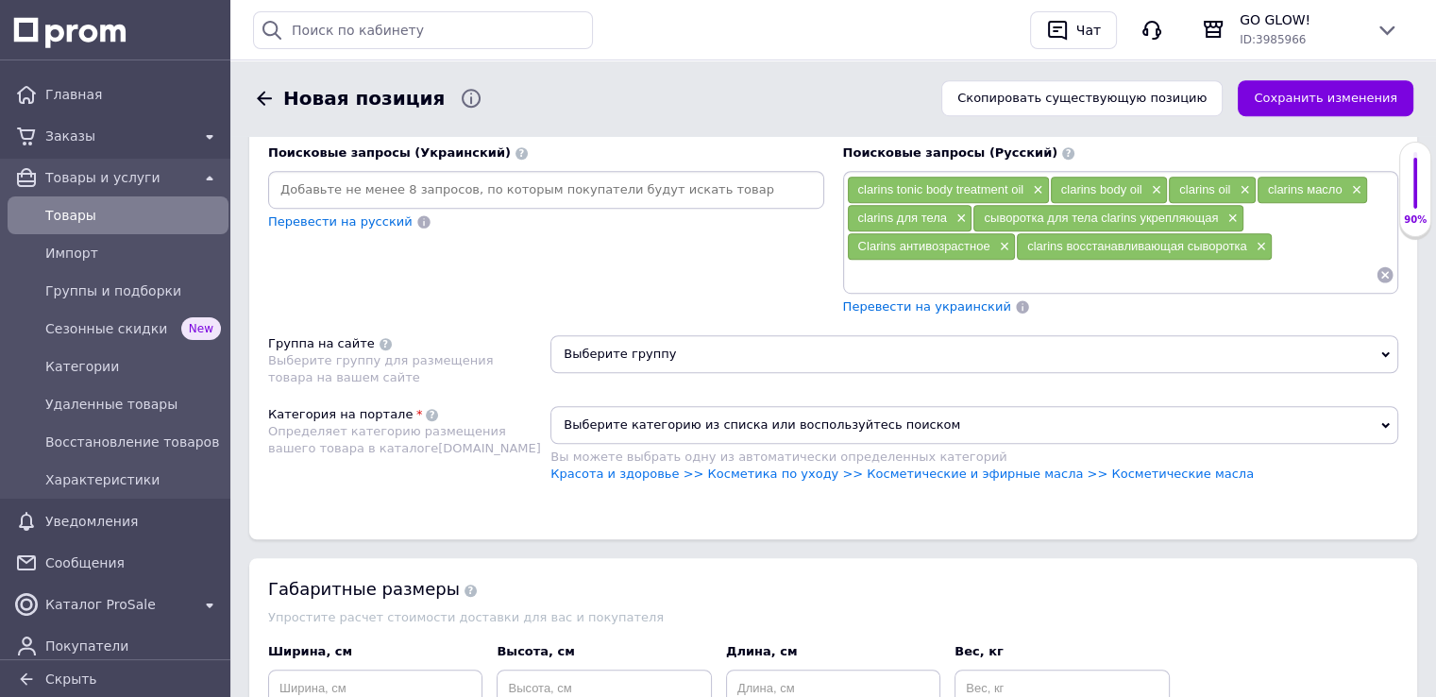
click at [986, 250] on div "Clarins антивозрастное ×" at bounding box center [932, 246] width 168 height 26
click at [982, 261] on input at bounding box center [1112, 275] width 530 height 28
paste input "clarins tonic body treatment oil"
drag, startPoint x: 891, startPoint y: 266, endPoint x: 1101, endPoint y: 269, distance: 209.6
click at [1102, 270] on input "clarins tonic body treatment oil" at bounding box center [1112, 275] width 530 height 28
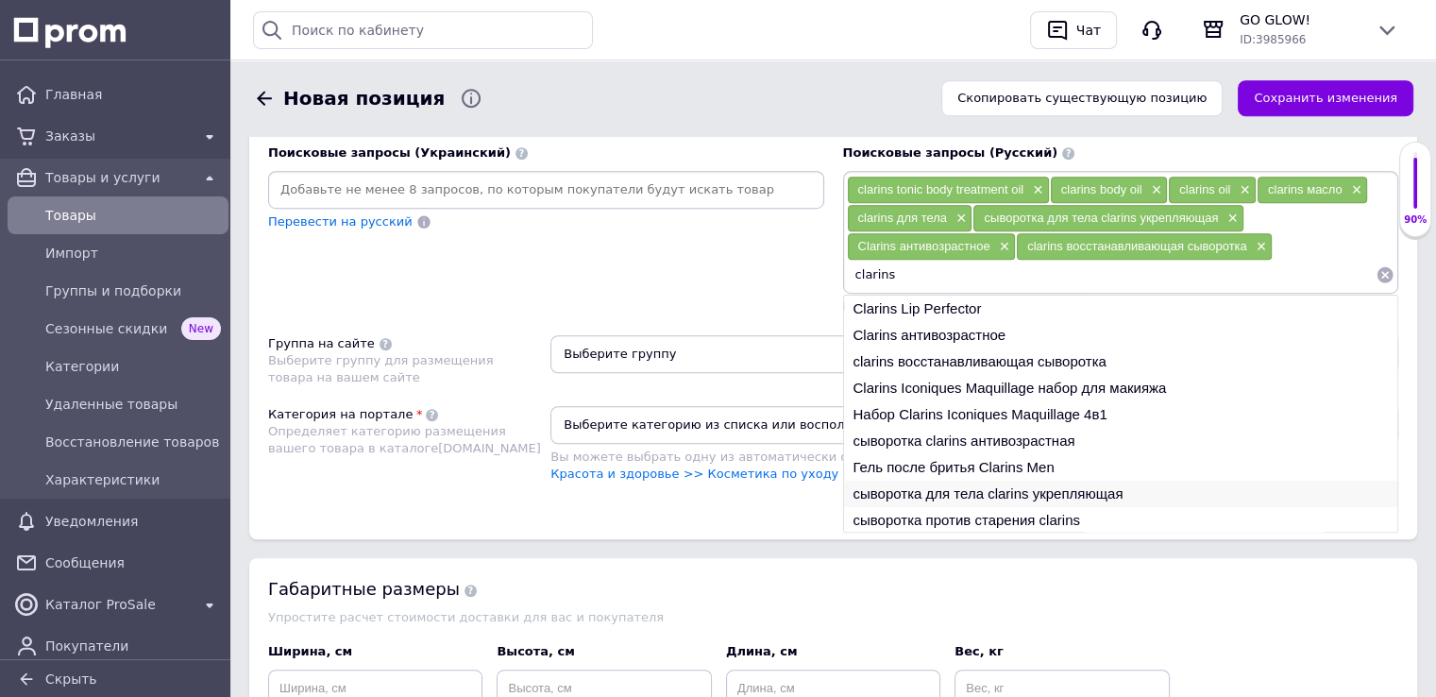
click at [908, 480] on li "сыворотка для тела clarins укрепляющая" at bounding box center [1121, 493] width 554 height 26
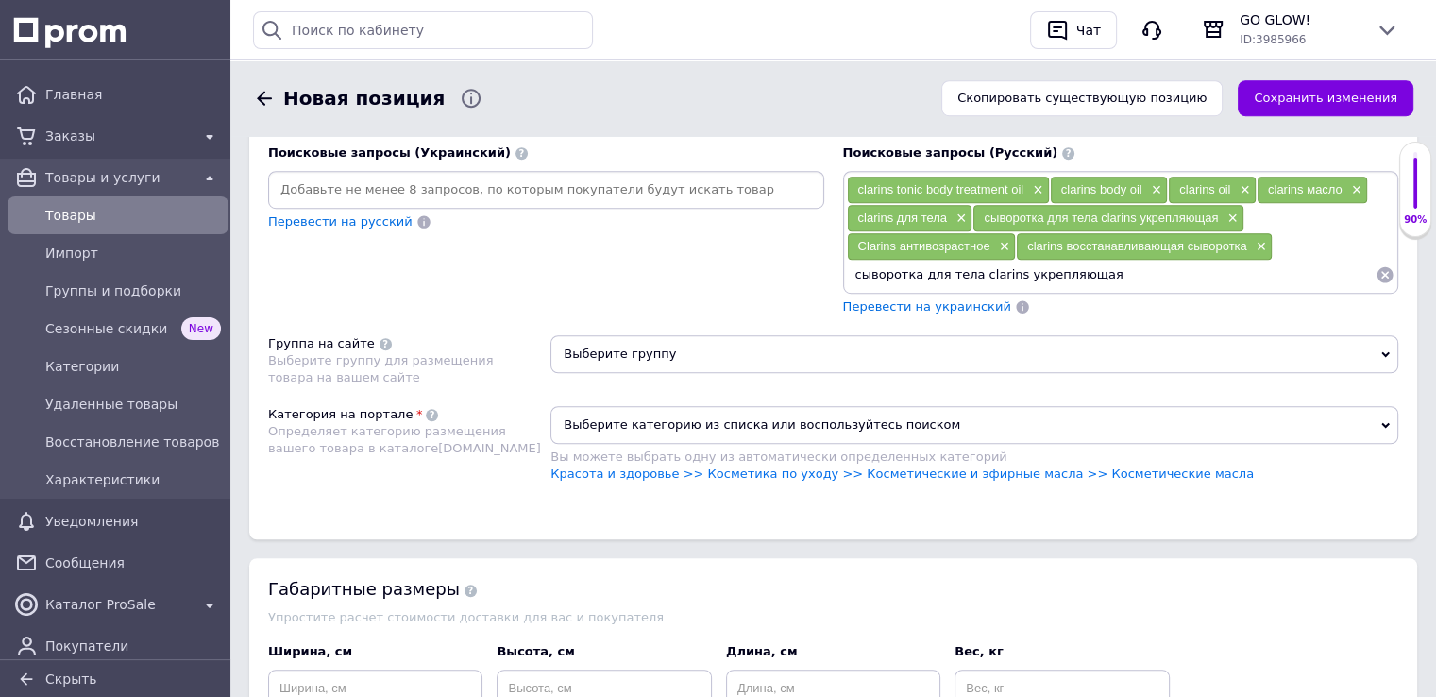
click at [1031, 271] on input "сыворотка для тела clarins укрепляющая" at bounding box center [1112, 275] width 530 height 28
type input "сыворотка для тела clarins"
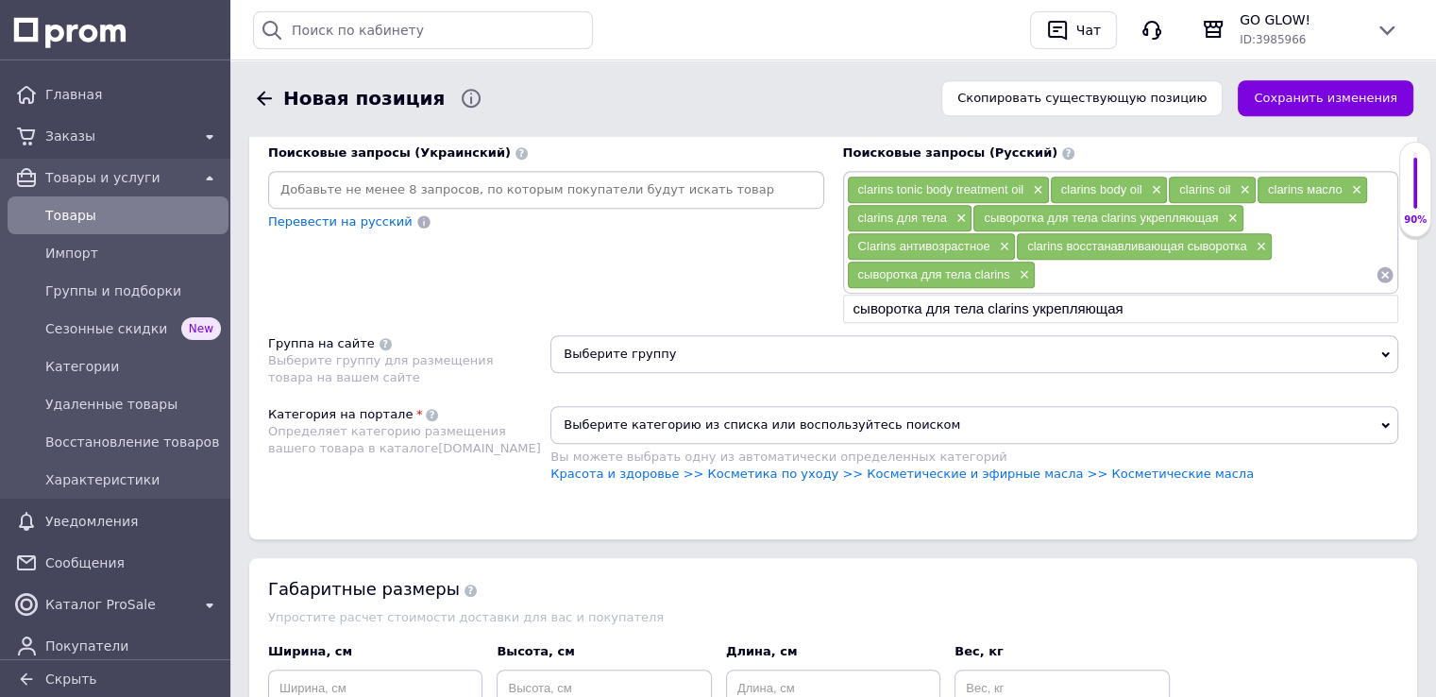
paste input "clarins tonic body treatment oil"
drag, startPoint x: 1083, startPoint y: 270, endPoint x: 1245, endPoint y: 270, distance: 162.4
click at [1245, 270] on input "clarins tonic body treatment oil" at bounding box center [1205, 275] width 340 height 28
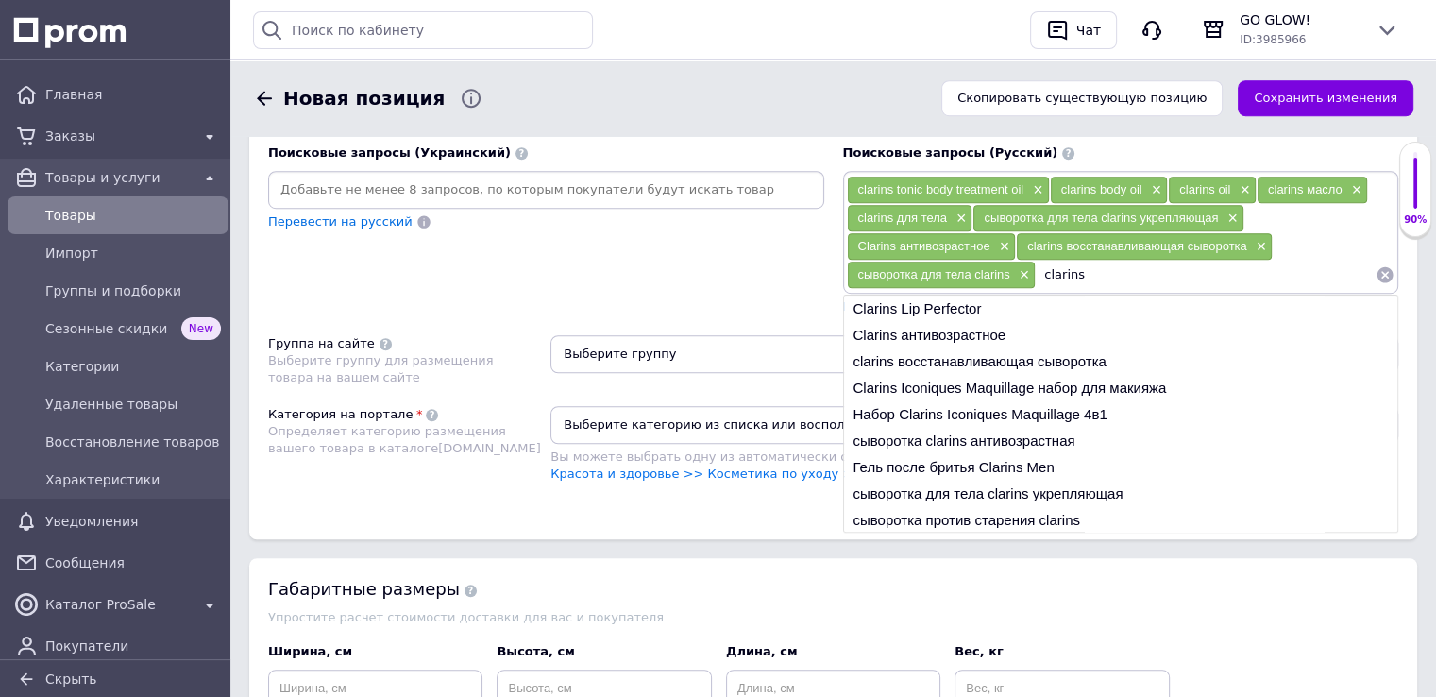
click at [964, 328] on li "Clarins антивозрастное" at bounding box center [1121, 335] width 554 height 26
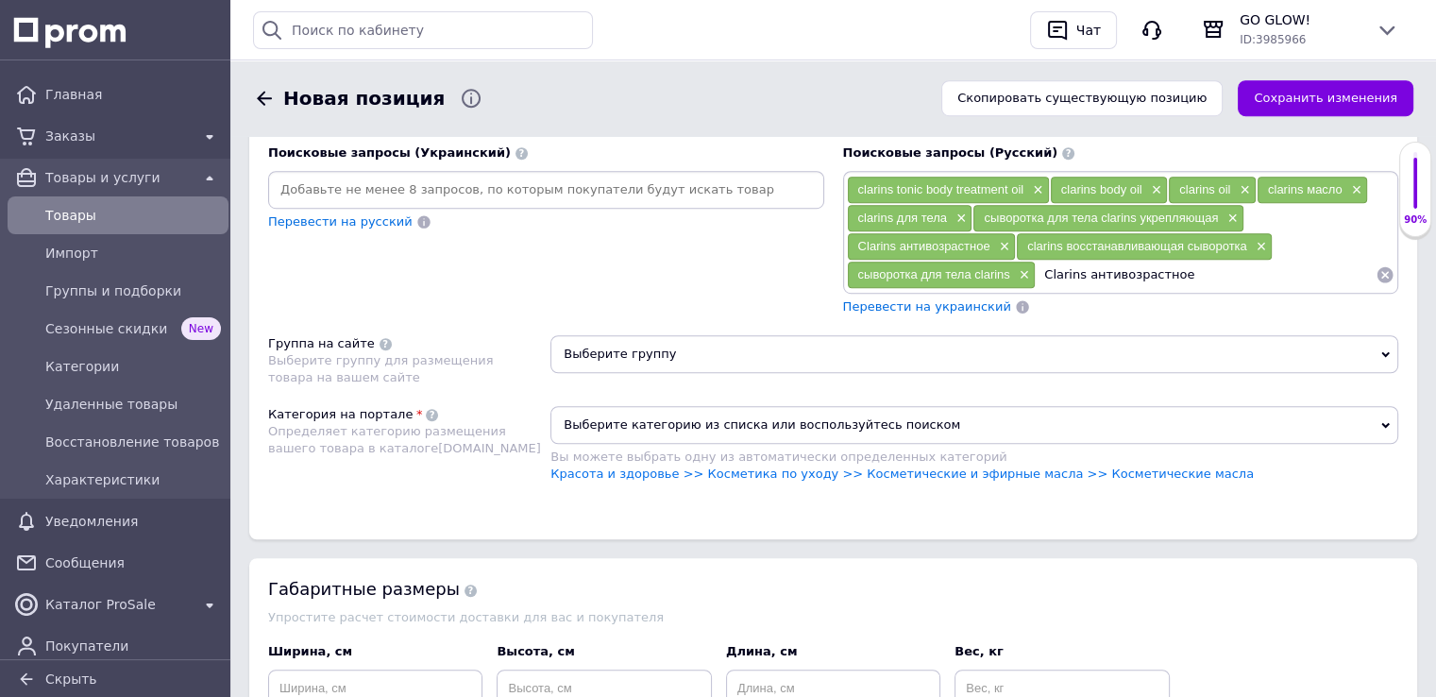
click at [1144, 273] on input "Clarins антивозрастное" at bounding box center [1205, 275] width 340 height 28
click at [1142, 272] on input "Clarins антивозрастное" at bounding box center [1205, 275] width 340 height 28
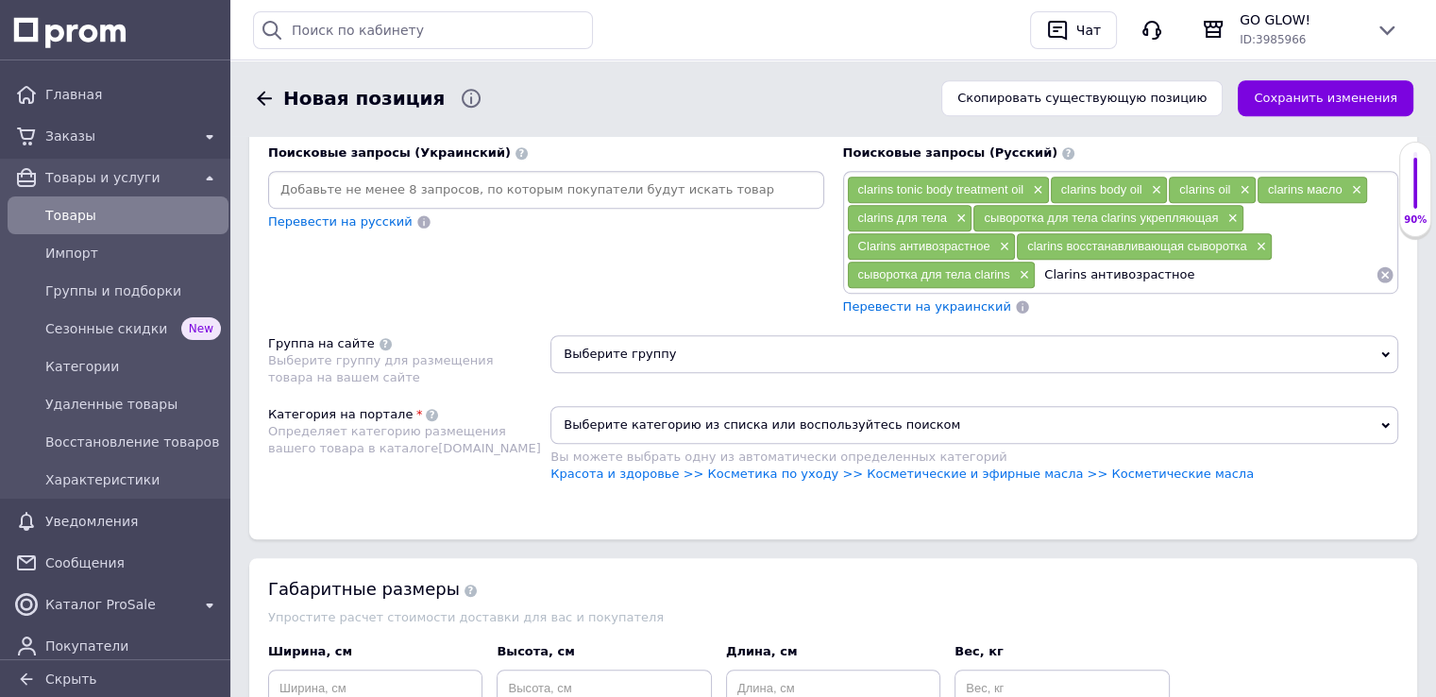
click at [1141, 272] on input "Clarins антивозрастное" at bounding box center [1205, 275] width 340 height 28
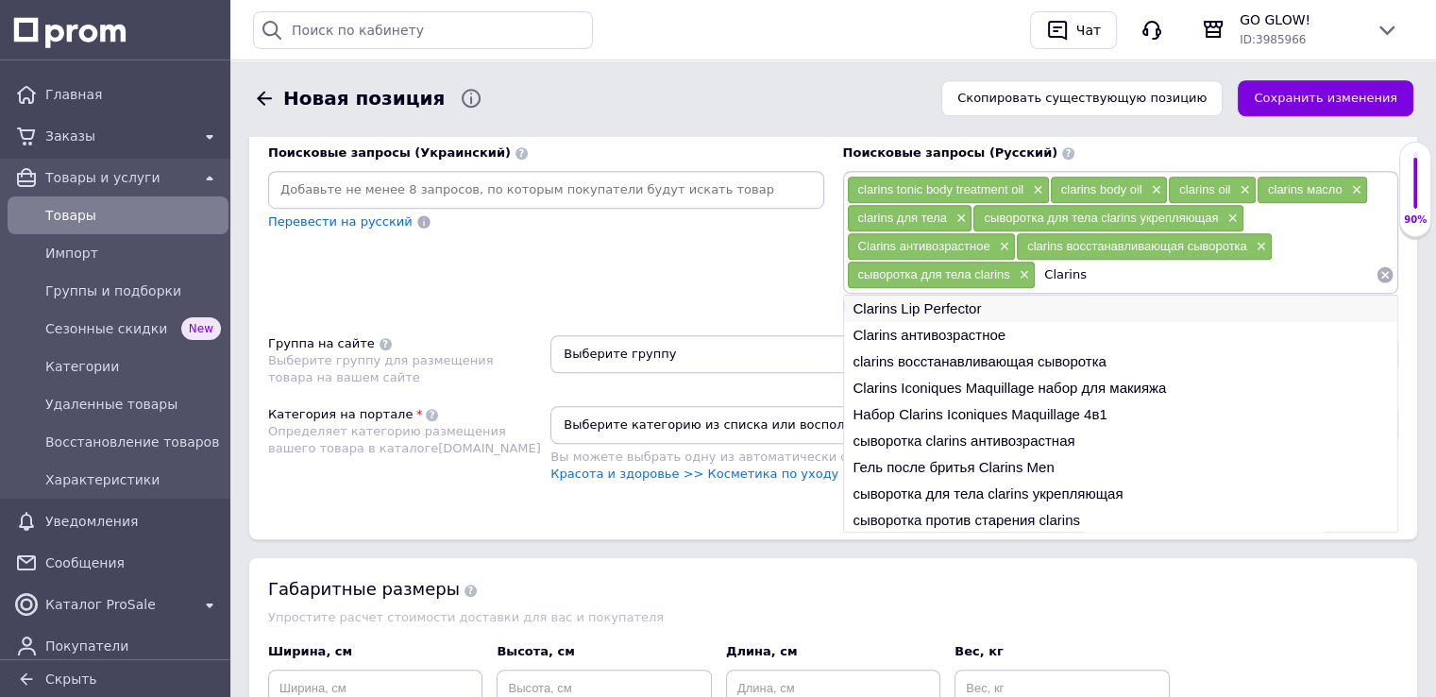
type input "Clarins"
click at [991, 307] on li "Clarins Lip Perfector" at bounding box center [1121, 308] width 554 height 26
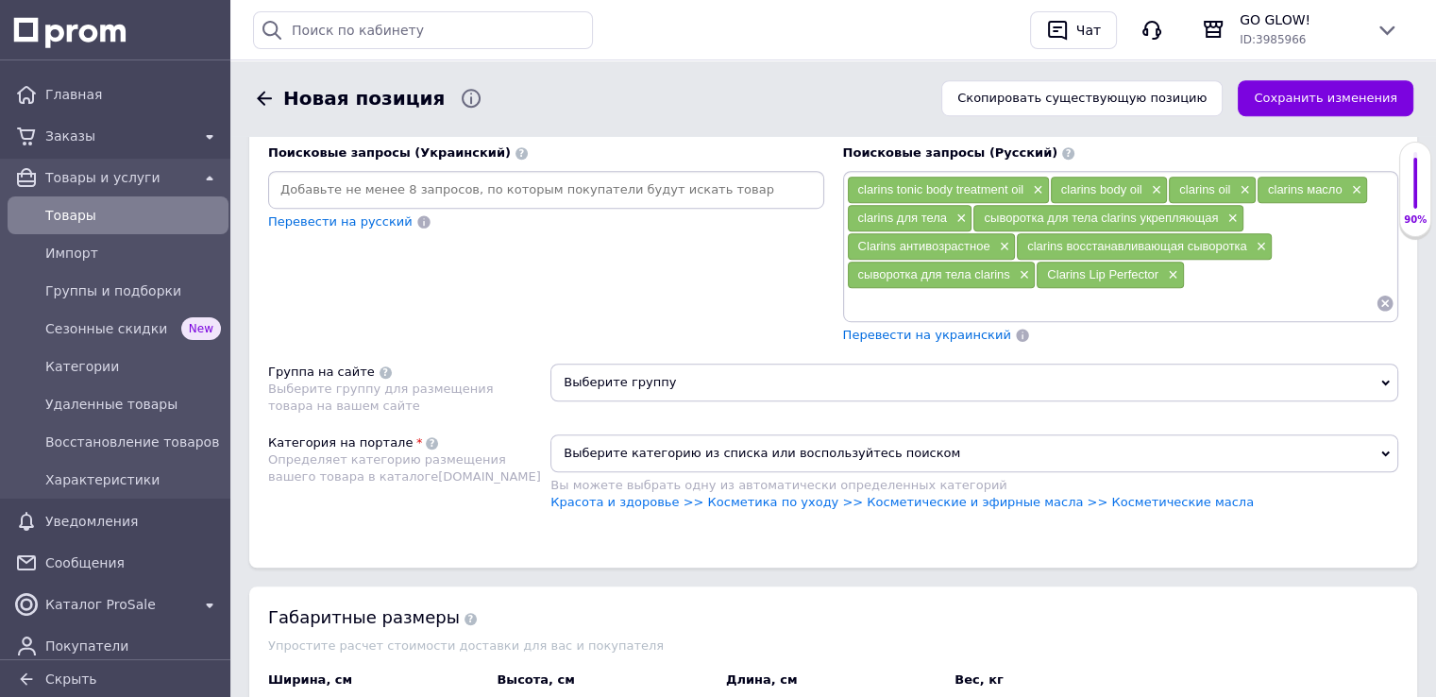
click at [857, 328] on span "Перевести на украинский" at bounding box center [927, 335] width 168 height 14
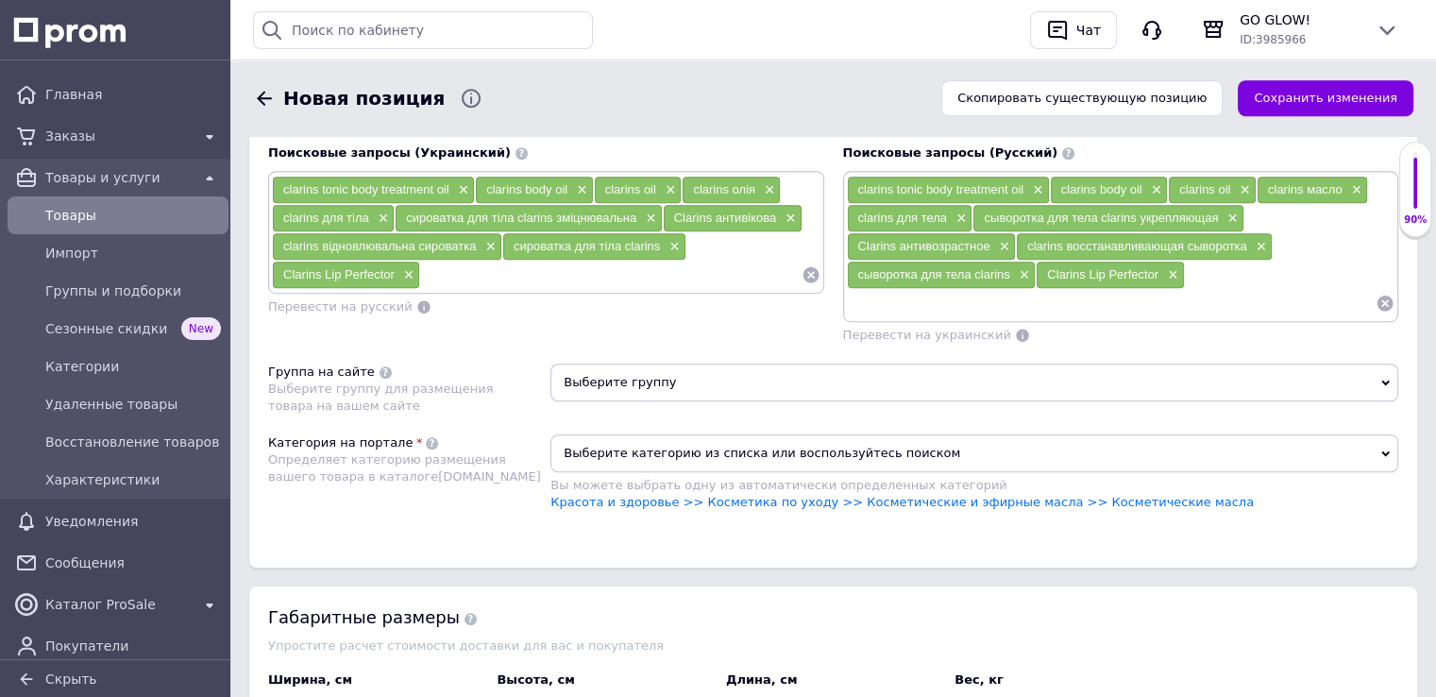
scroll to position [1416, 0]
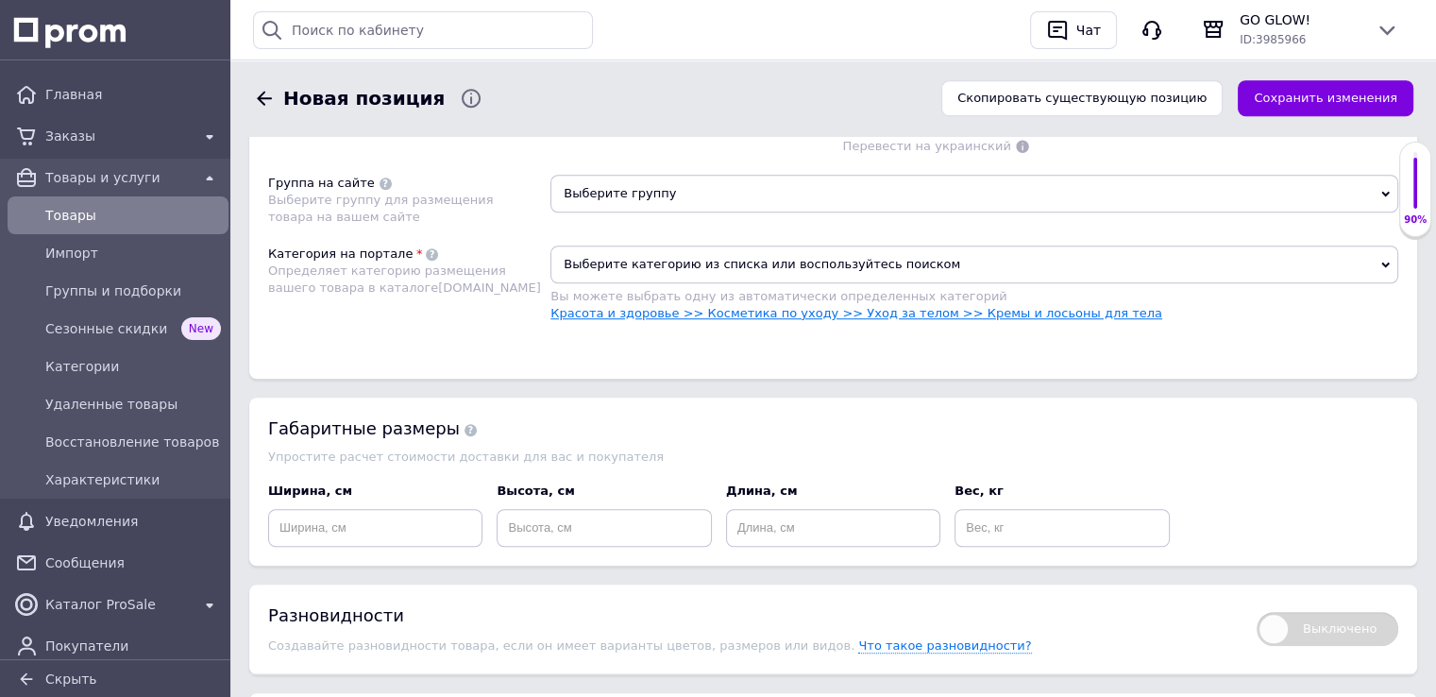
click at [725, 306] on link "Красота и здоровье >> Косметика по уходу >> Уход за телом >> Кремы и лосьоны дл…" at bounding box center [856, 313] width 612 height 14
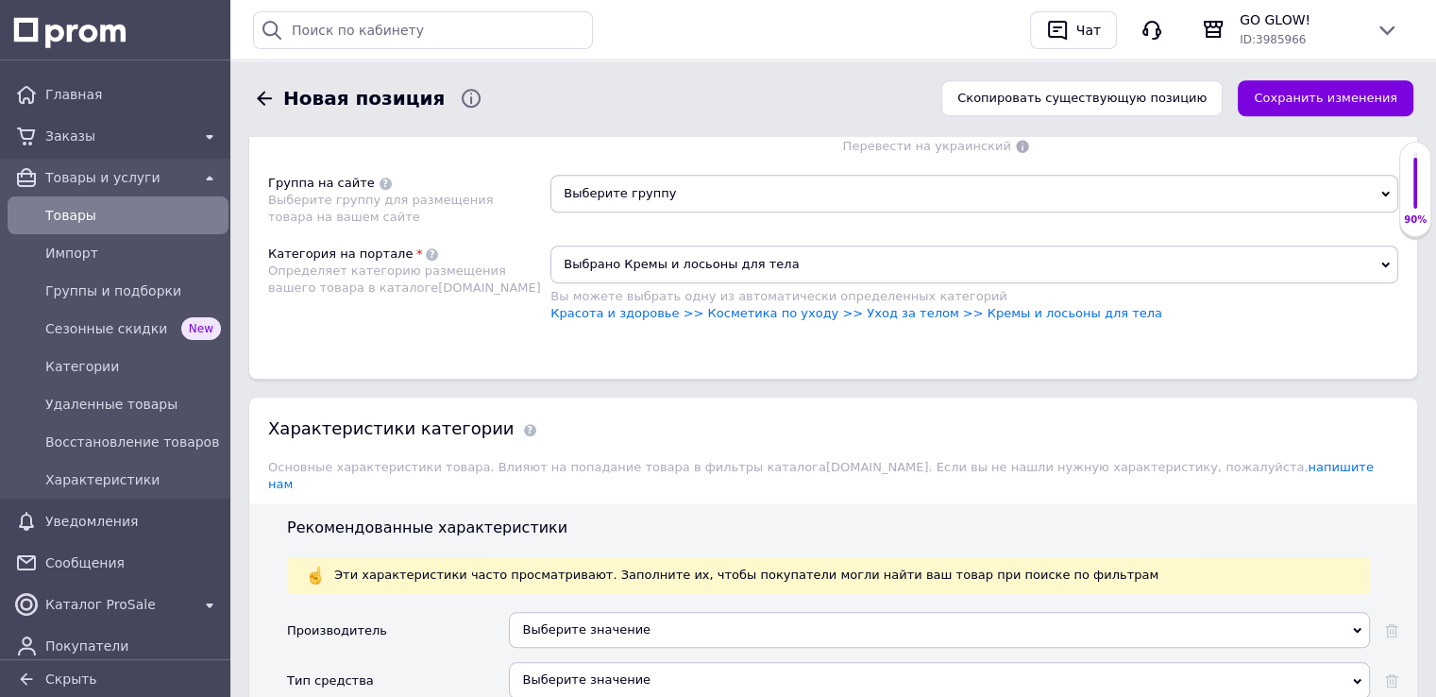
click at [657, 203] on span "Выберите группу" at bounding box center [974, 194] width 848 height 38
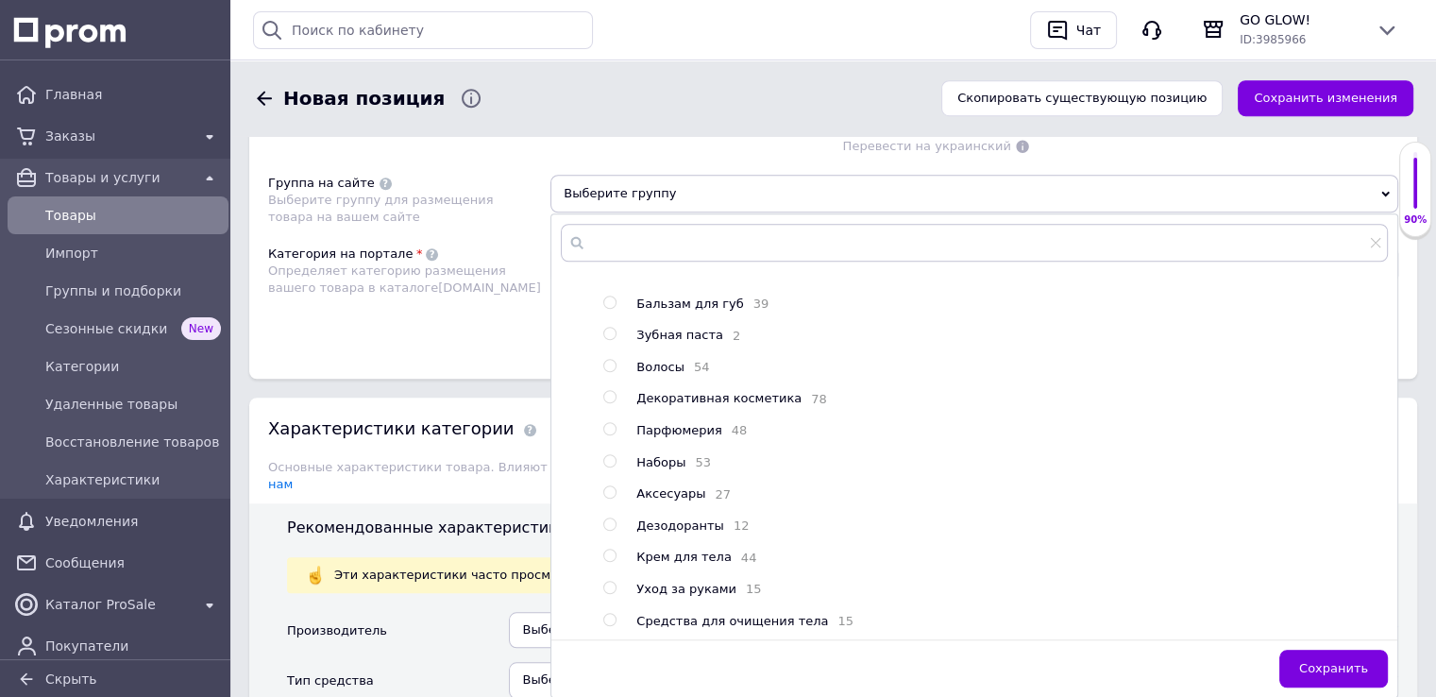
scroll to position [299, 0]
click at [614, 549] on input "radio" at bounding box center [609, 555] width 12 height 12
radio input "true"
click at [1337, 662] on span "Сохранить" at bounding box center [1333, 668] width 69 height 14
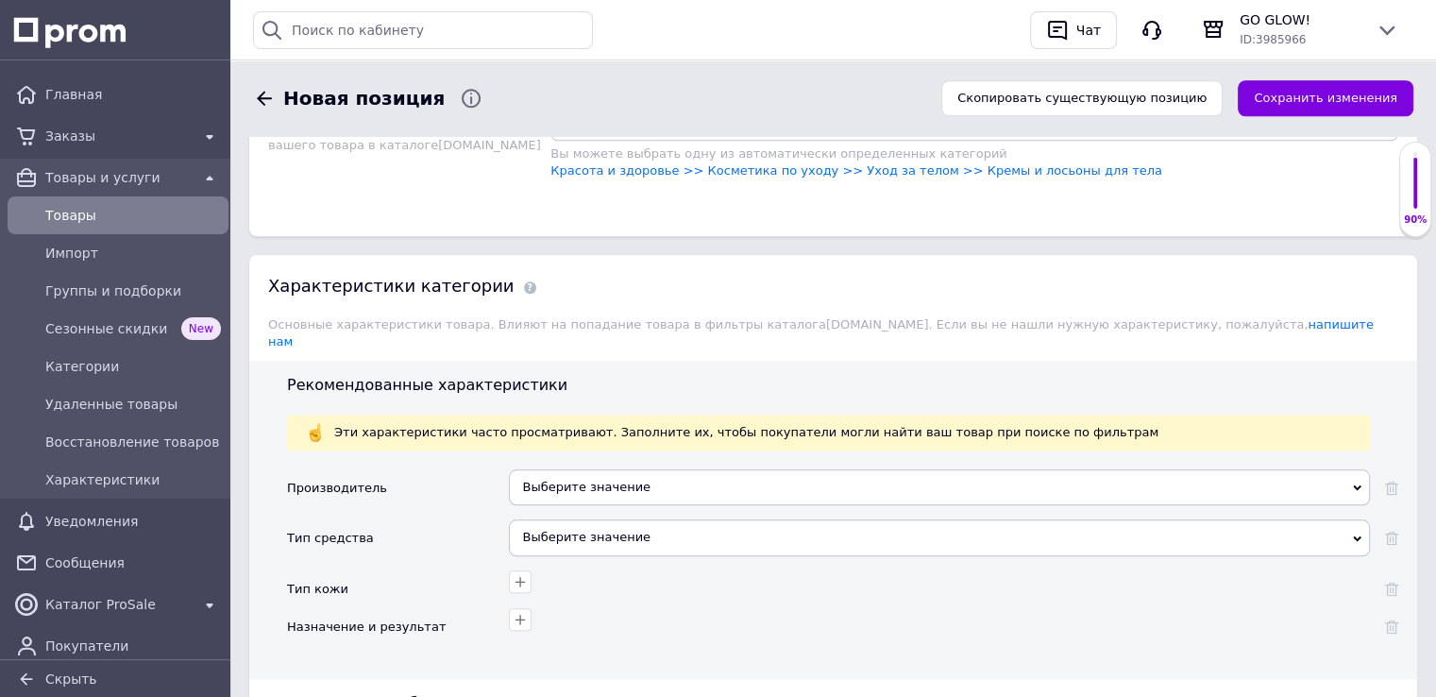
scroll to position [1699, 0]
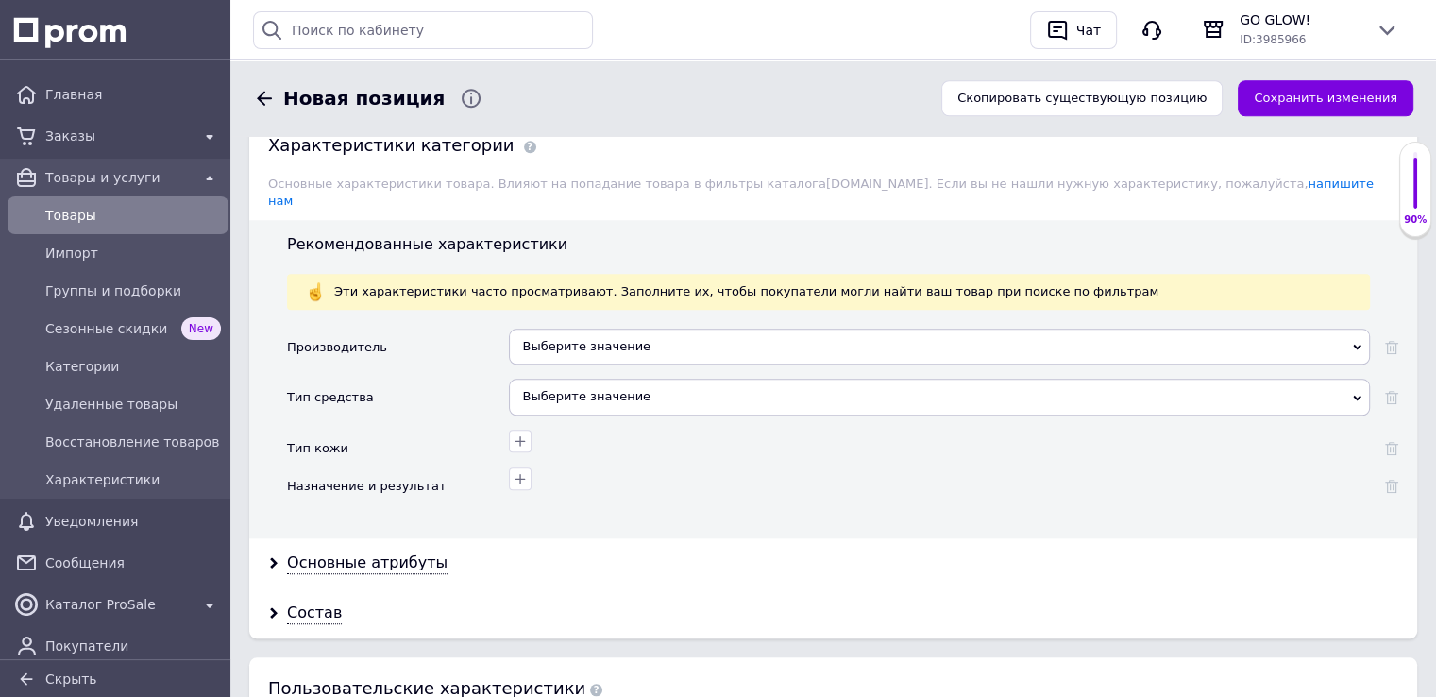
click at [573, 328] on div "Выберите значение" at bounding box center [939, 346] width 861 height 36
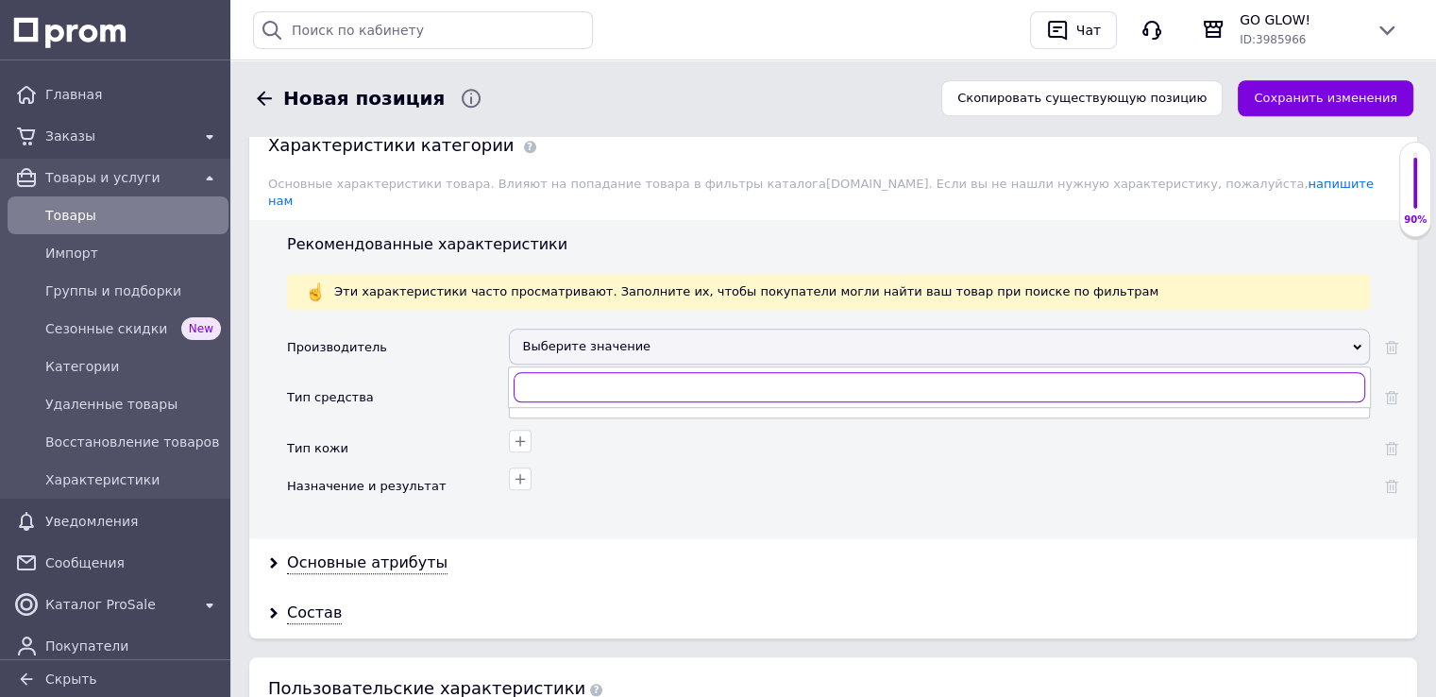
paste input "clarins tonic body treatment oil"
drag, startPoint x: 563, startPoint y: 360, endPoint x: 720, endPoint y: 356, distance: 157.7
click at [721, 372] on input "clarins tonic body treatment oil" at bounding box center [938, 387] width 851 height 30
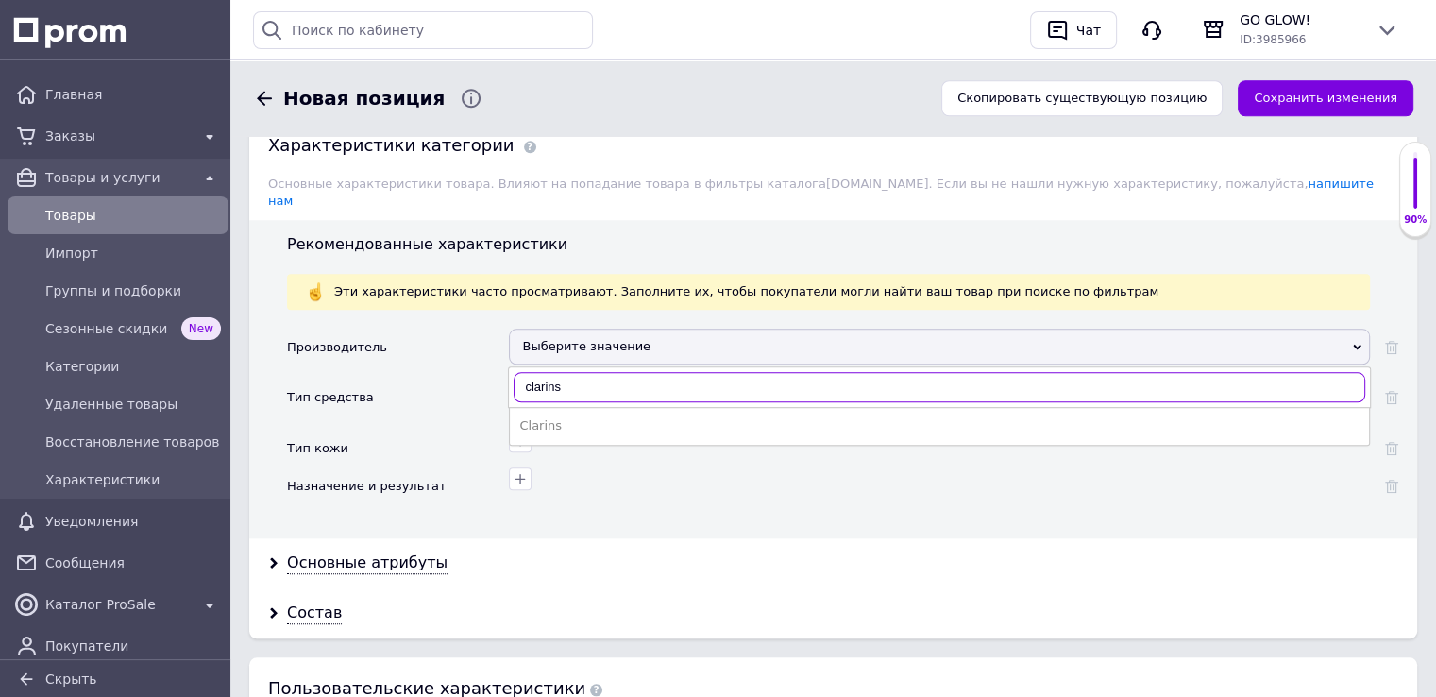
type input "clarins"
click at [548, 417] on div "Clarins" at bounding box center [939, 425] width 840 height 17
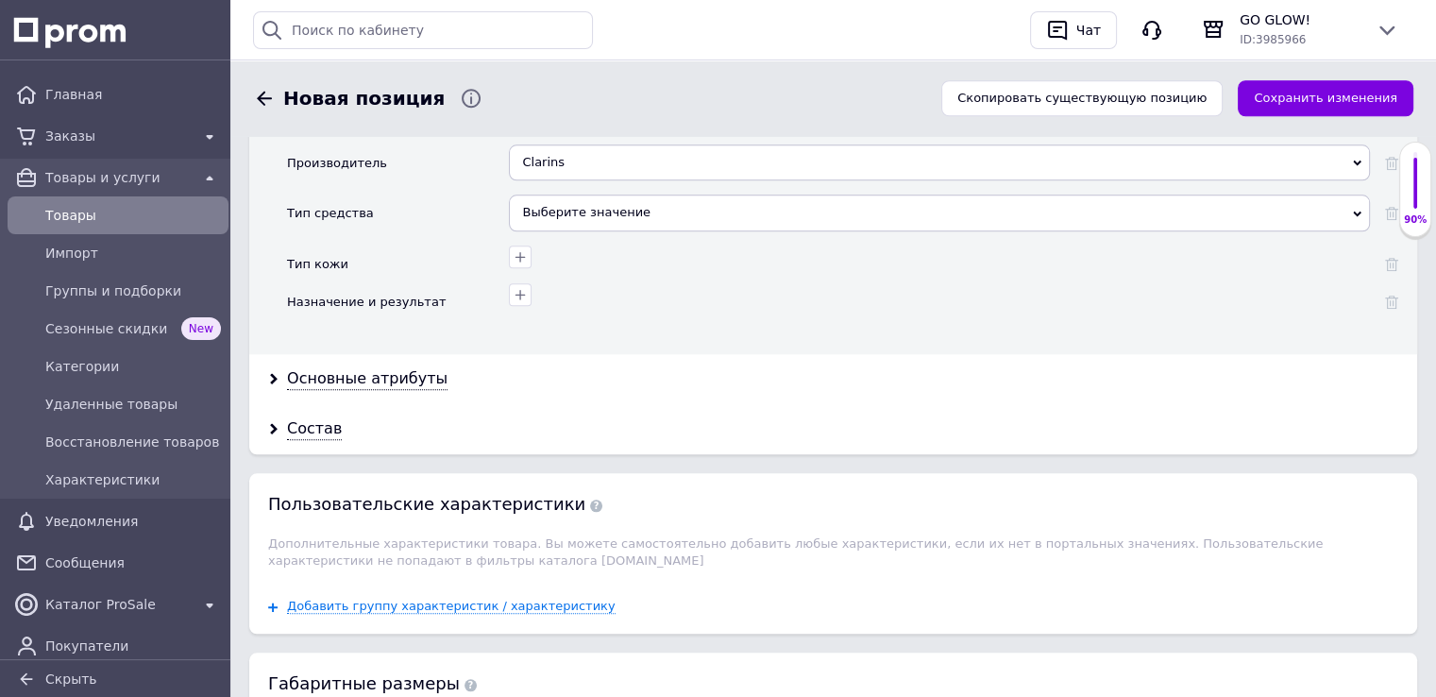
scroll to position [1982, 0]
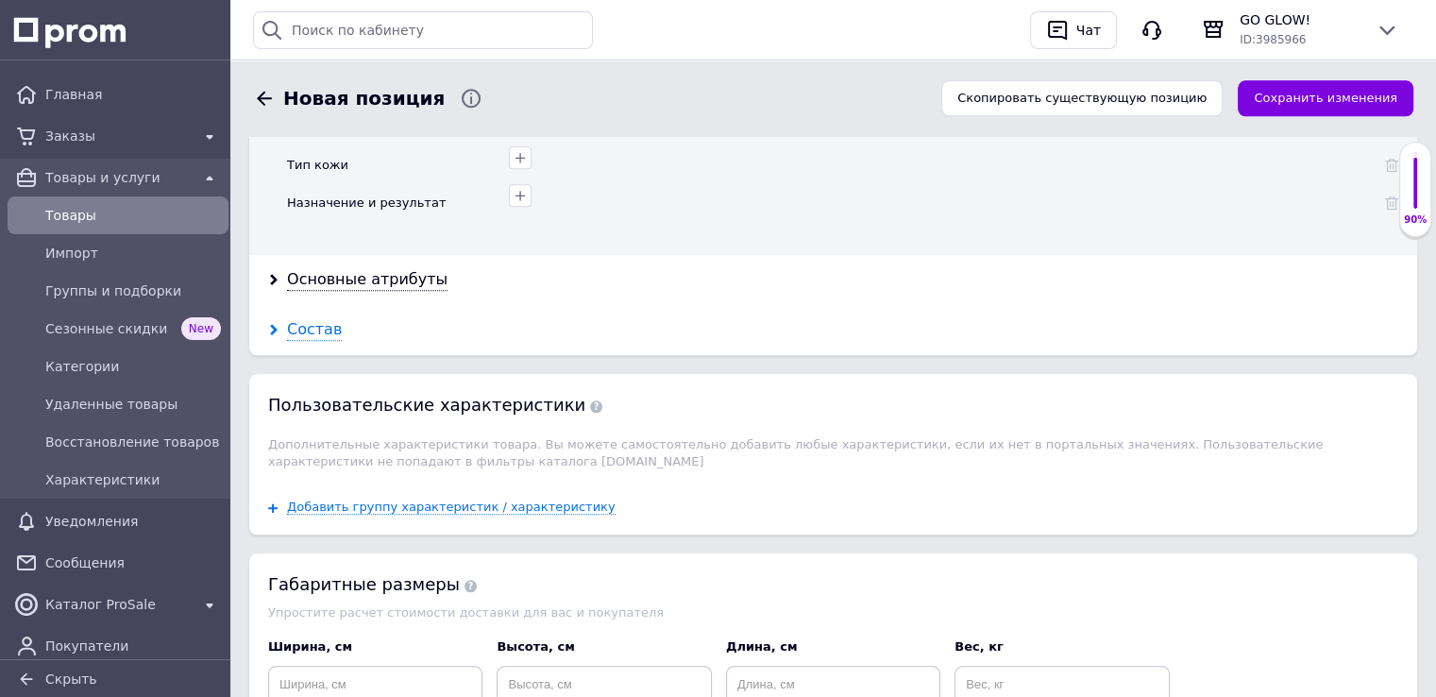
click at [312, 319] on div "Состав" at bounding box center [314, 330] width 55 height 22
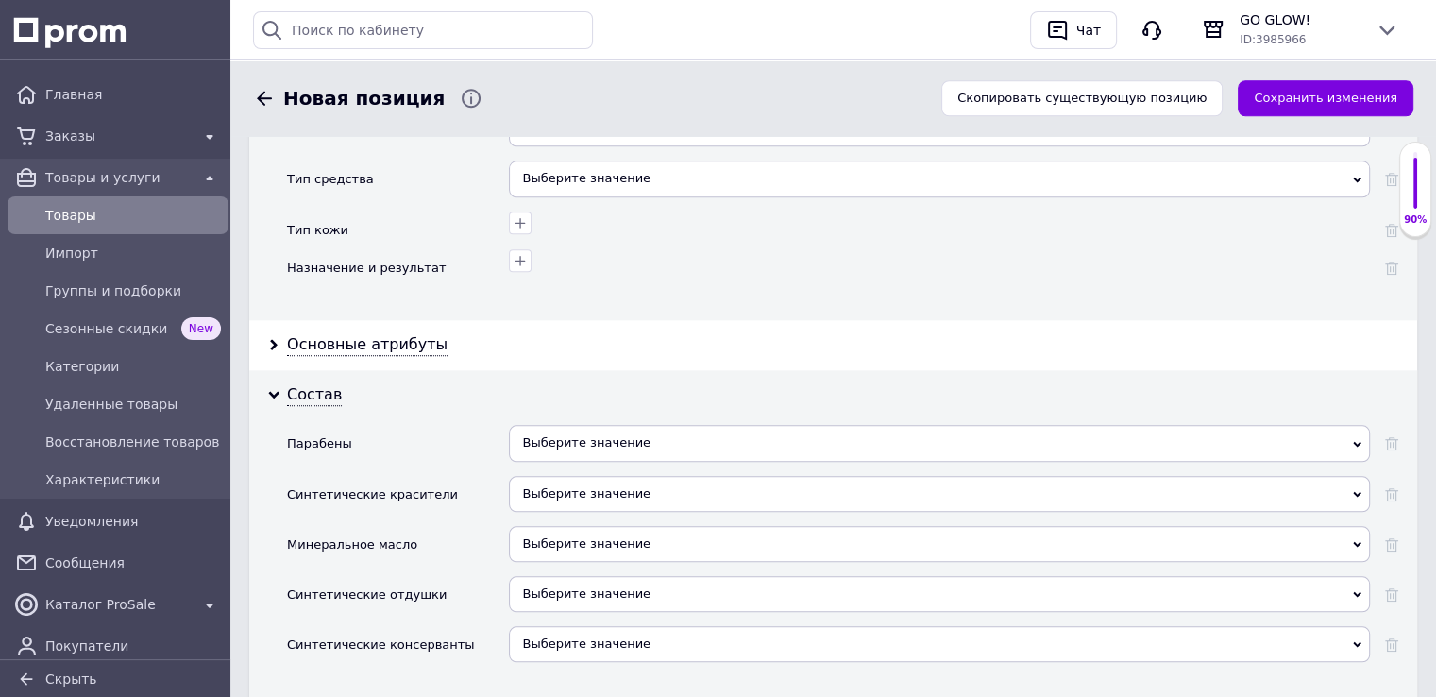
scroll to position [1888, 0]
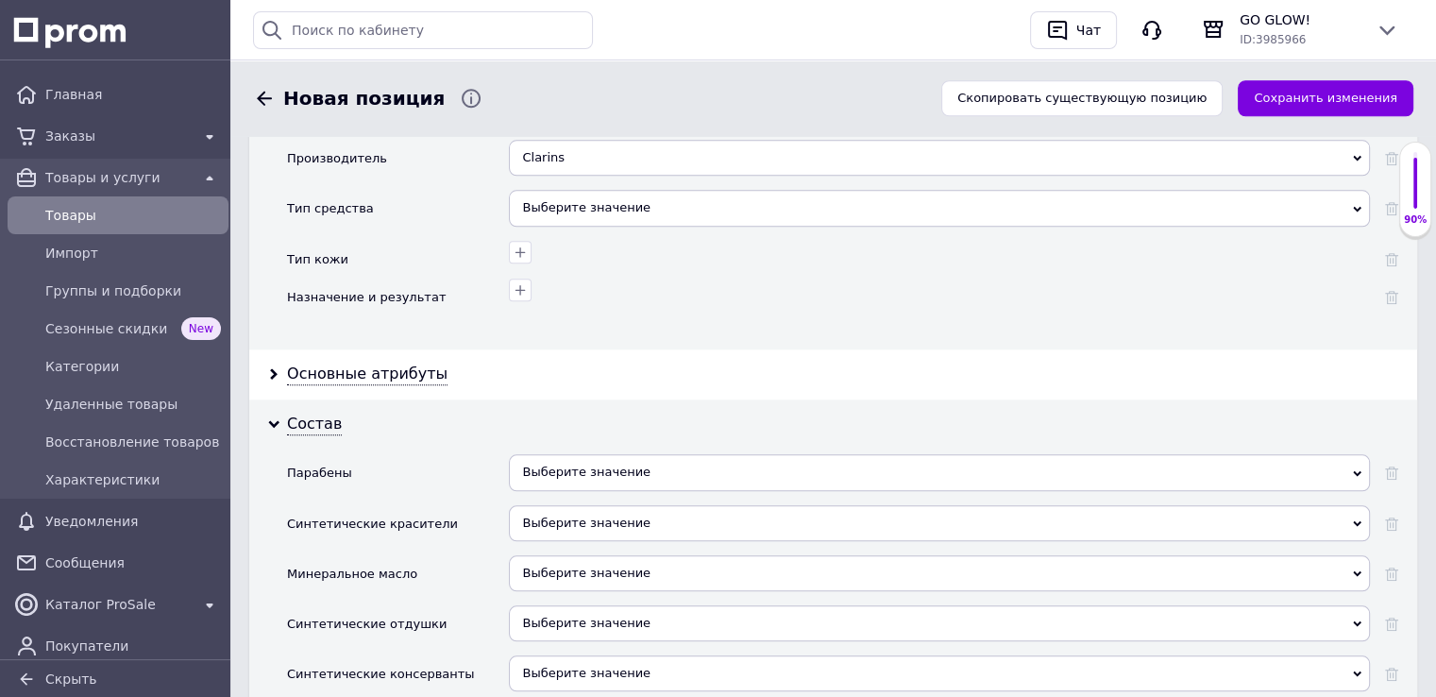
drag, startPoint x: 353, startPoint y: 342, endPoint x: 379, endPoint y: 367, distance: 36.7
click at [354, 363] on div "Основные атрибуты" at bounding box center [367, 374] width 160 height 22
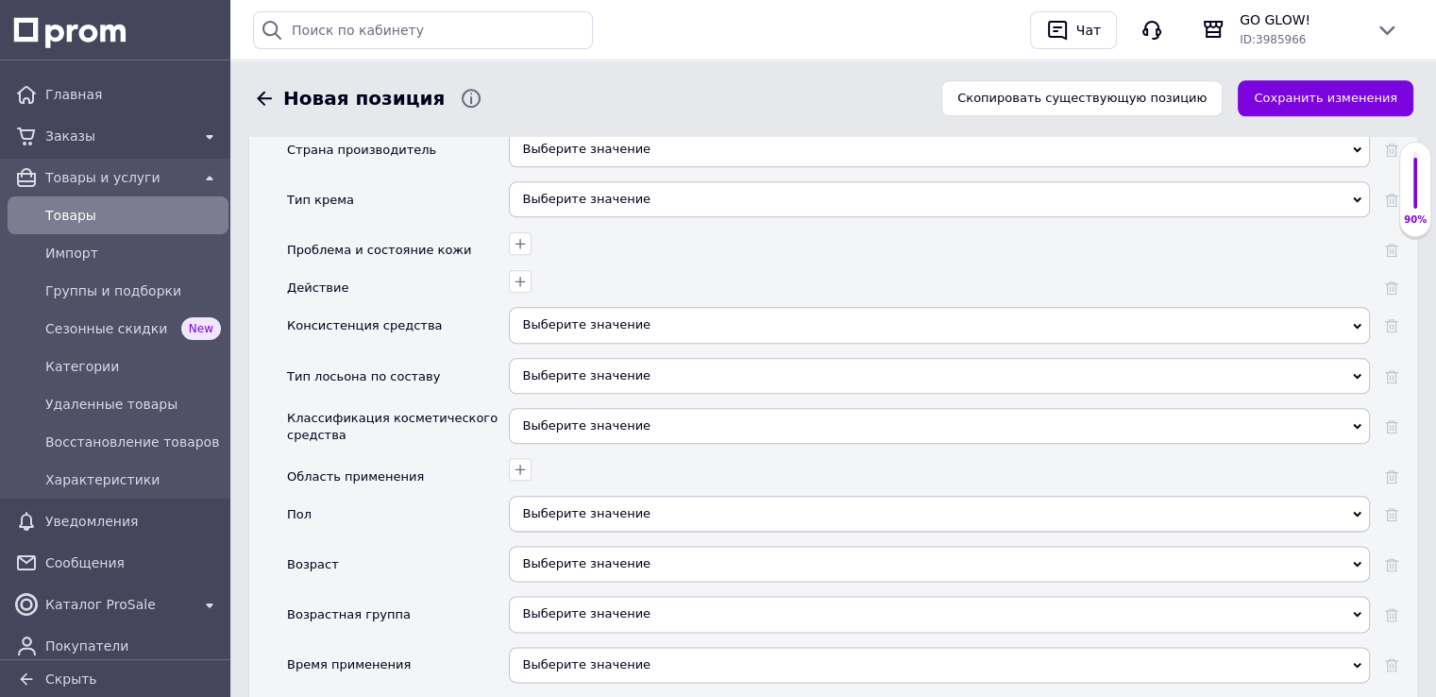
scroll to position [2171, 0]
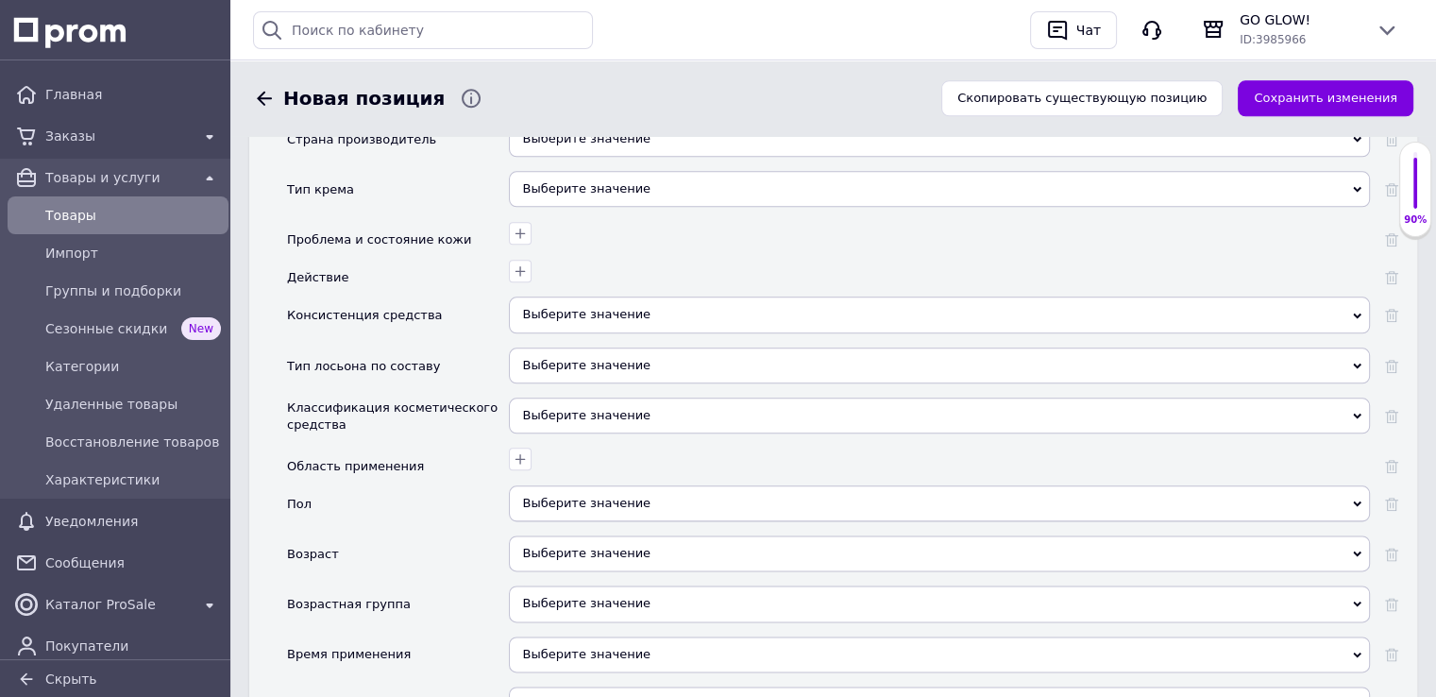
click at [559, 296] on div "Выберите значение" at bounding box center [939, 314] width 861 height 36
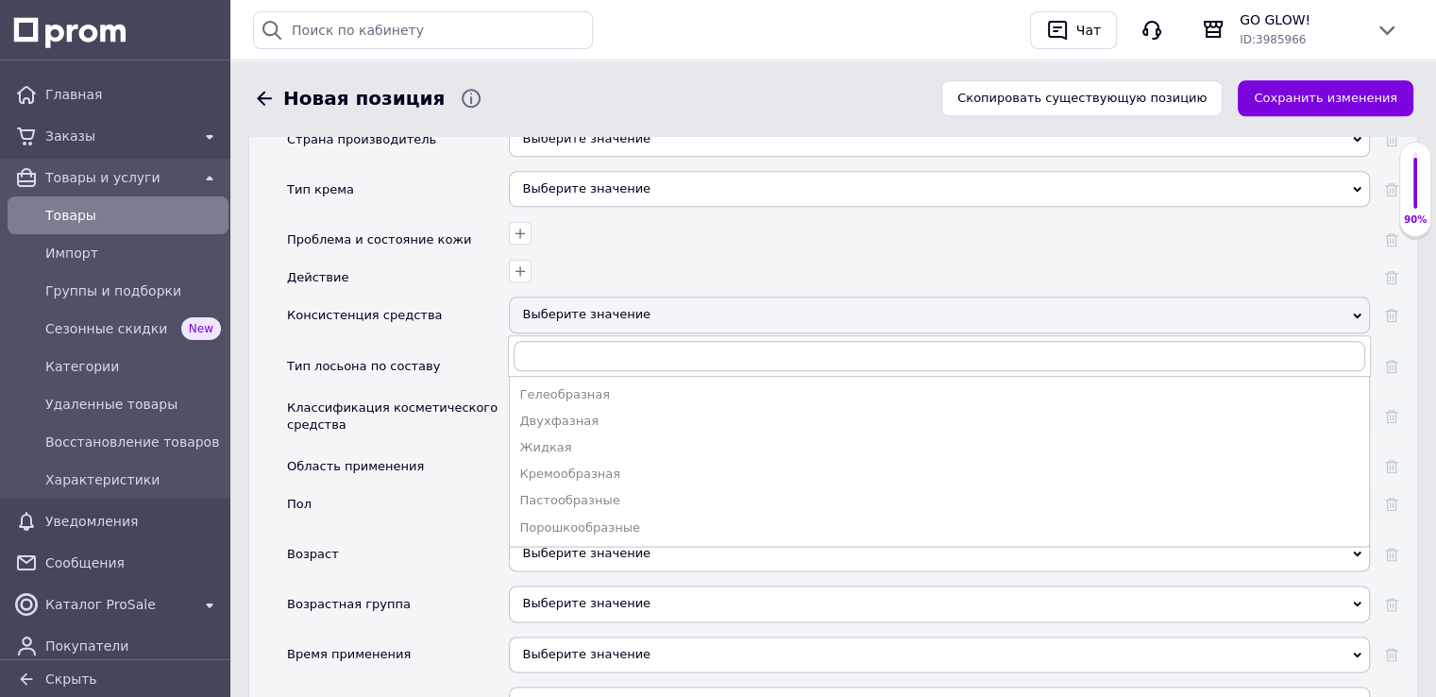
click at [593, 439] on div "Жидкая" at bounding box center [939, 447] width 840 height 17
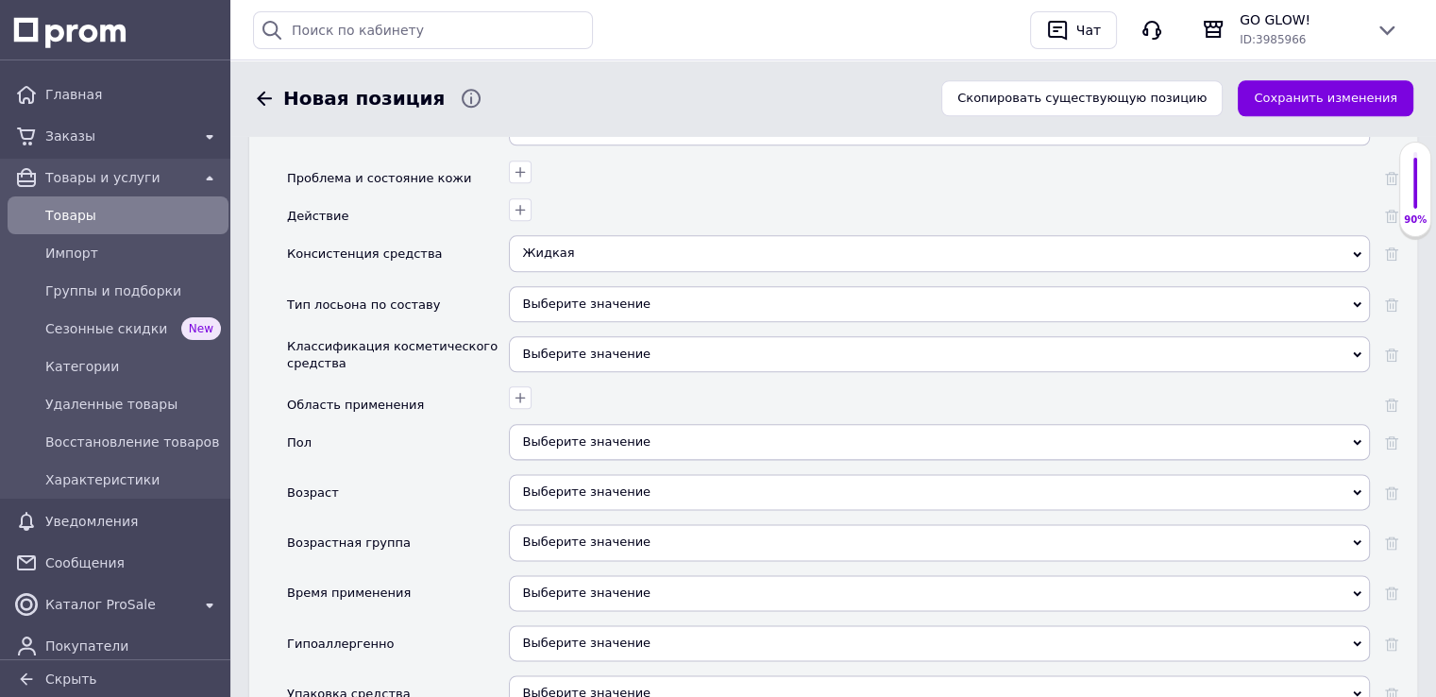
scroll to position [2265, 0]
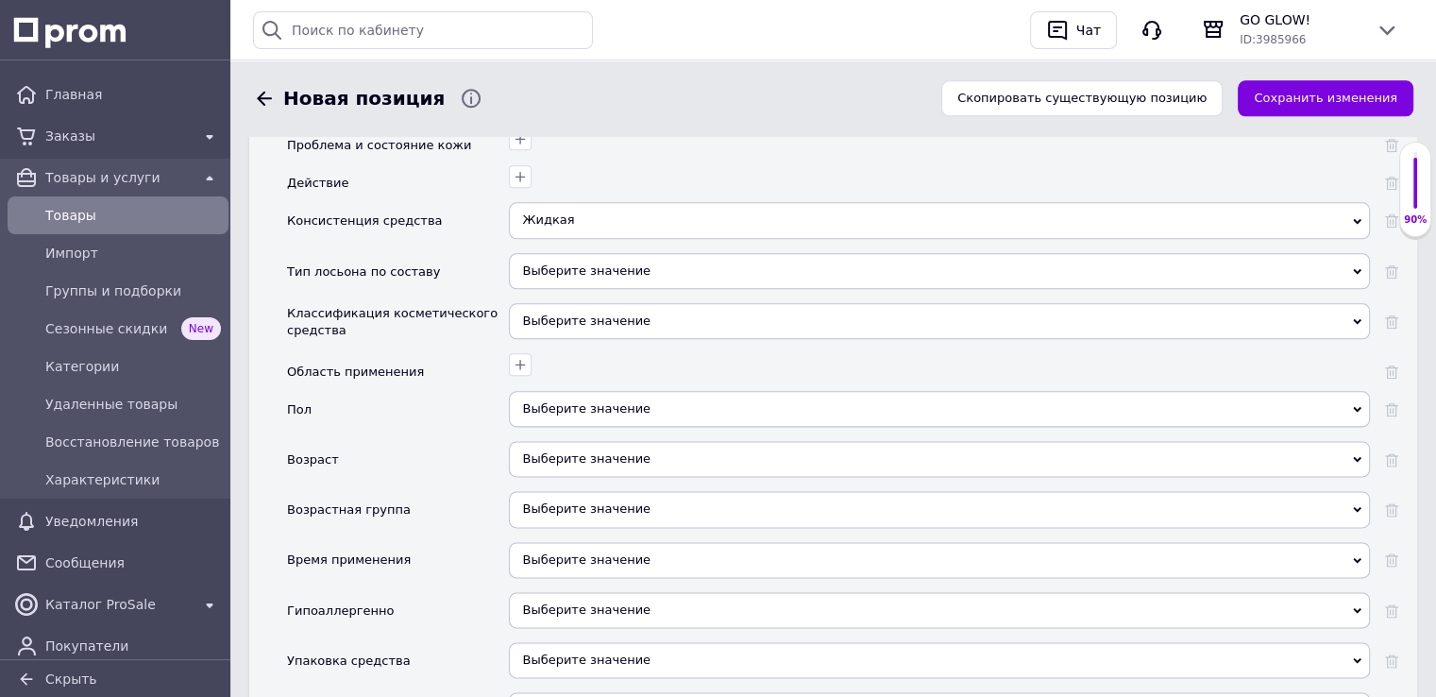
click at [547, 391] on div "Выберите значение" at bounding box center [939, 409] width 861 height 36
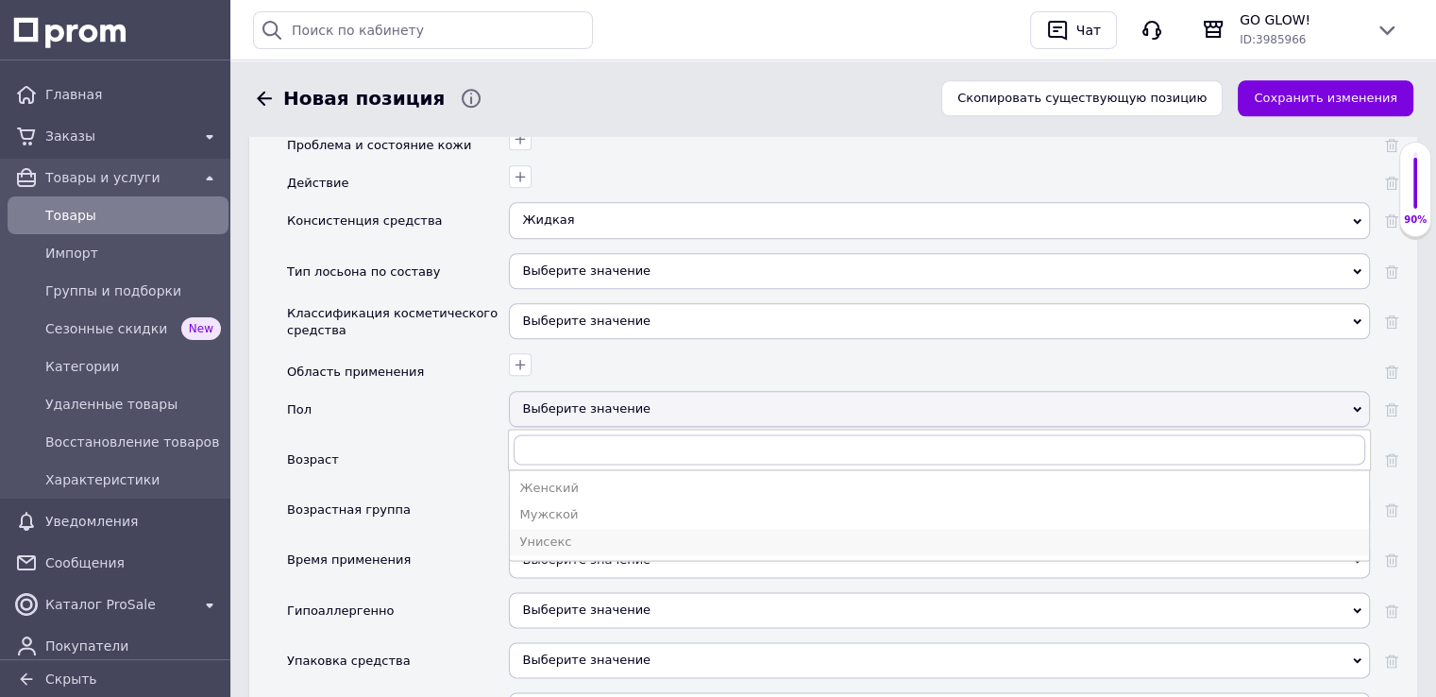
click at [554, 533] on div "Унисекс" at bounding box center [939, 541] width 840 height 17
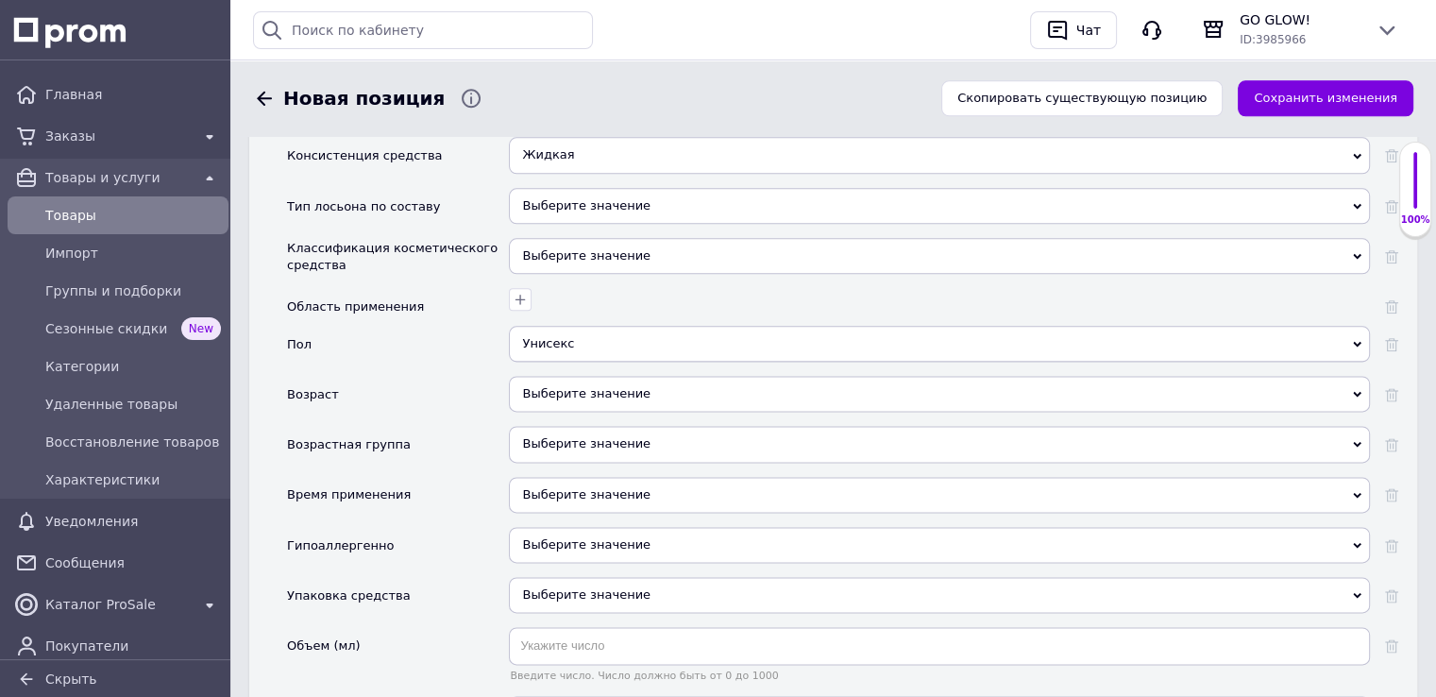
scroll to position [2454, 0]
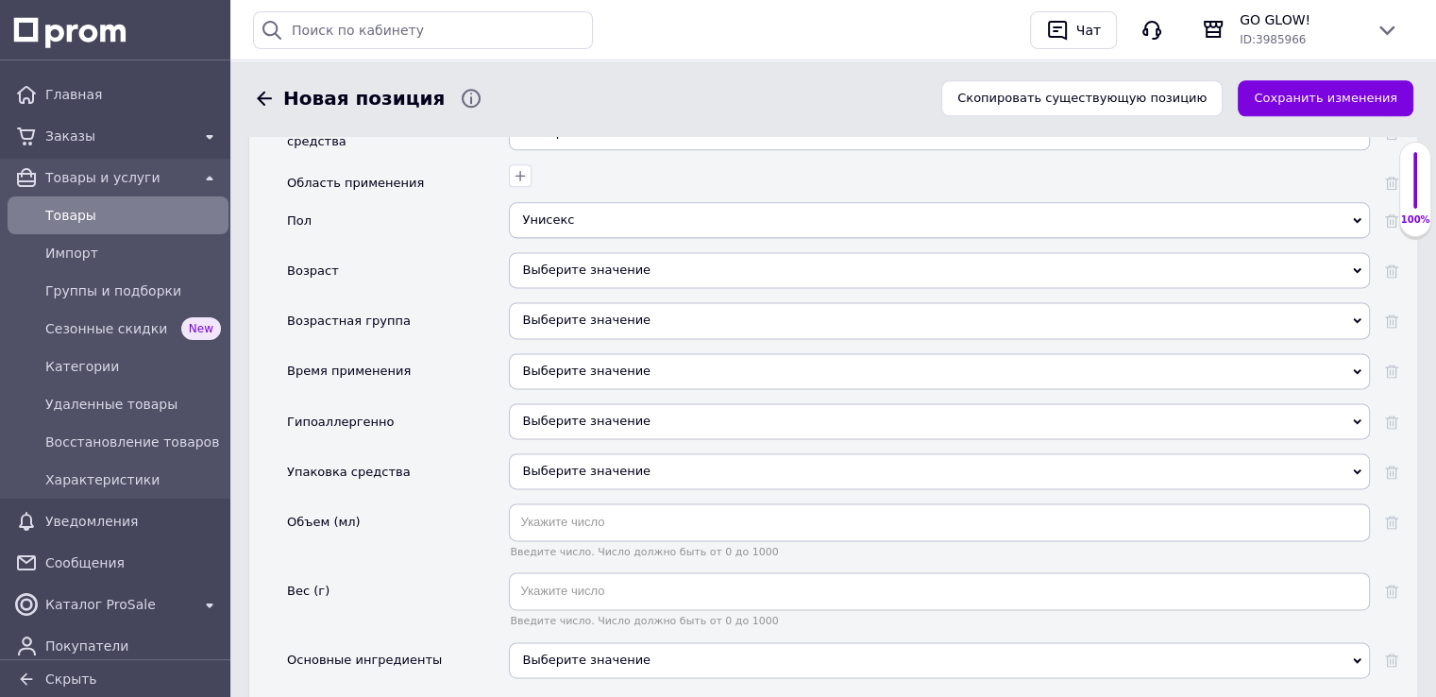
click at [563, 413] on span "Выберите значение" at bounding box center [586, 420] width 128 height 14
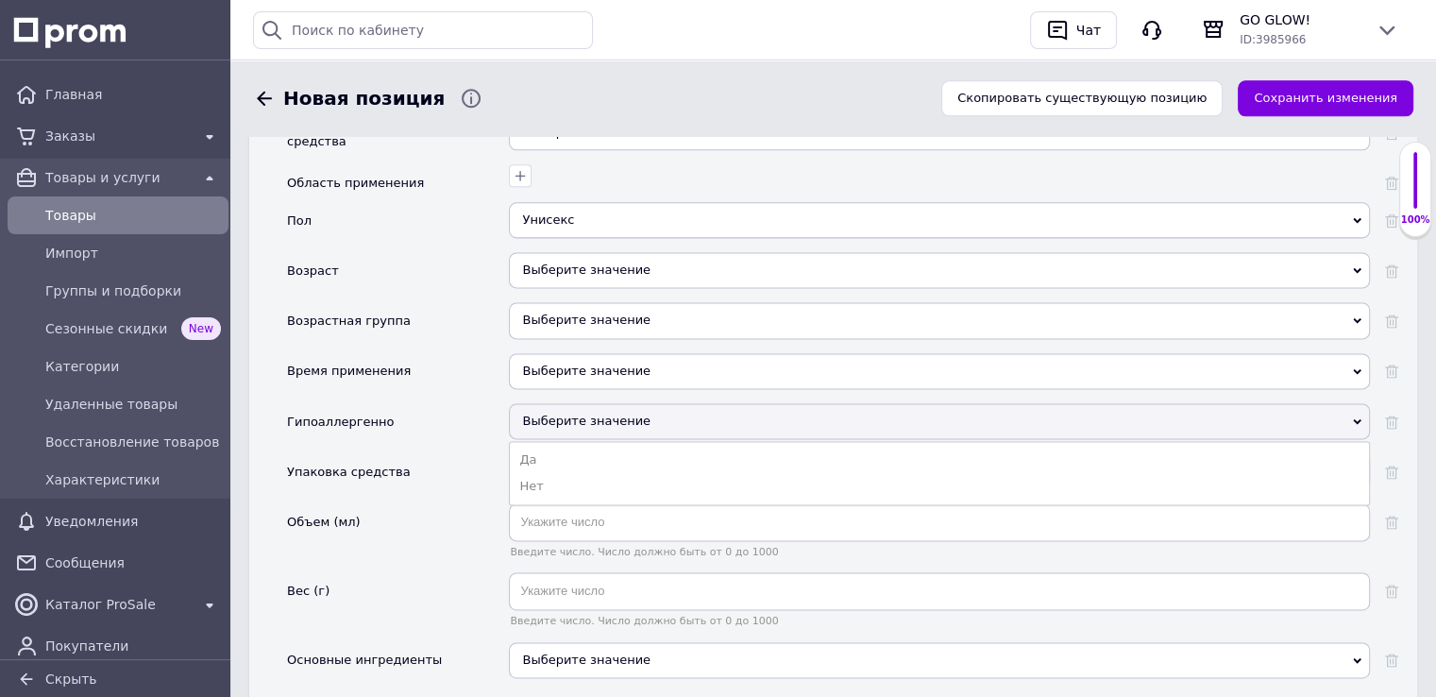
click at [554, 446] on li "Да" at bounding box center [939, 459] width 859 height 26
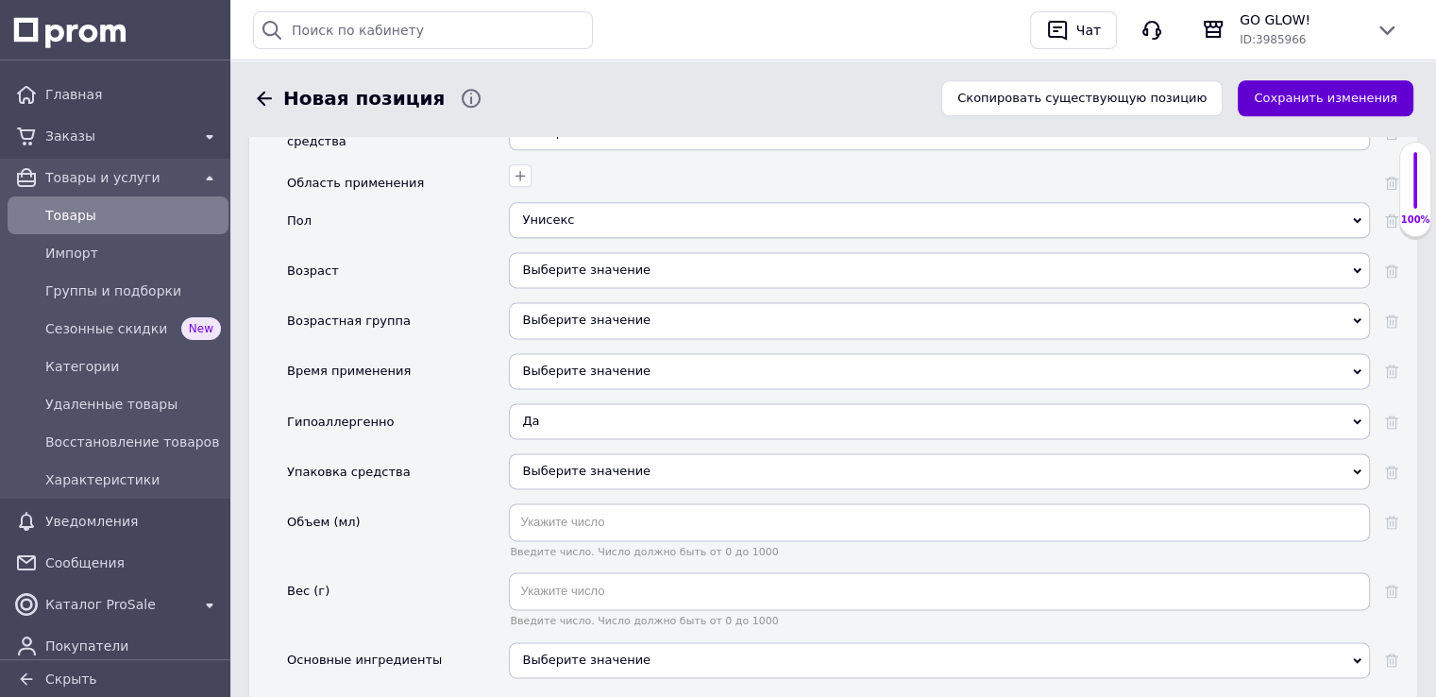
click at [1284, 95] on button "Сохранить изменения" at bounding box center [1325, 98] width 176 height 37
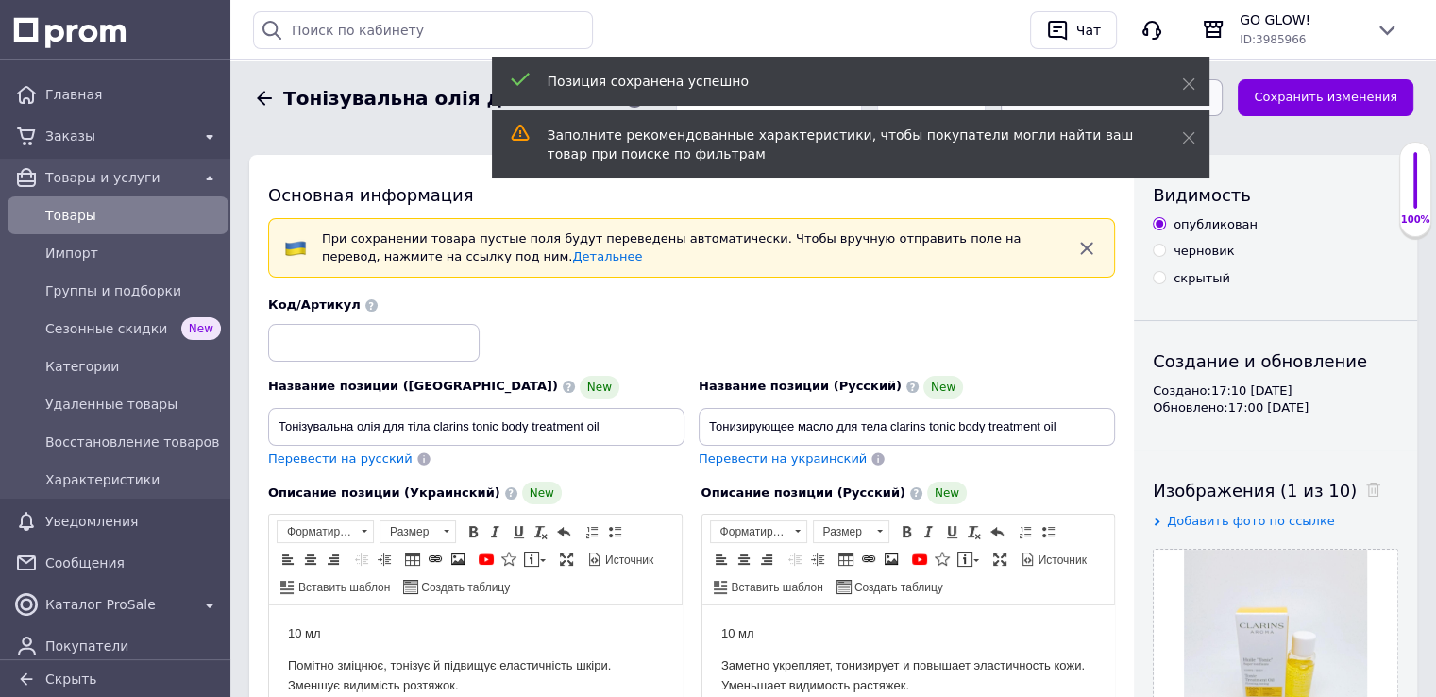
click at [1223, 94] on button "Сохранить, перейти к списку" at bounding box center [1112, 97] width 223 height 37
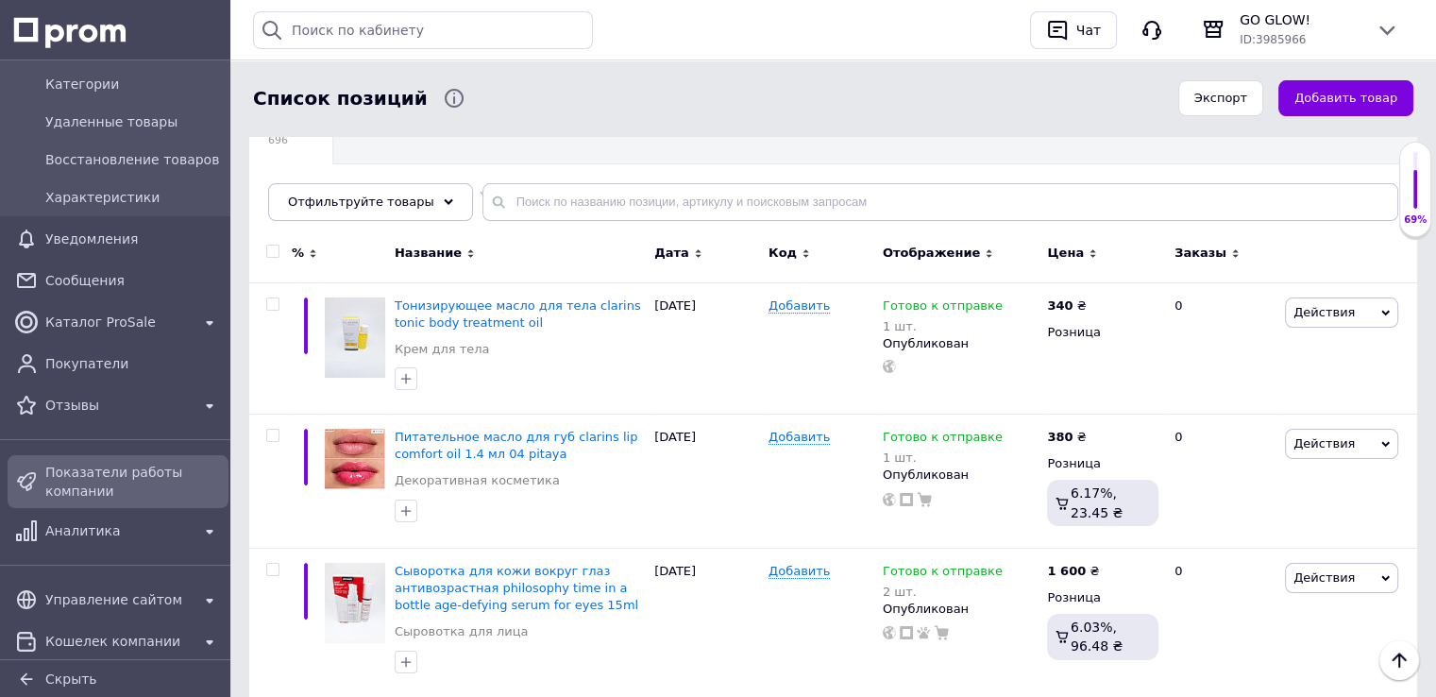
scroll to position [283, 0]
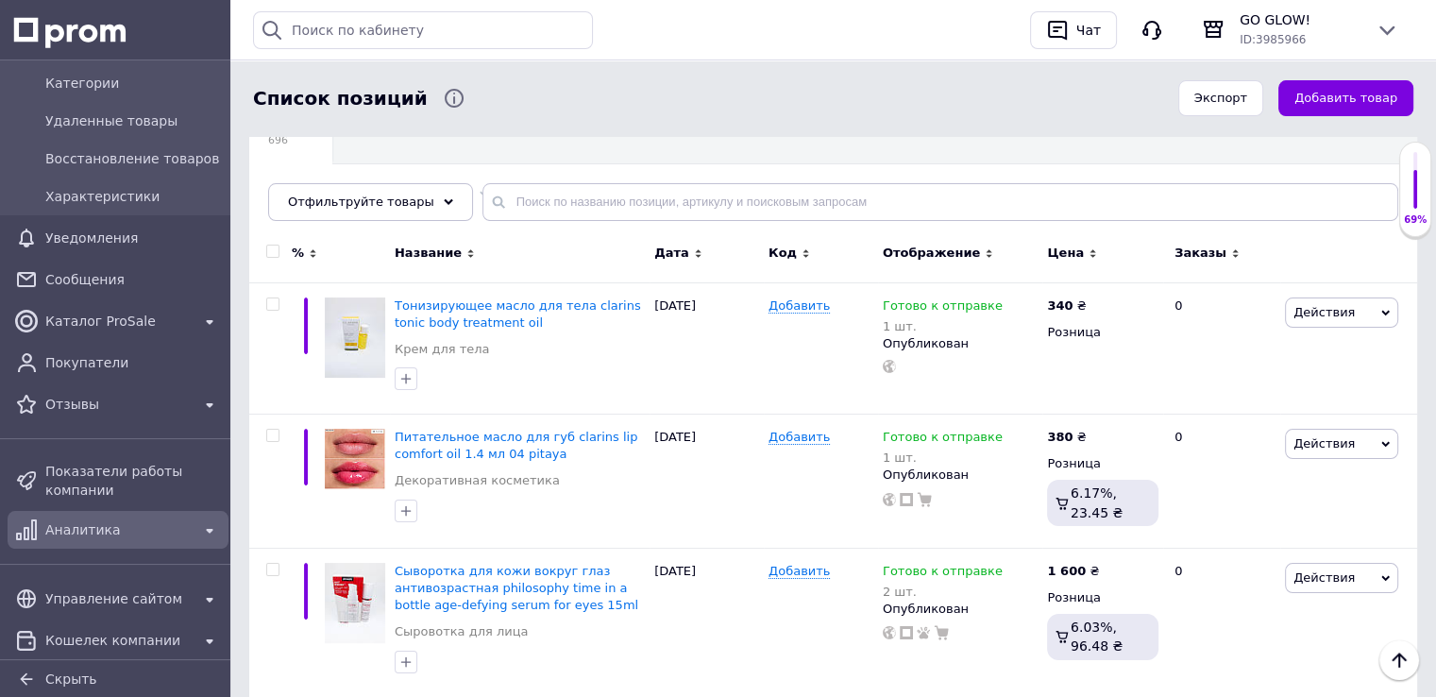
click at [80, 523] on span "Аналитика" at bounding box center [117, 529] width 145 height 19
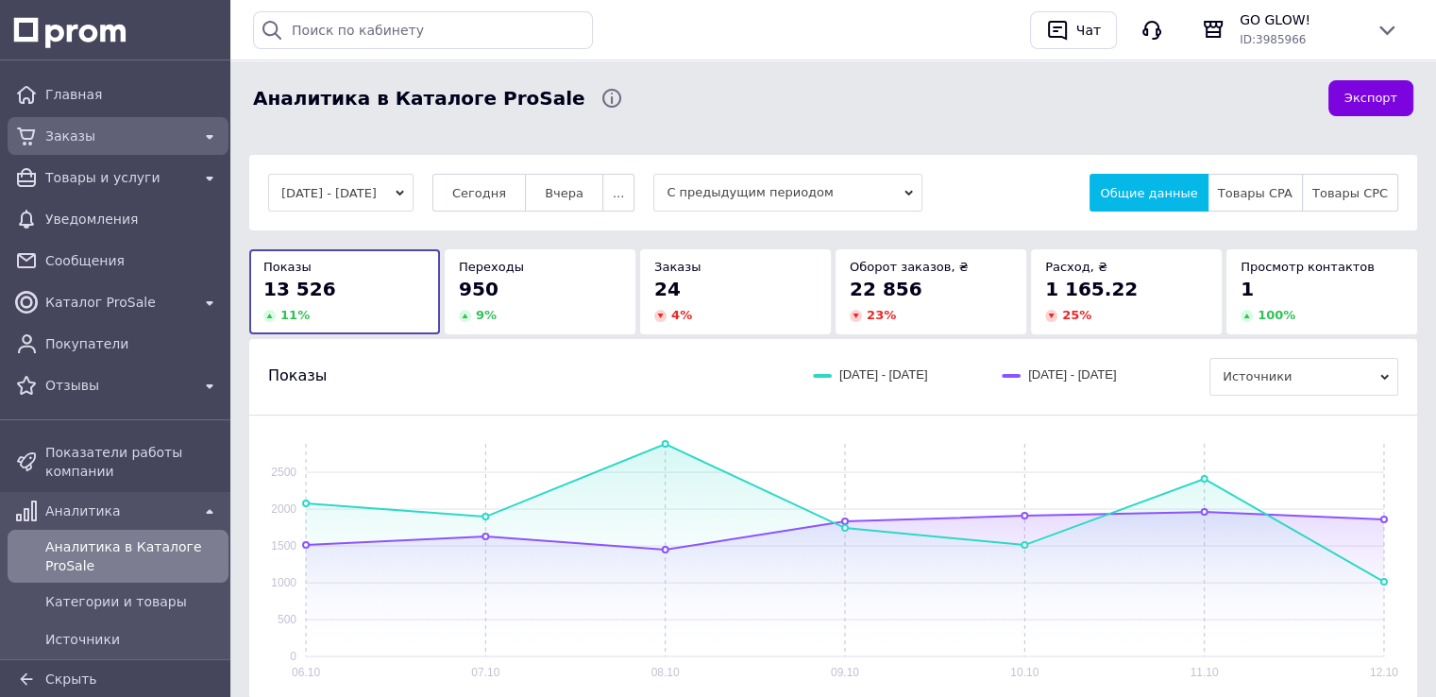
click at [74, 142] on span "Заказы" at bounding box center [117, 135] width 145 height 19
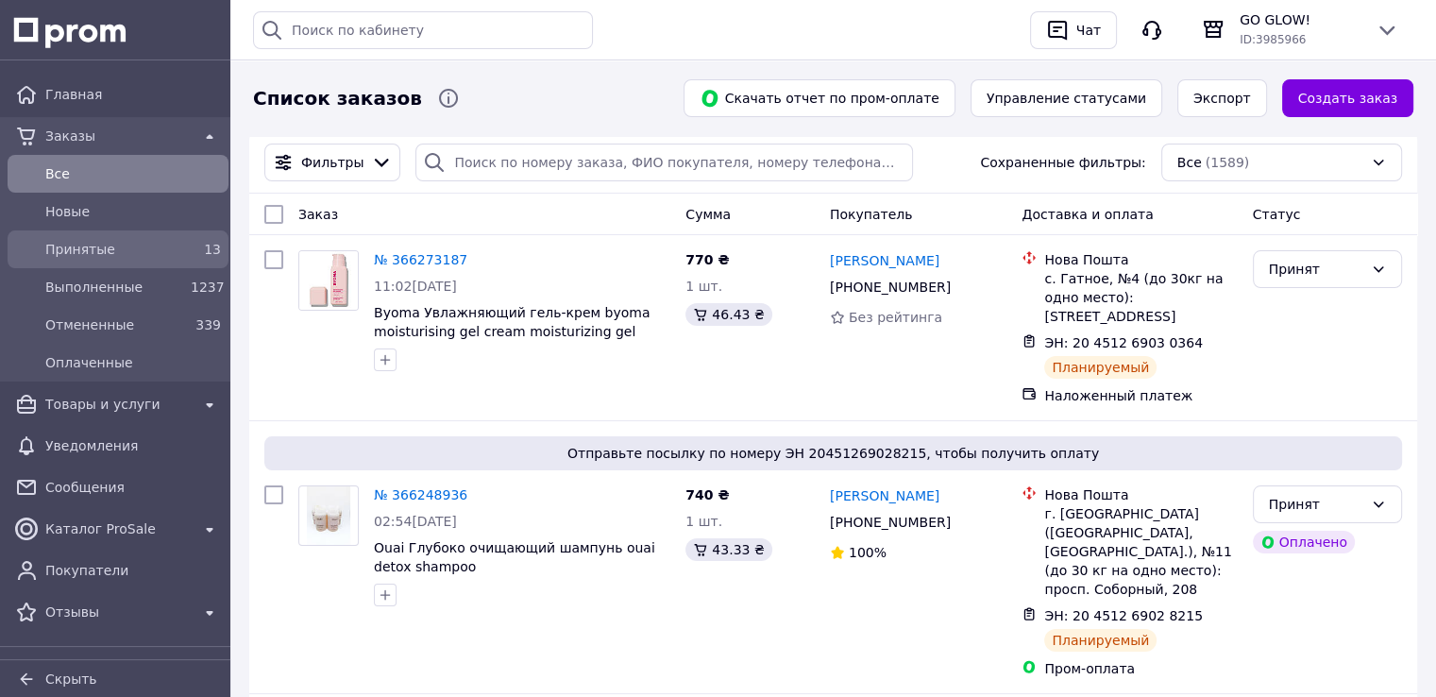
click at [81, 249] on span "Принятые" at bounding box center [114, 249] width 138 height 19
